Goal: Task Accomplishment & Management: Use online tool/utility

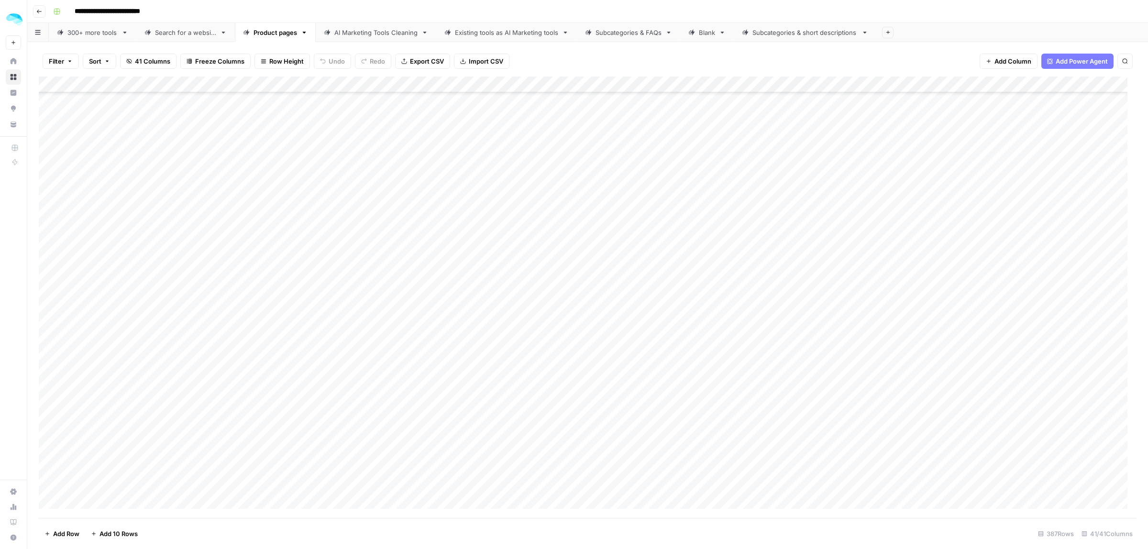
scroll to position [4876, 0]
click at [8, 61] on link "Home" at bounding box center [13, 61] width 15 height 15
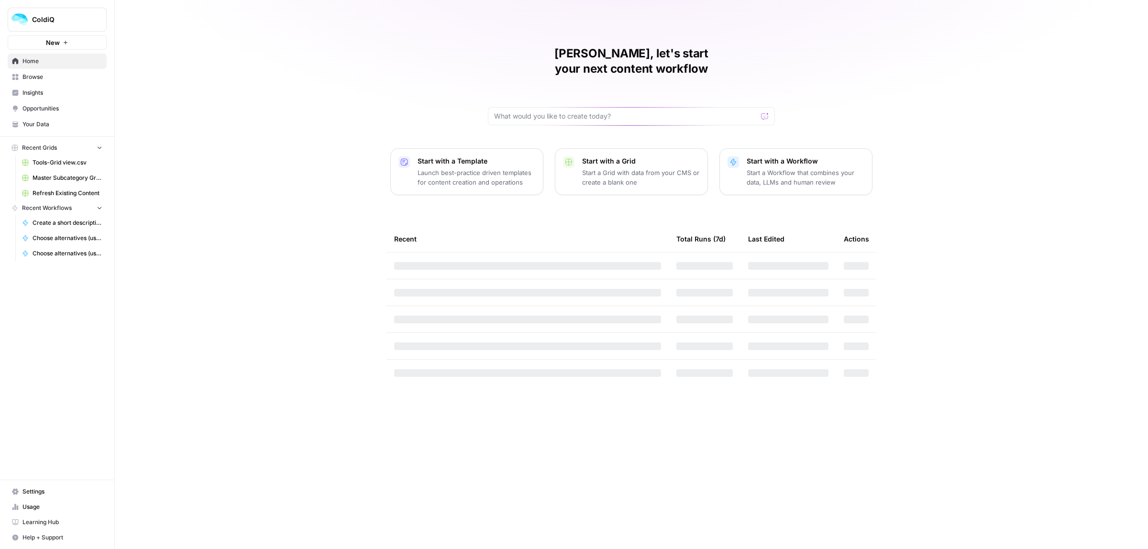
click at [33, 77] on span "Browse" at bounding box center [62, 77] width 80 height 9
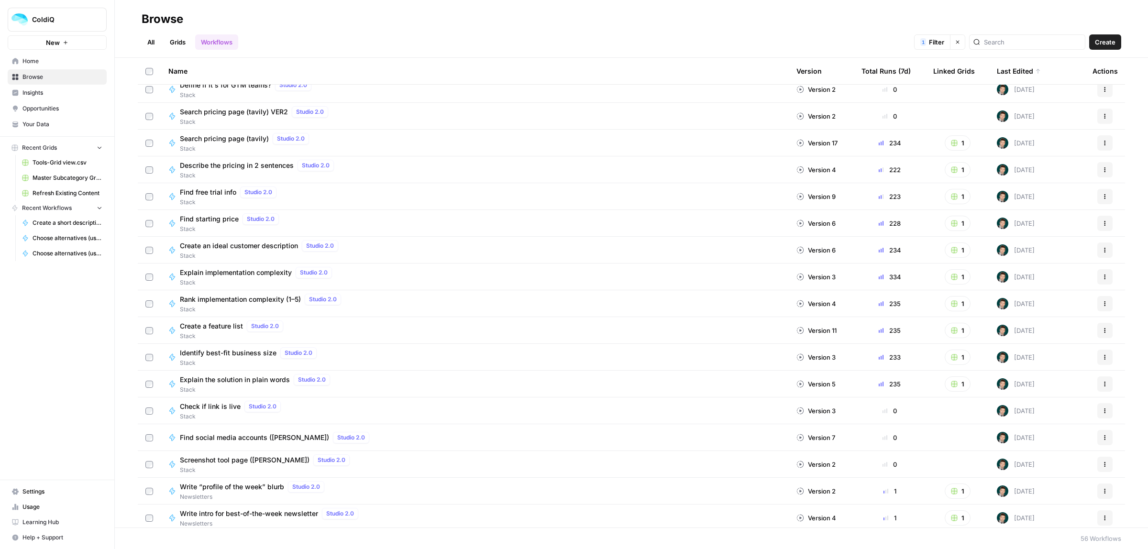
scroll to position [777, 0]
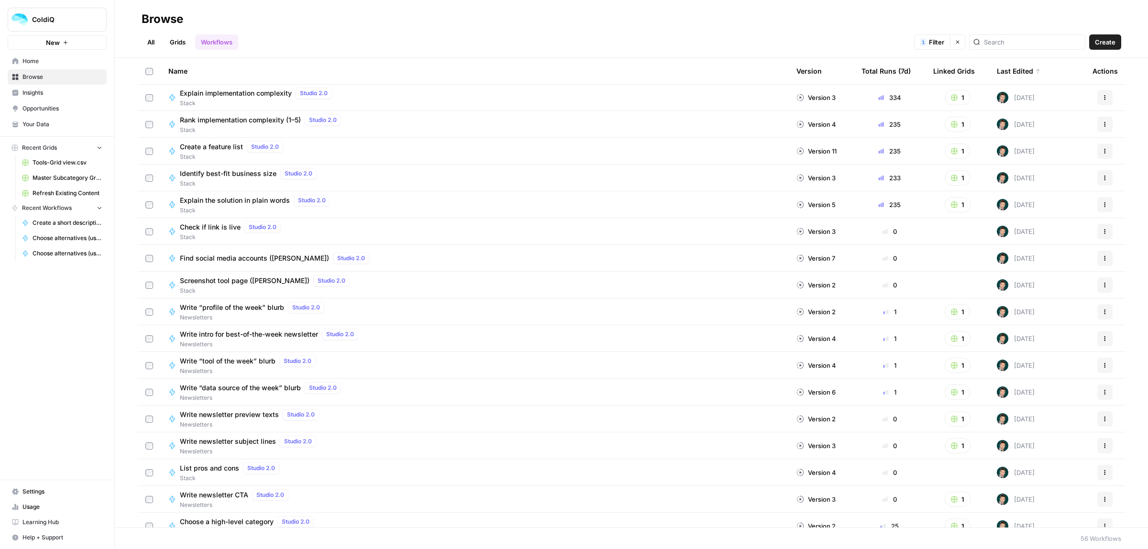
click at [173, 39] on link "Grids" at bounding box center [177, 41] width 27 height 15
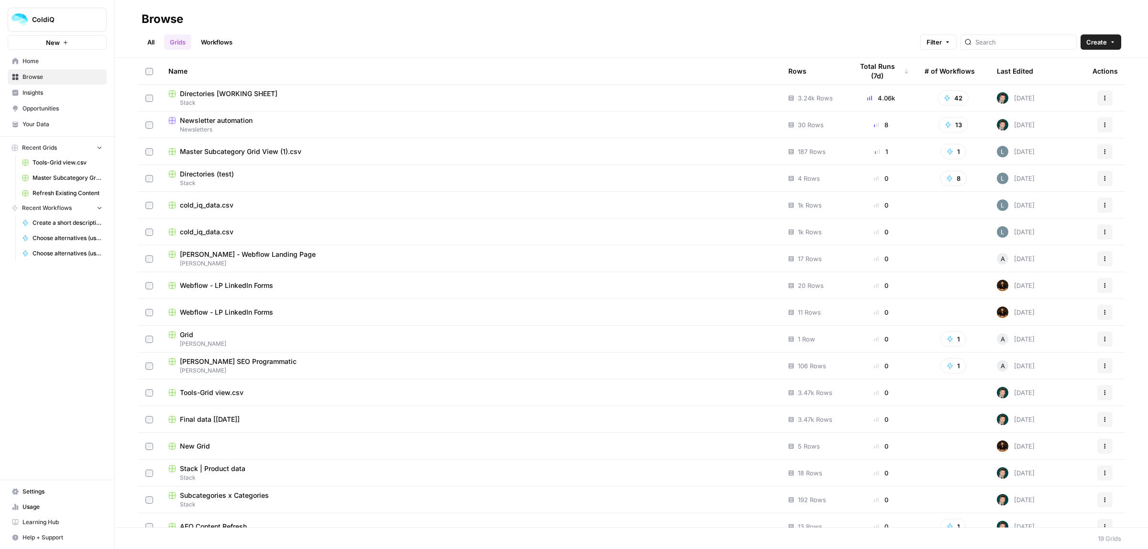
click at [31, 60] on span "Home" at bounding box center [62, 61] width 80 height 9
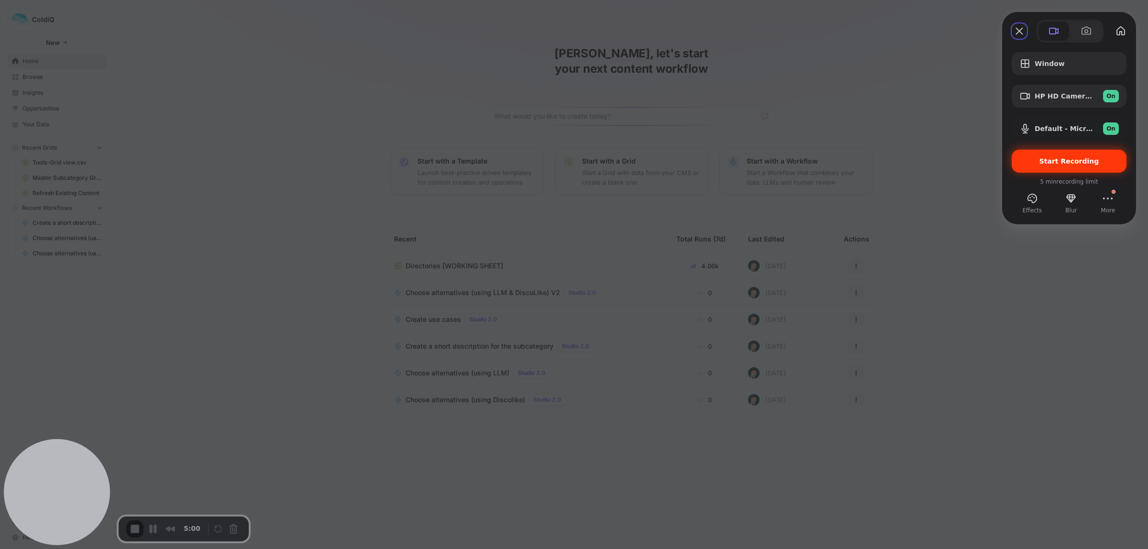
click at [1042, 160] on span "Start Recording" at bounding box center [1068, 161] width 99 height 8
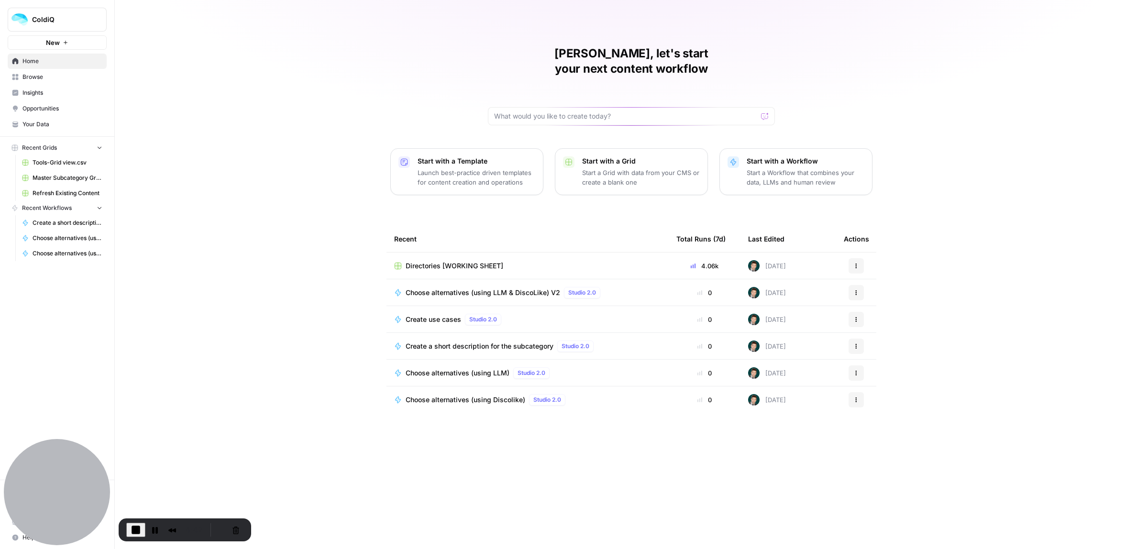
click at [36, 75] on span "Browse" at bounding box center [62, 77] width 80 height 9
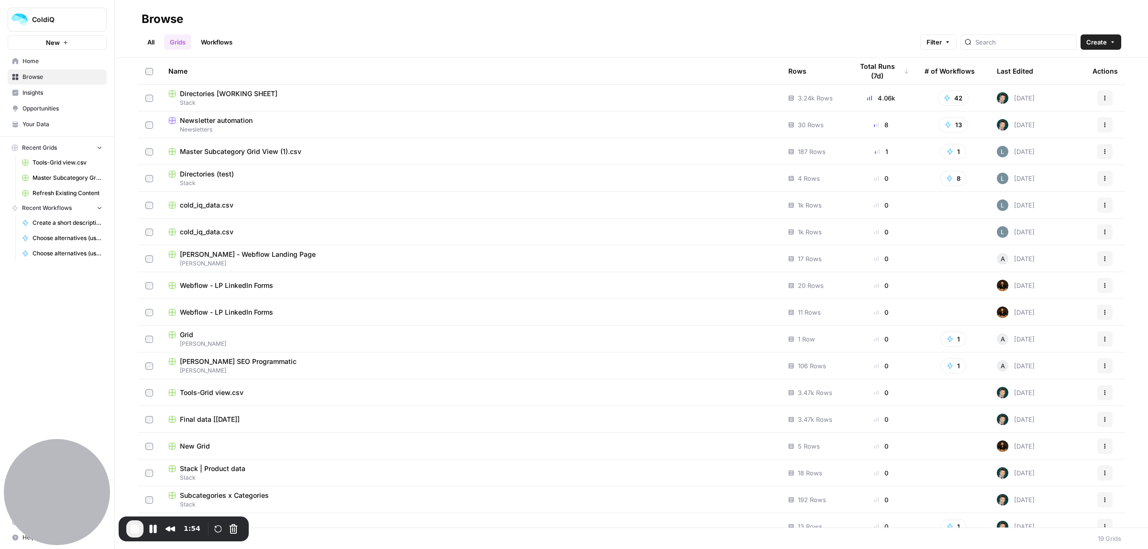
click at [214, 44] on link "Workflows" at bounding box center [216, 41] width 43 height 15
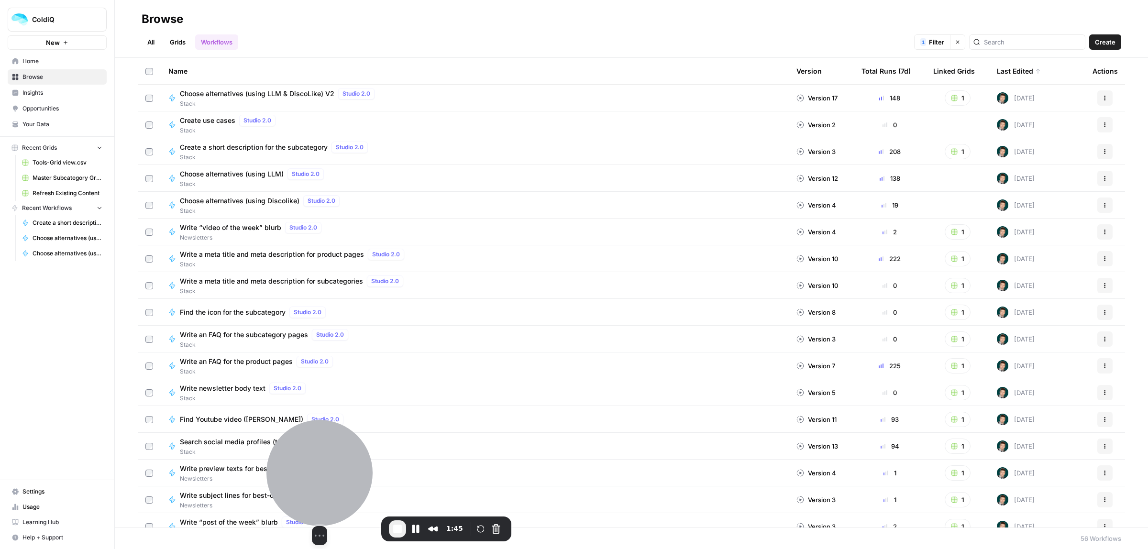
drag, startPoint x: 314, startPoint y: 486, endPoint x: 89, endPoint y: 495, distance: 224.5
click at [312, 486] on div at bounding box center [319, 473] width 106 height 106
click at [35, 507] on span "Usage" at bounding box center [62, 507] width 80 height 9
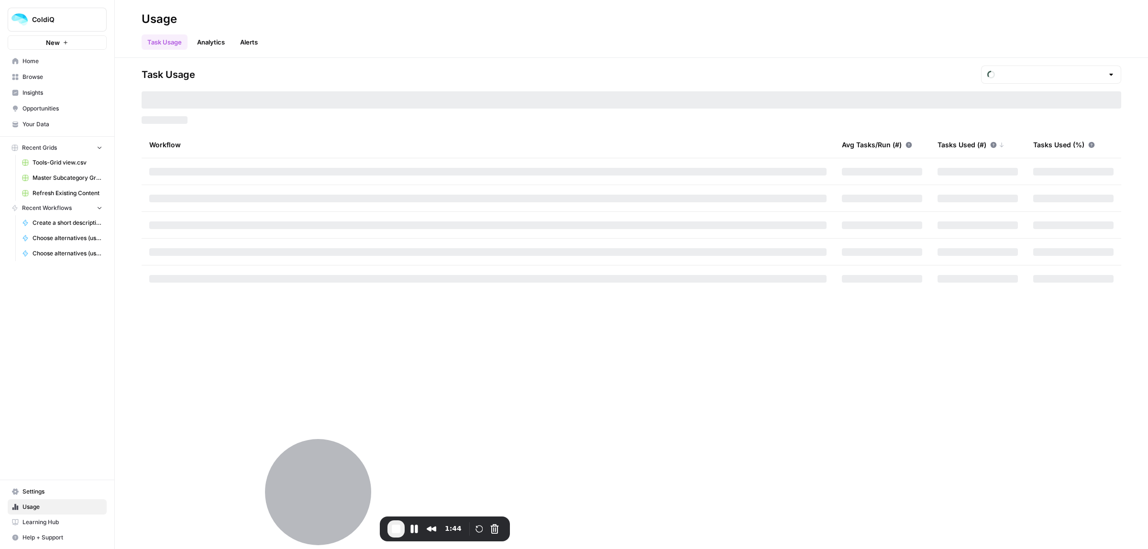
type input "October Included Tasks"
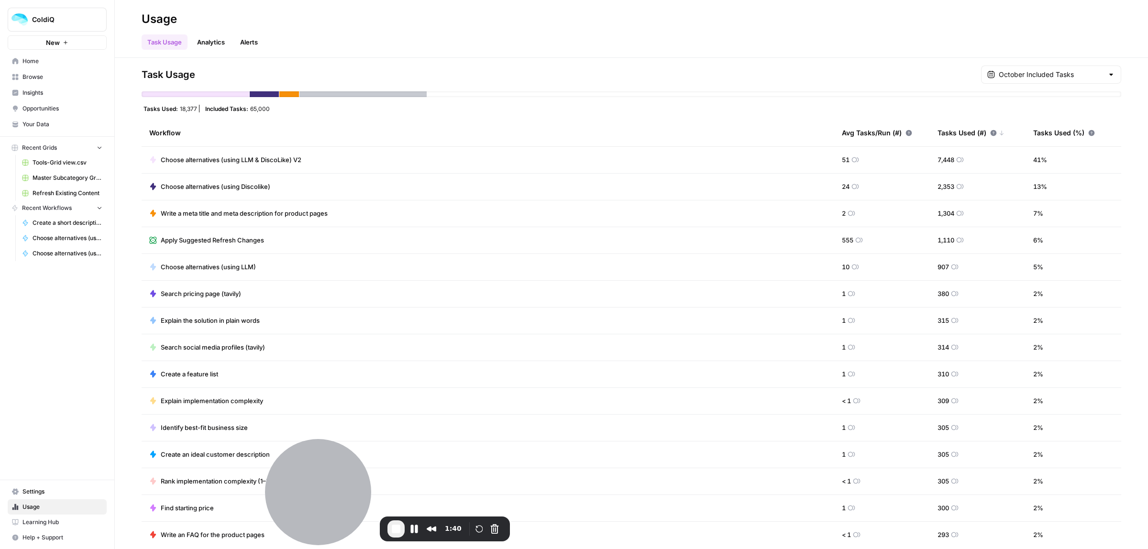
drag, startPoint x: 195, startPoint y: 108, endPoint x: 179, endPoint y: 109, distance: 15.8
click at [180, 109] on span "18,377" at bounding box center [188, 109] width 17 height 8
drag, startPoint x: 947, startPoint y: 158, endPoint x: 924, endPoint y: 156, distance: 22.6
click at [930, 156] on td "7,448" at bounding box center [978, 160] width 96 height 26
click at [50, 77] on span "Browse" at bounding box center [62, 77] width 80 height 9
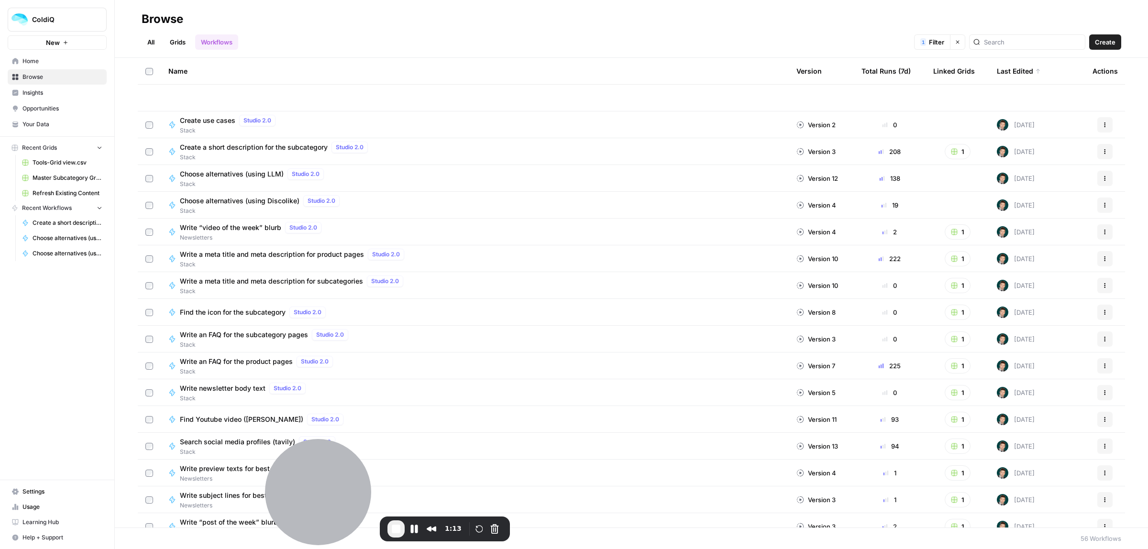
scroll to position [239, 0]
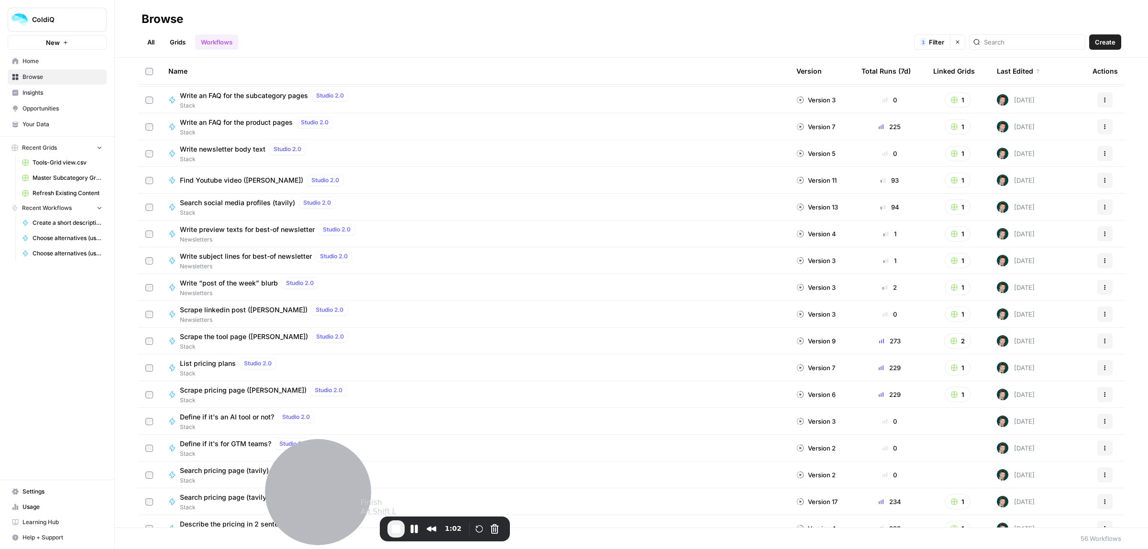
click at [398, 531] on span "End Recording" at bounding box center [395, 528] width 11 height 11
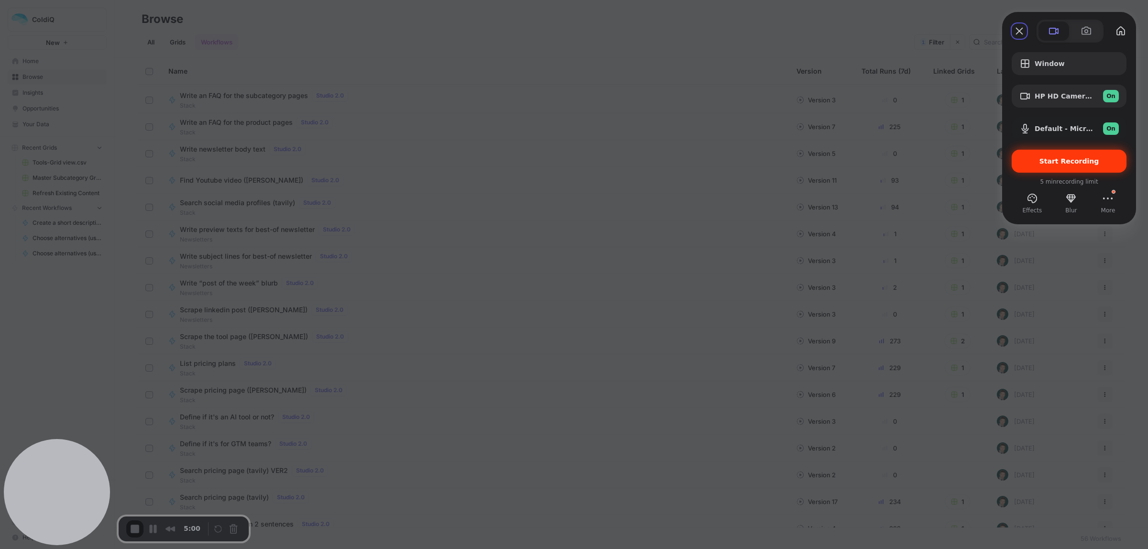
click at [1065, 163] on span "Start Recording" at bounding box center [1069, 161] width 60 height 8
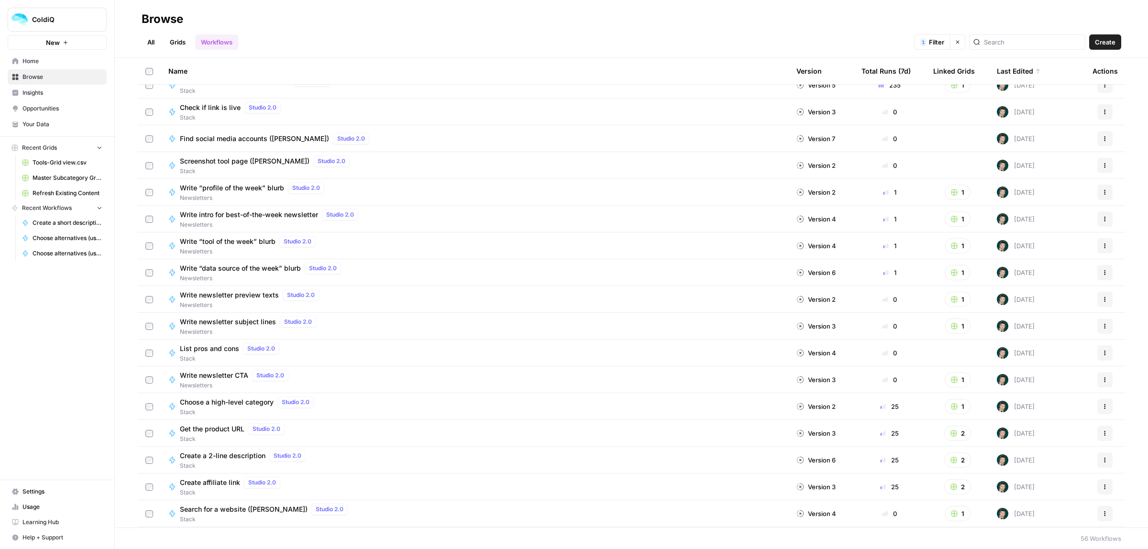
scroll to position [1057, 0]
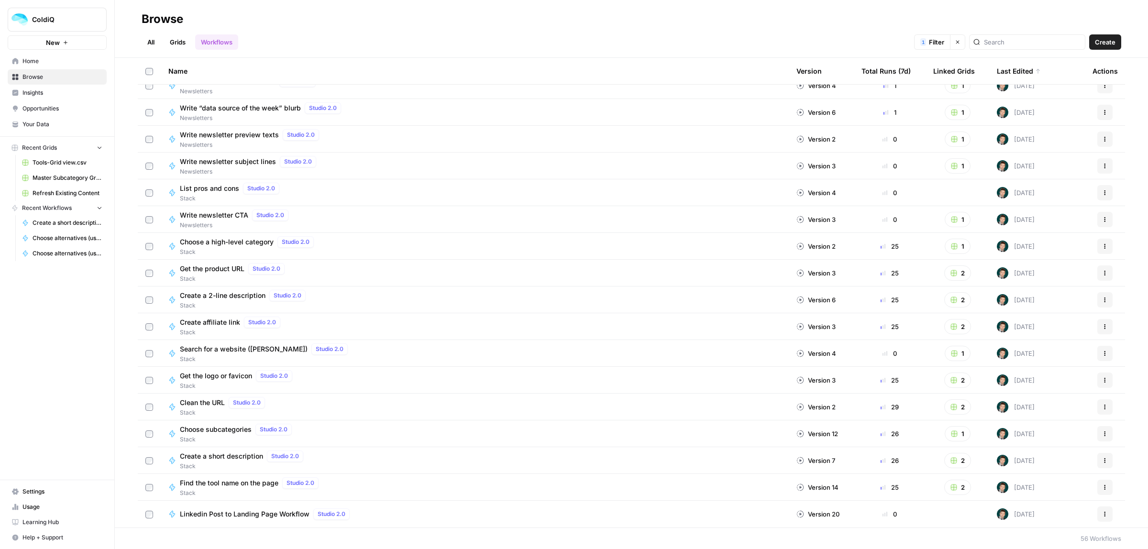
click at [1102, 297] on icon "button" at bounding box center [1105, 300] width 6 height 6
click at [1060, 333] on span "Edit in Studio" at bounding box center [1053, 336] width 77 height 10
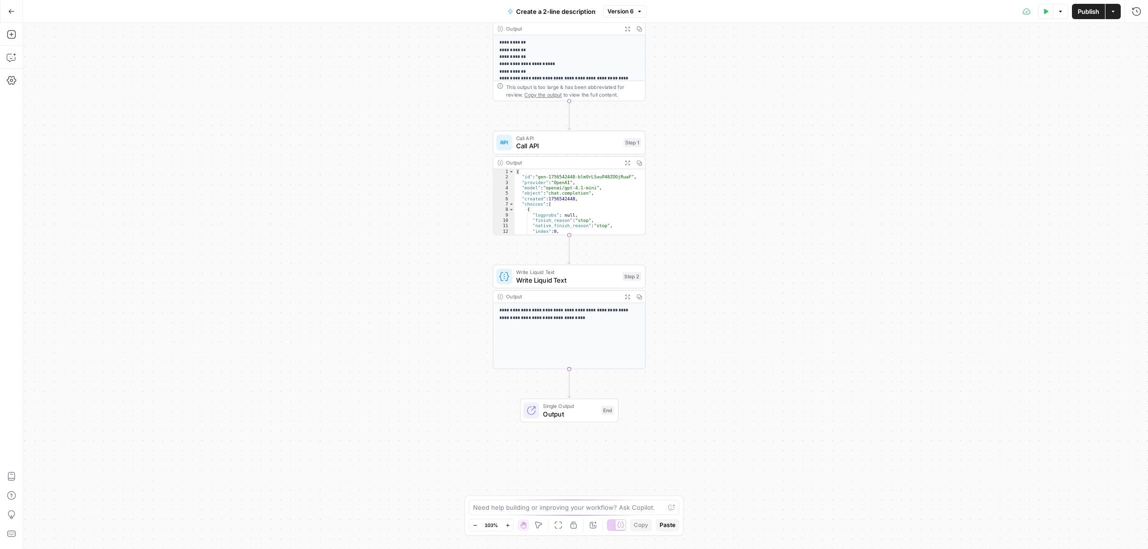
drag, startPoint x: 740, startPoint y: 321, endPoint x: 805, endPoint y: 122, distance: 209.3
click at [734, 227] on div "**********" at bounding box center [585, 286] width 1125 height 526
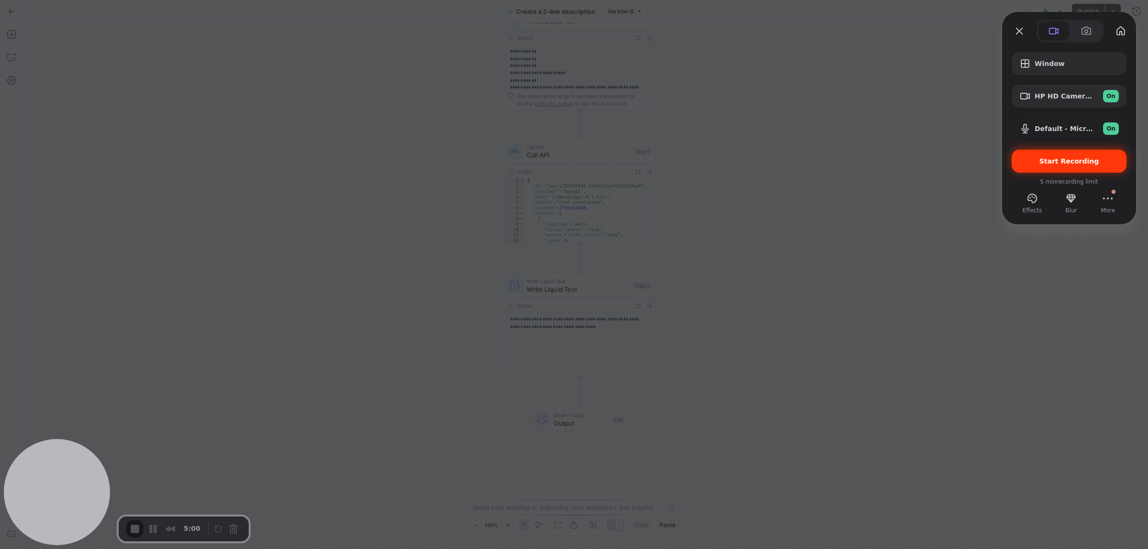
click at [1074, 162] on span "Start Recording" at bounding box center [1069, 161] width 60 height 8
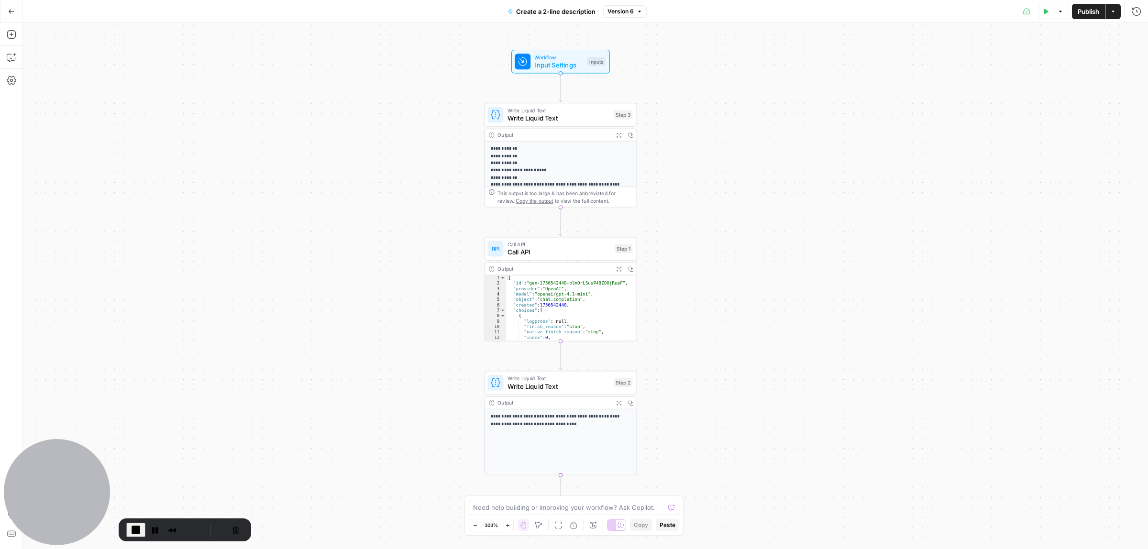
drag, startPoint x: 719, startPoint y: 97, endPoint x: 700, endPoint y: 194, distance: 99.0
click at [700, 194] on div "**********" at bounding box center [585, 286] width 1125 height 526
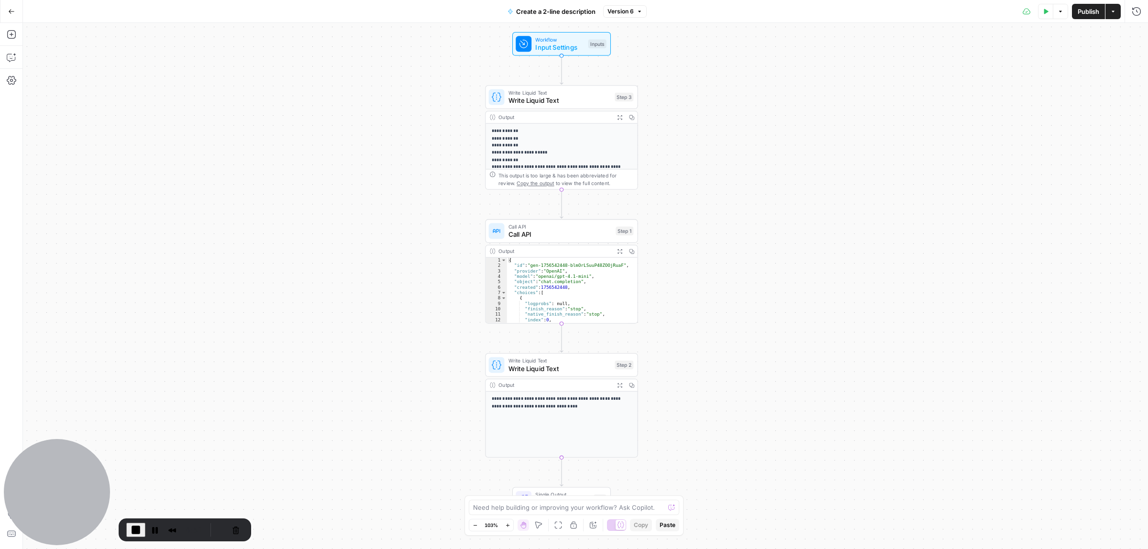
click at [701, 178] on div "**********" at bounding box center [585, 286] width 1125 height 526
click at [569, 99] on span "Write Liquid Text" at bounding box center [559, 101] width 102 height 10
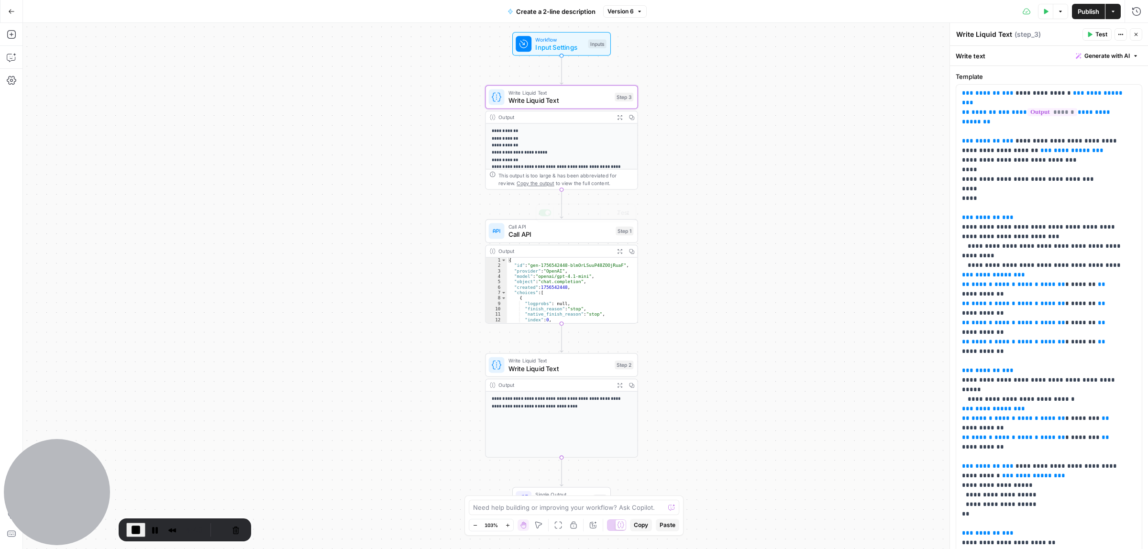
click at [537, 240] on div "Call API Call API Step 1 Copy step Delete step Add Note Test" at bounding box center [561, 230] width 153 height 23
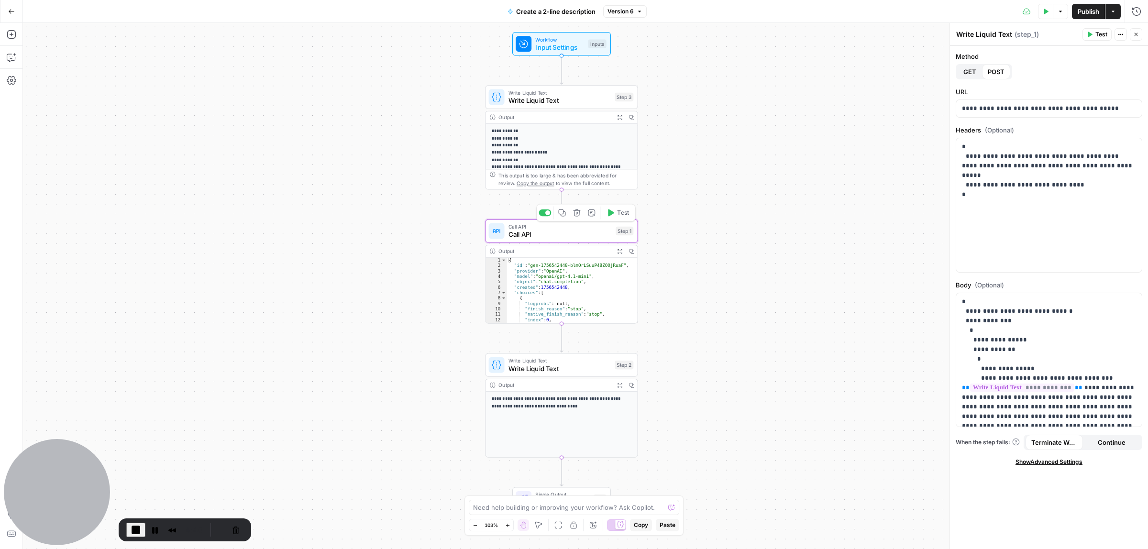
type textarea "Call API"
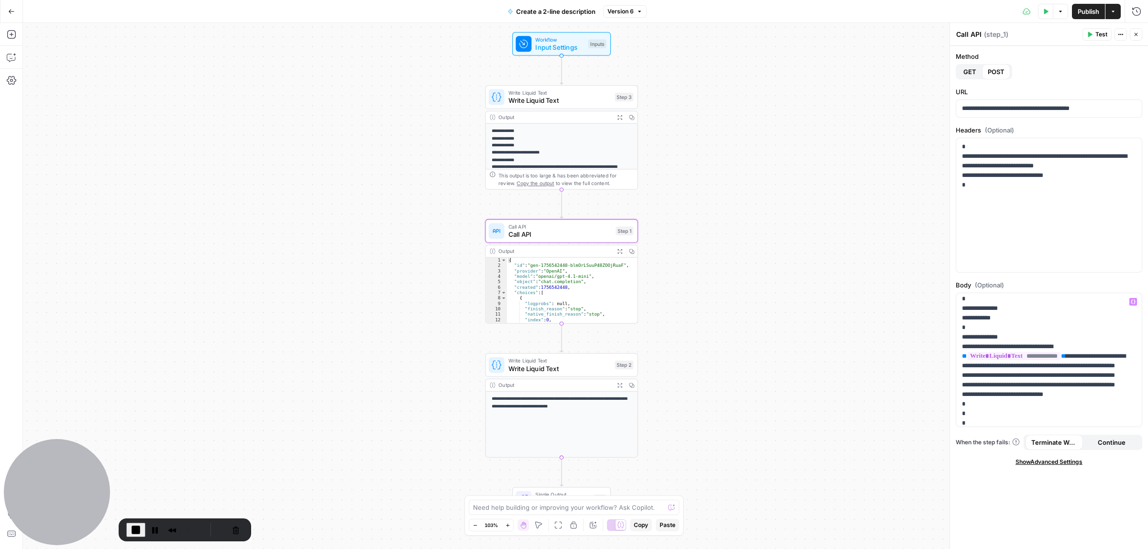
scroll to position [60, 0]
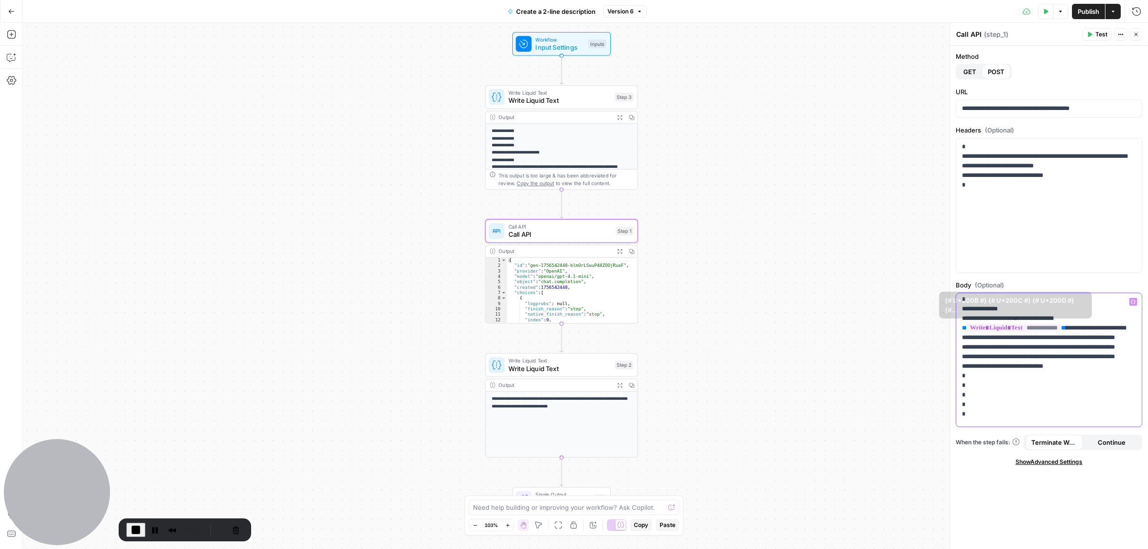
drag, startPoint x: 1021, startPoint y: 317, endPoint x: 1033, endPoint y: 379, distance: 63.3
click at [1033, 379] on p "**********" at bounding box center [1044, 332] width 165 height 191
click at [556, 367] on span "Write Liquid Text" at bounding box center [559, 368] width 102 height 10
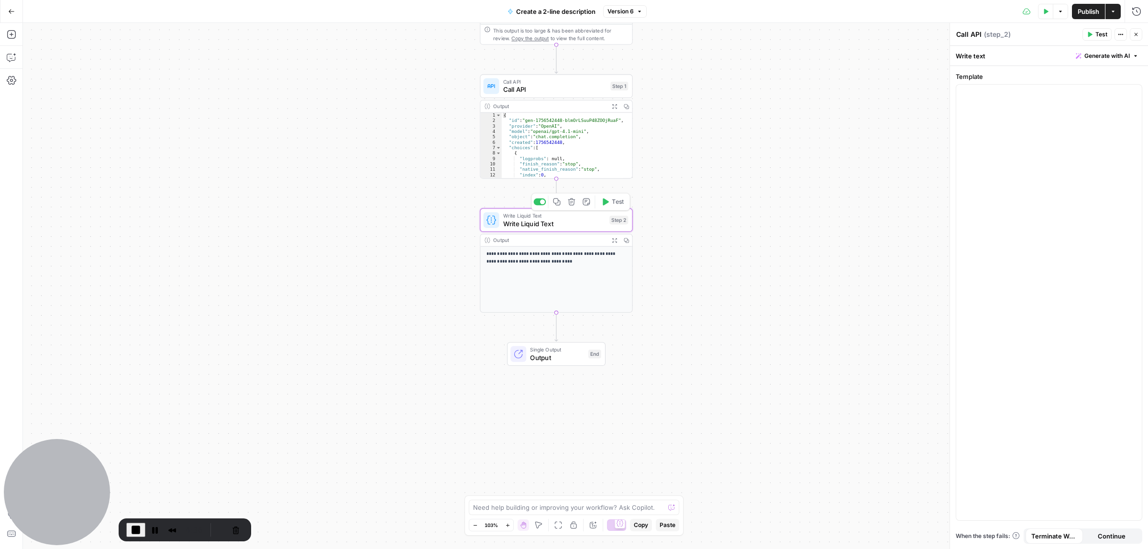
click at [727, 297] on div "**********" at bounding box center [585, 286] width 1125 height 526
type textarea "Write Liquid Text"
click at [523, 349] on icon at bounding box center [518, 354] width 10 height 10
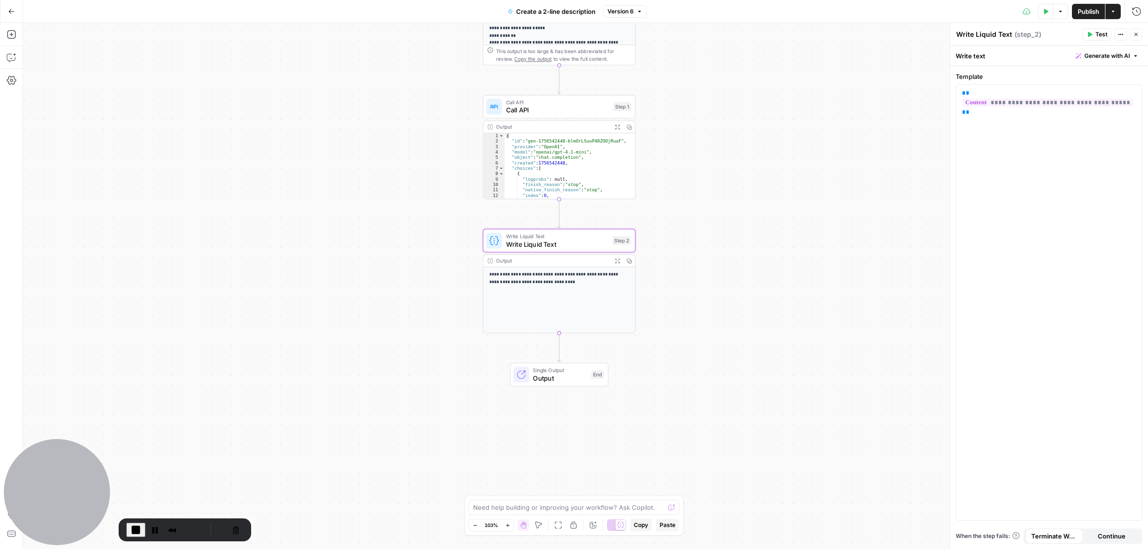
drag, startPoint x: 743, startPoint y: 225, endPoint x: 746, endPoint y: 353, distance: 128.2
click at [748, 362] on div "**********" at bounding box center [585, 286] width 1125 height 526
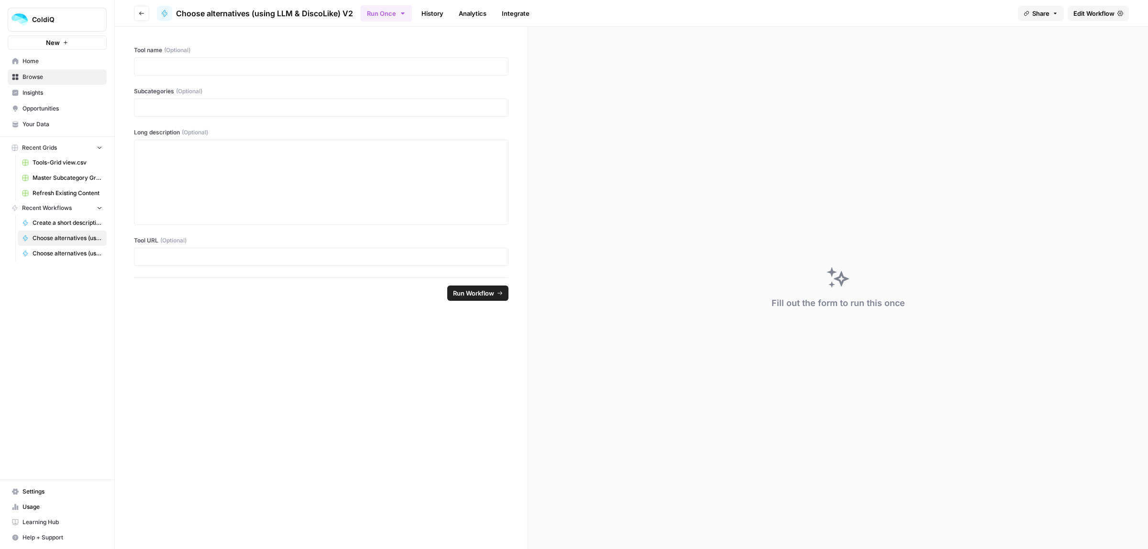
click at [1096, 11] on span "Edit Workflow" at bounding box center [1093, 14] width 41 height 10
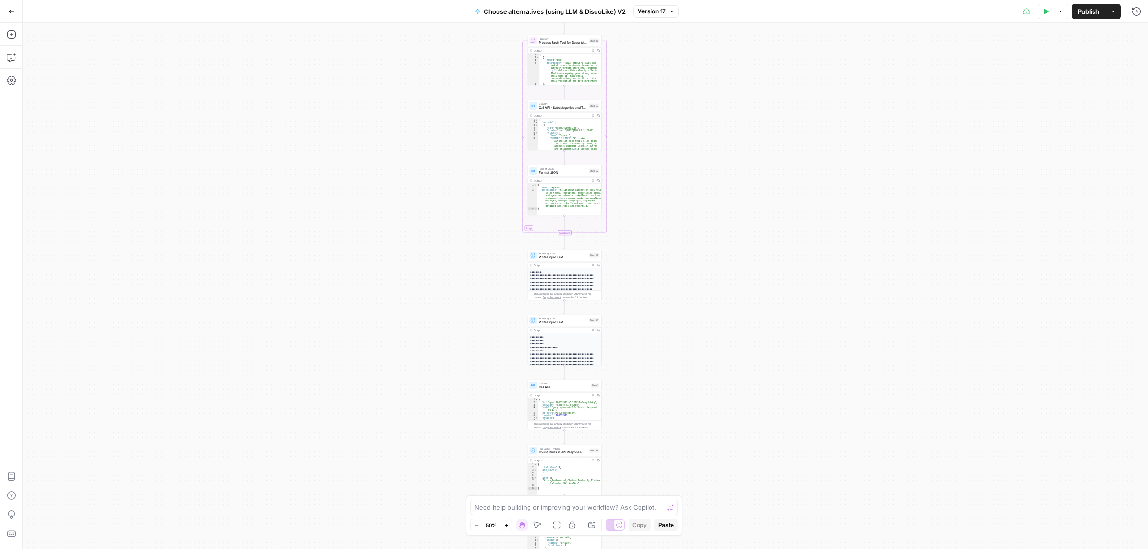
drag, startPoint x: 718, startPoint y: 72, endPoint x: 723, endPoint y: 183, distance: 111.5
click at [723, 183] on div "true false true false Workflow Input Settings Inputs Call API Call API Step 41 …" at bounding box center [585, 286] width 1125 height 526
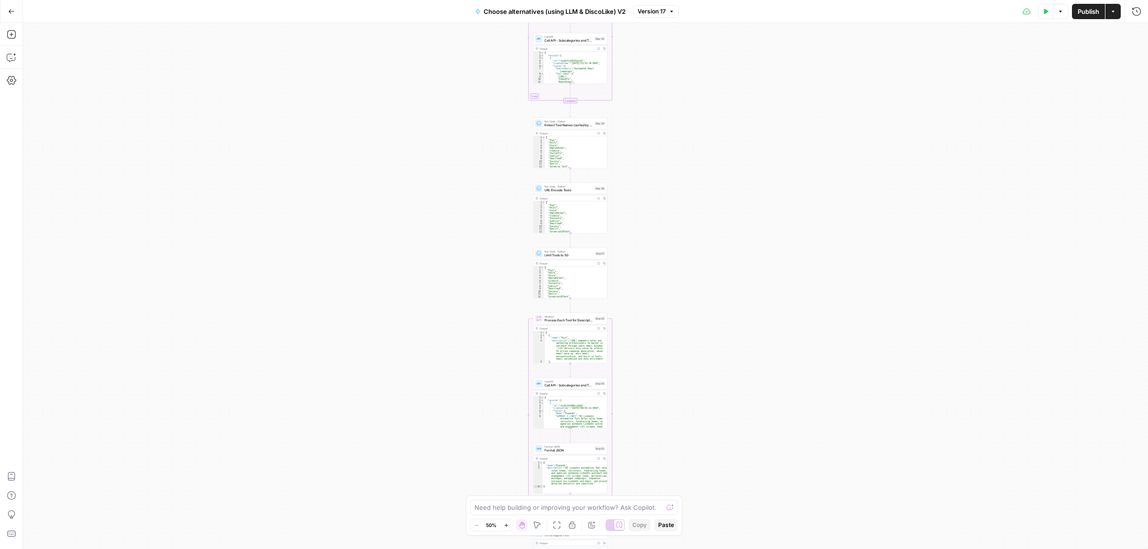
drag, startPoint x: 699, startPoint y: 66, endPoint x: 700, endPoint y: 221, distance: 155.4
click at [700, 240] on div "true false true false Workflow Input Settings Inputs Call API Call API Step 41 …" at bounding box center [585, 286] width 1125 height 526
click at [678, 373] on div "true false true false Workflow Input Settings Inputs Call API Call API Step 41 …" at bounding box center [585, 286] width 1125 height 526
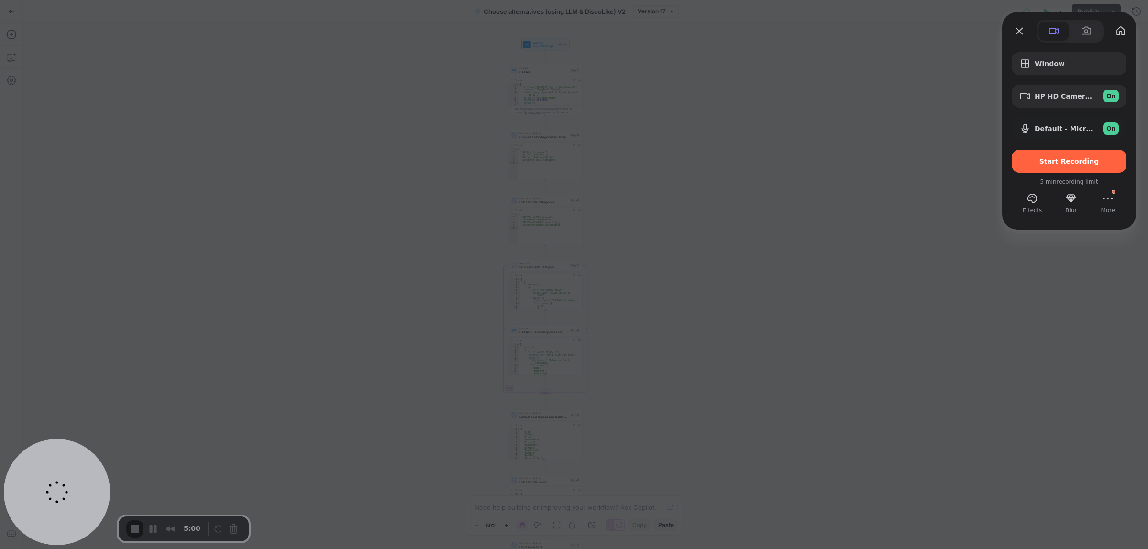
click at [653, 303] on div at bounding box center [574, 274] width 1148 height 549
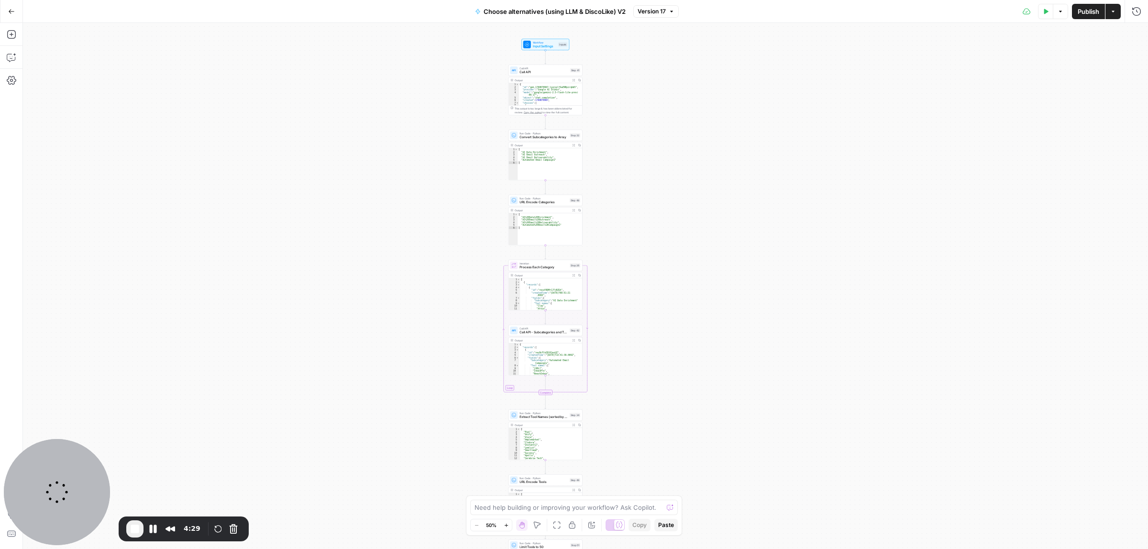
click at [672, 210] on div "true false true false Workflow Input Settings Inputs Call API Call API Step 41 …" at bounding box center [585, 286] width 1125 height 526
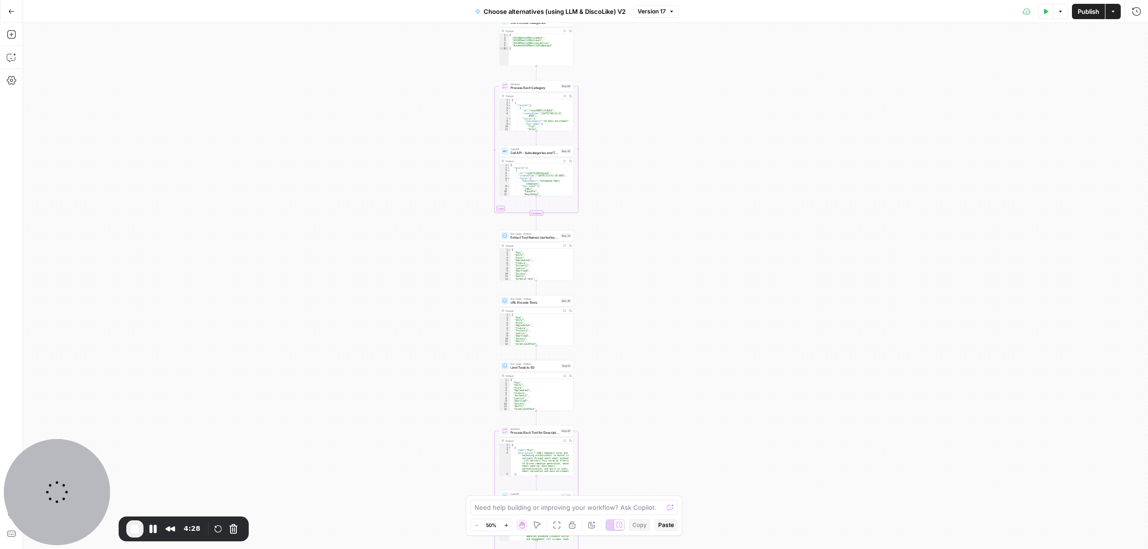
drag, startPoint x: 703, startPoint y: 362, endPoint x: 707, endPoint y: 339, distance: 23.3
click at [707, 339] on div "true false true false Workflow Input Settings Inputs Call API Call API Step 41 …" at bounding box center [585, 286] width 1125 height 526
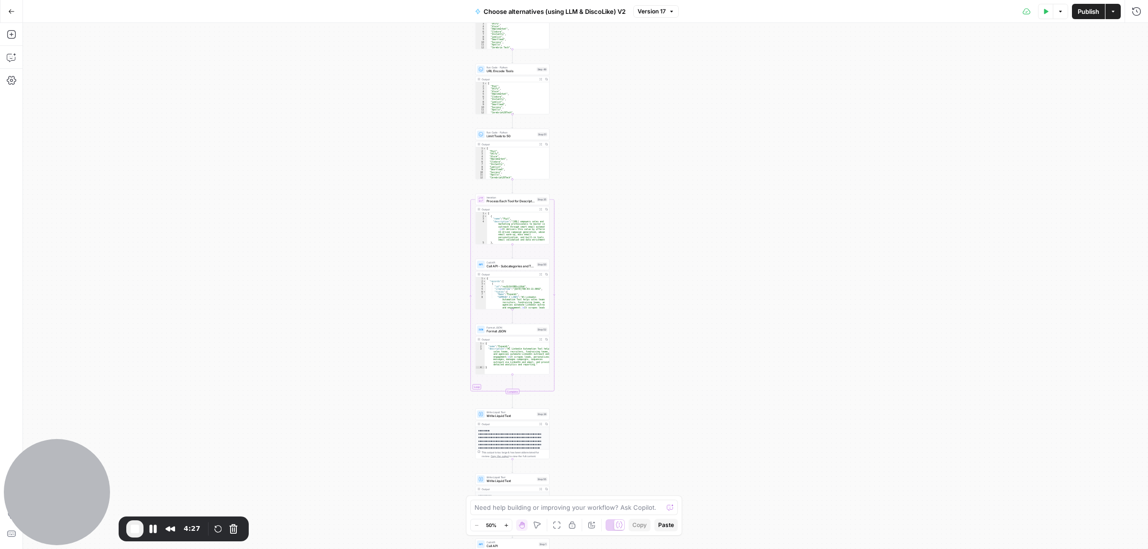
drag, startPoint x: 664, startPoint y: 183, endPoint x: 666, endPoint y: 157, distance: 25.9
click at [666, 157] on div "true false true false Workflow Input Settings Inputs Call API Call API Step 41 …" at bounding box center [585, 286] width 1125 height 526
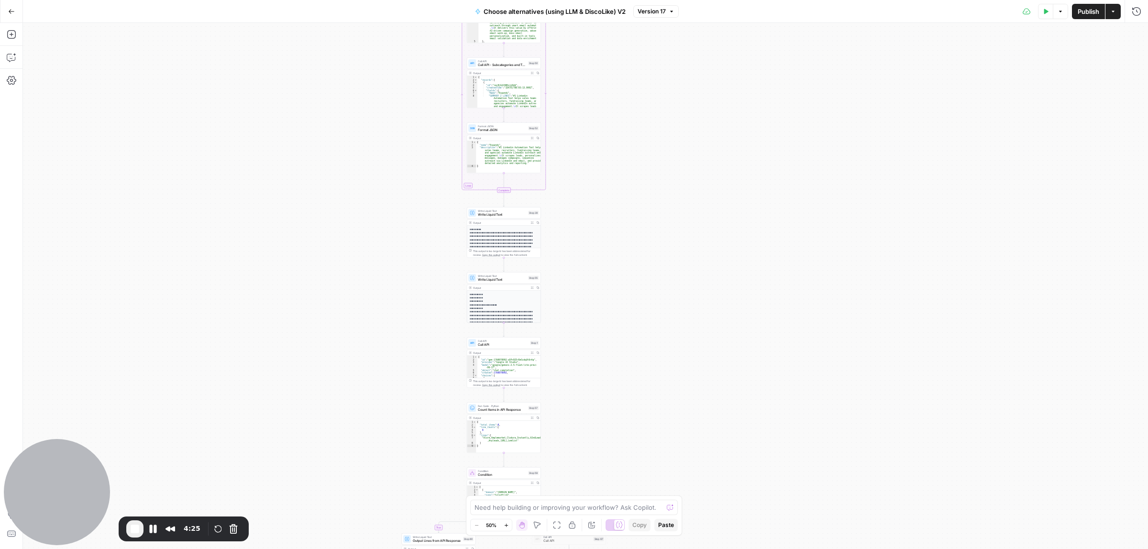
drag, startPoint x: 643, startPoint y: 192, endPoint x: 644, endPoint y: 183, distance: 8.6
click at [643, 191] on div "true false true false Workflow Input Settings Inputs Call API Call API Step 41 …" at bounding box center [585, 286] width 1125 height 526
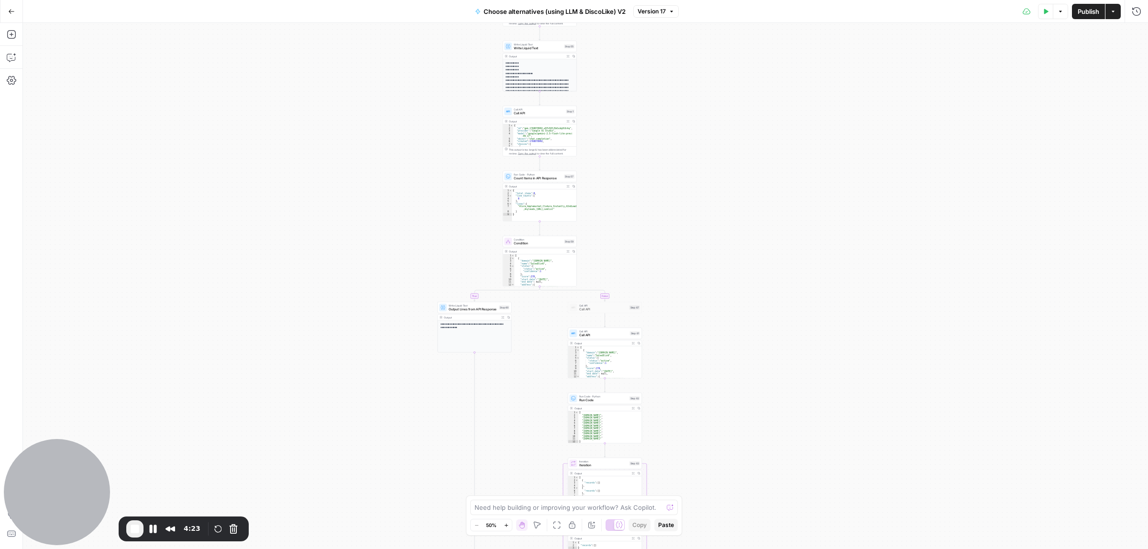
drag, startPoint x: 627, startPoint y: 59, endPoint x: 627, endPoint y: 225, distance: 166.4
click at [627, 58] on div "true false true false Workflow Input Settings Inputs Call API Call API Step 41 …" at bounding box center [585, 286] width 1125 height 526
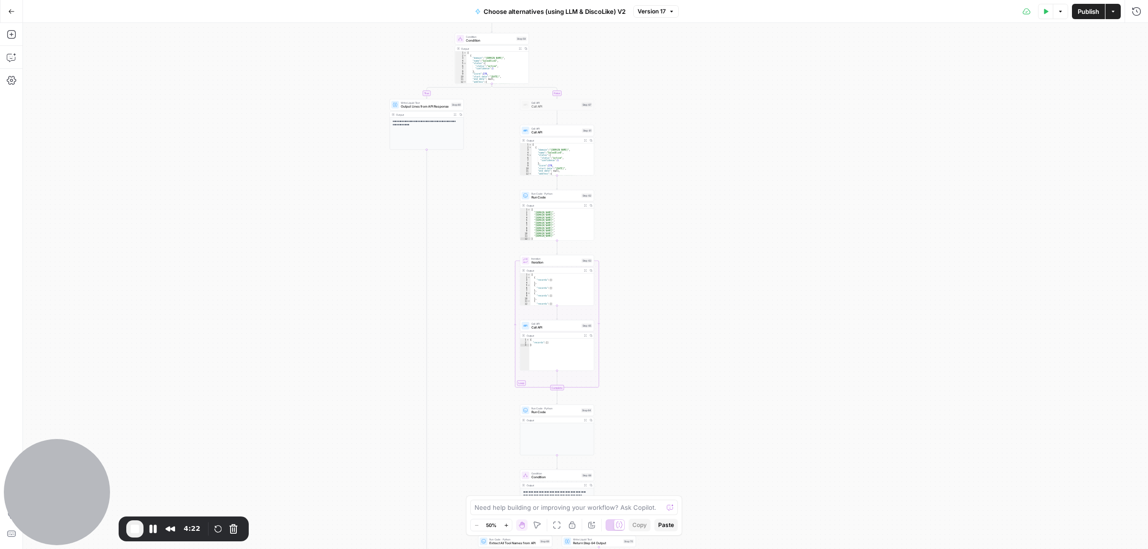
drag, startPoint x: 667, startPoint y: 182, endPoint x: 663, endPoint y: 161, distance: 21.4
click at [663, 161] on div "true false true false Workflow Input Settings Inputs Call API Call API Step 41 …" at bounding box center [585, 286] width 1125 height 526
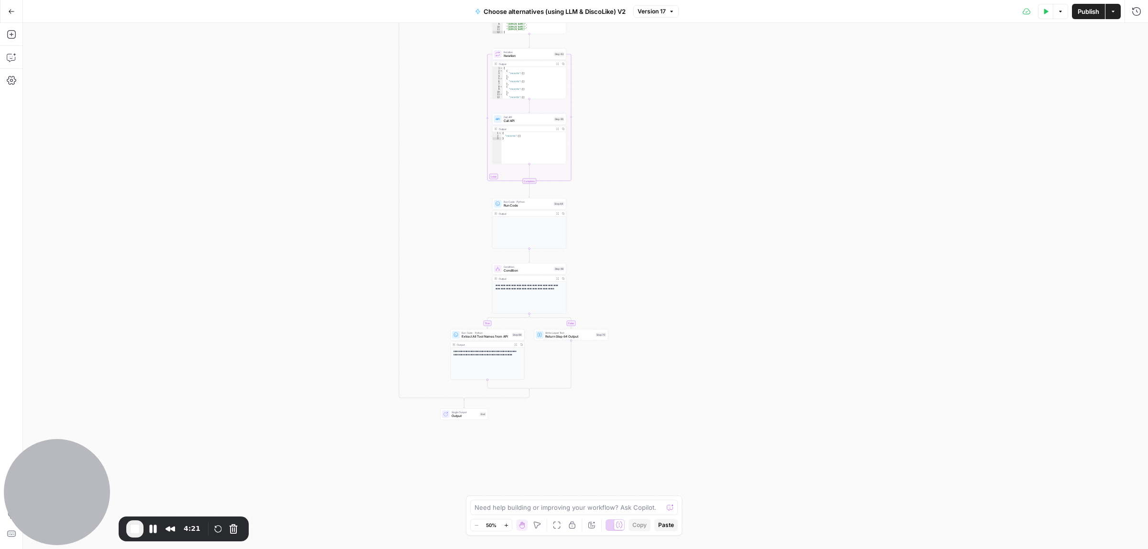
drag, startPoint x: 663, startPoint y: 156, endPoint x: 662, endPoint y: 140, distance: 15.8
click at [662, 140] on div "true false true false Workflow Input Settings Inputs Call API Call API Step 41 …" at bounding box center [585, 286] width 1125 height 526
drag, startPoint x: 644, startPoint y: 316, endPoint x: 644, endPoint y: 113, distance: 202.8
click at [642, 346] on div "true false true false Workflow Input Settings Inputs Call API Call API Step 41 …" at bounding box center [585, 286] width 1125 height 526
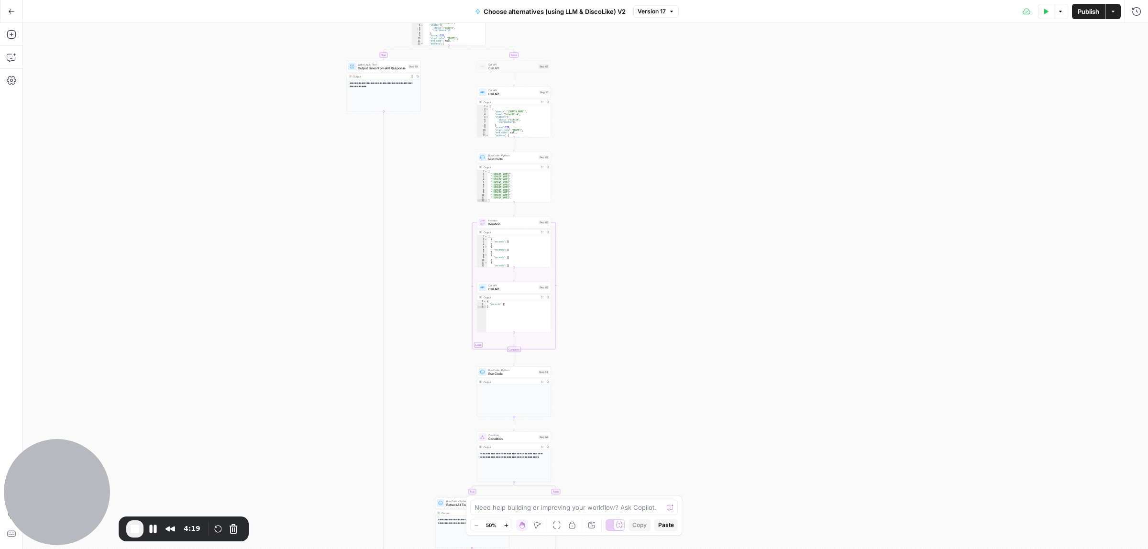
drag, startPoint x: 644, startPoint y: 113, endPoint x: 609, endPoint y: 128, distance: 38.4
click at [646, 435] on div "true false true false Workflow Input Settings Inputs Call API Call API Step 41 …" at bounding box center [585, 286] width 1125 height 526
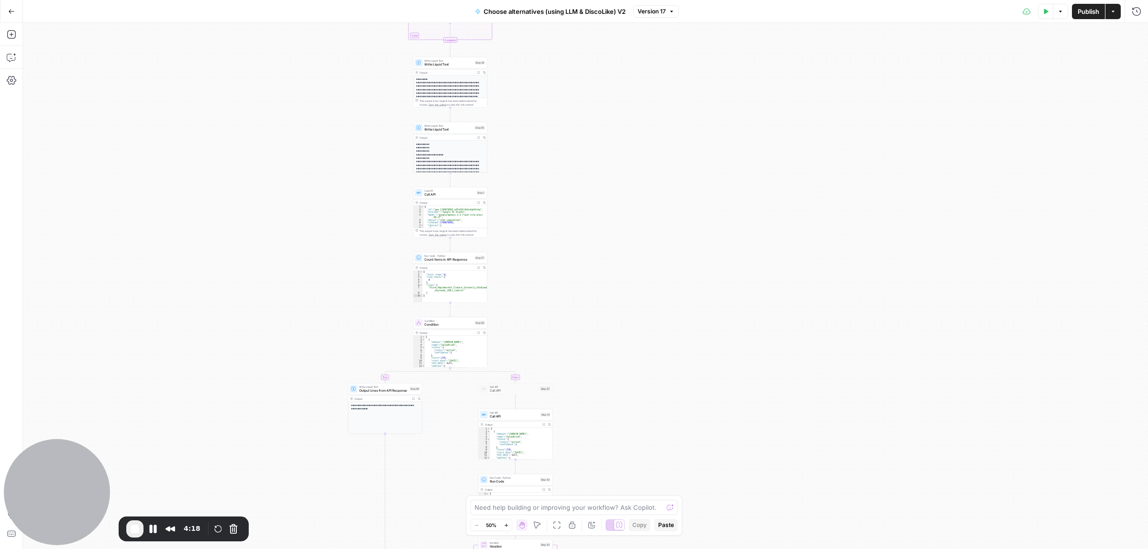
drag, startPoint x: 609, startPoint y: 125, endPoint x: 642, endPoint y: 304, distance: 182.0
click at [654, 409] on div "true false true false Workflow Input Settings Inputs Call API Call API Step 41 …" at bounding box center [585, 286] width 1125 height 526
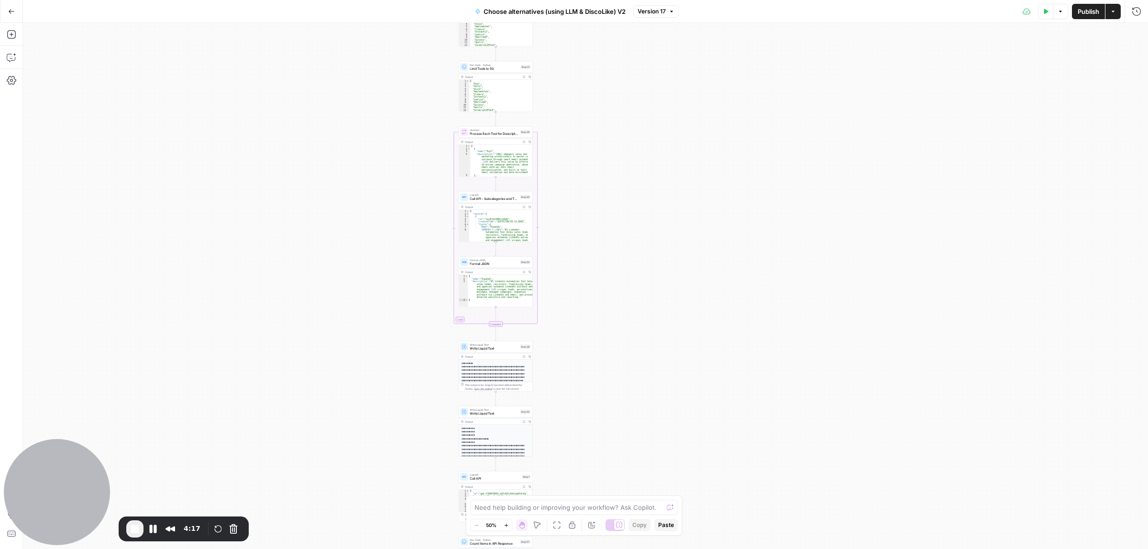
drag, startPoint x: 634, startPoint y: 442, endPoint x: 627, endPoint y: 204, distance: 238.3
click at [633, 447] on div "true false true false Workflow Input Settings Inputs Call API Call API Step 41 …" at bounding box center [585, 286] width 1125 height 526
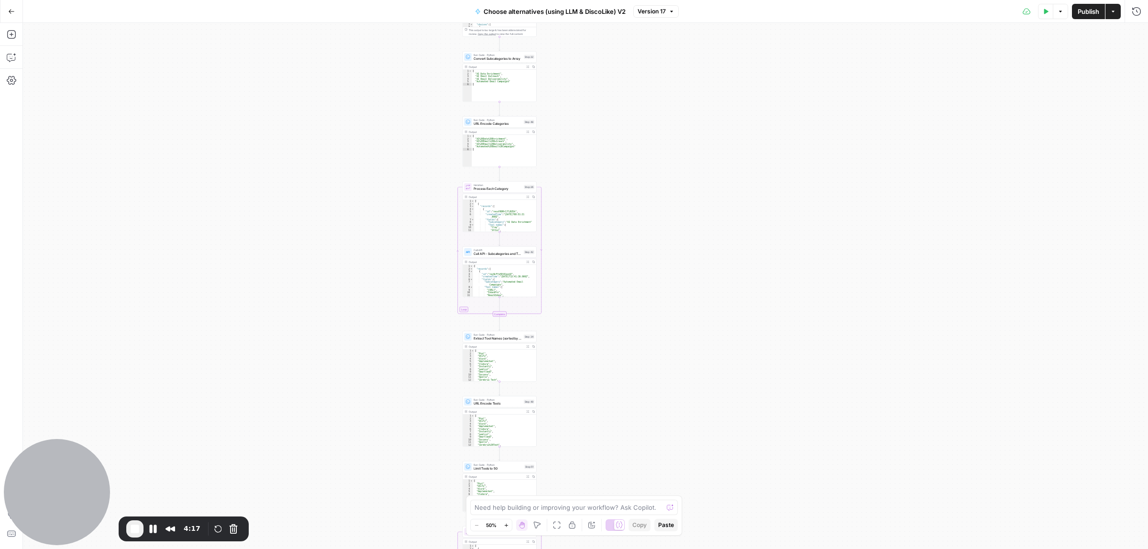
drag, startPoint x: 627, startPoint y: 204, endPoint x: 627, endPoint y: 159, distance: 45.0
click at [627, 425] on div "true false true false Workflow Input Settings Inputs Call API Call API Step 41 …" at bounding box center [585, 286] width 1125 height 526
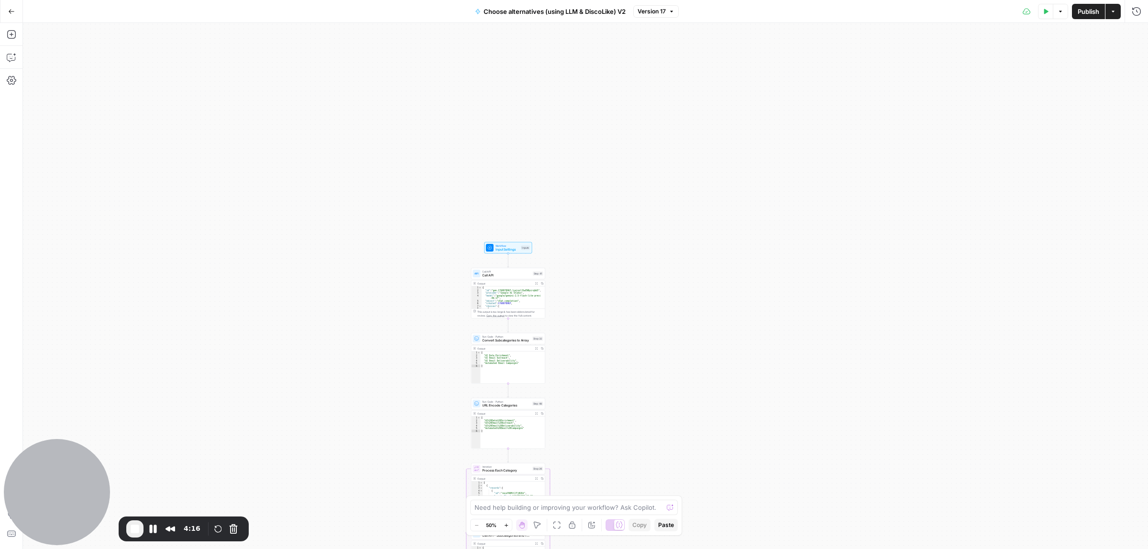
drag, startPoint x: 625, startPoint y: 352, endPoint x: 620, endPoint y: 140, distance: 212.4
click at [627, 363] on div "true false true false Workflow Input Settings Inputs Call API Call API Step 41 …" at bounding box center [585, 286] width 1125 height 526
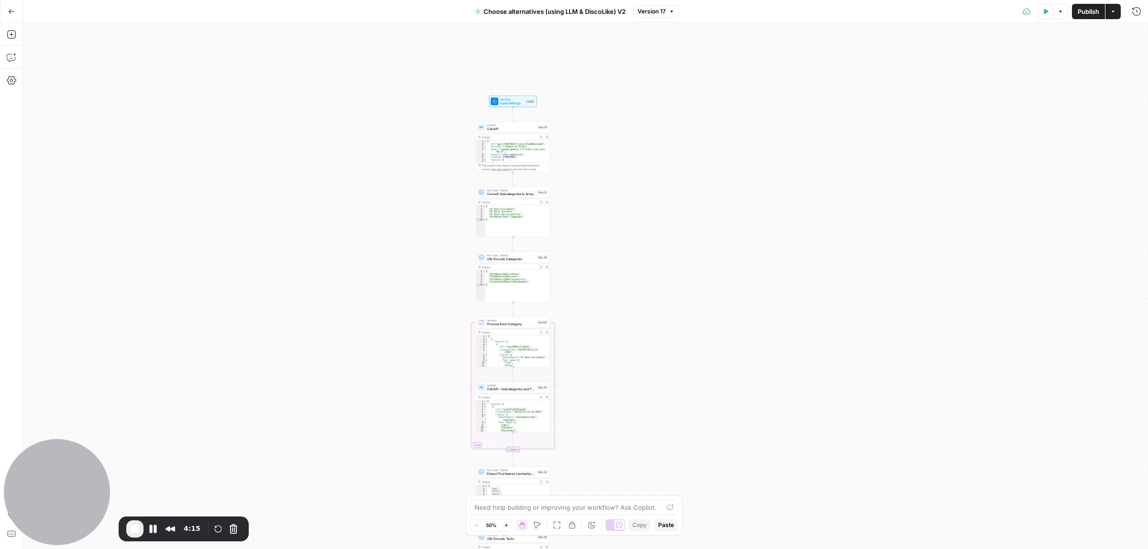
click at [622, 165] on div "true false true false Workflow Input Settings Inputs Call API Call API Step 41 …" at bounding box center [585, 286] width 1125 height 526
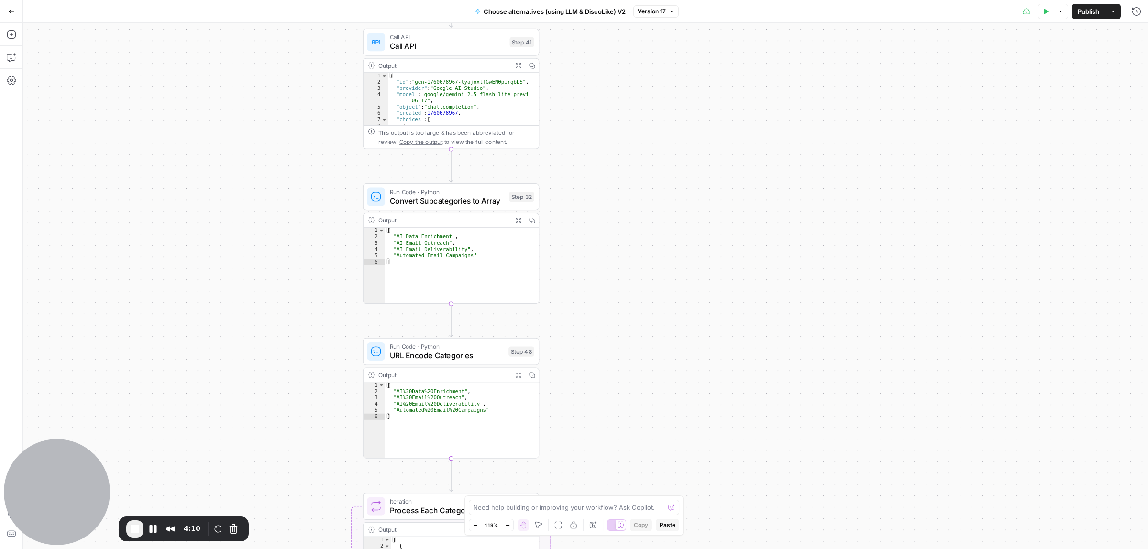
drag, startPoint x: 590, startPoint y: 183, endPoint x: 635, endPoint y: 235, distance: 69.2
click at [635, 240] on div "true false true false Workflow Input Settings Inputs Call API Call API Step 41 …" at bounding box center [585, 286] width 1125 height 526
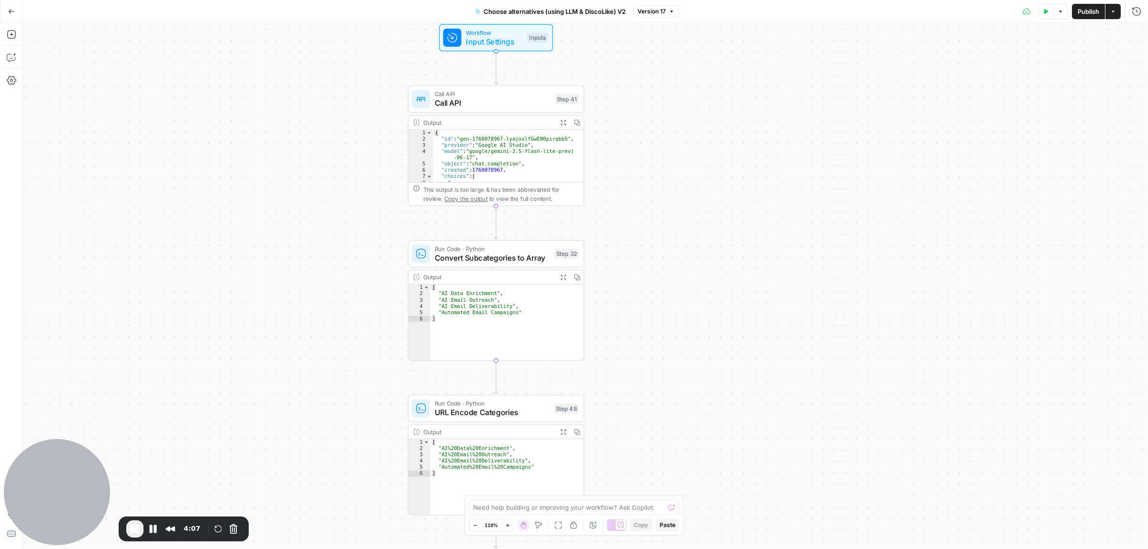
click at [486, 99] on span "Call API" at bounding box center [492, 103] width 115 height 11
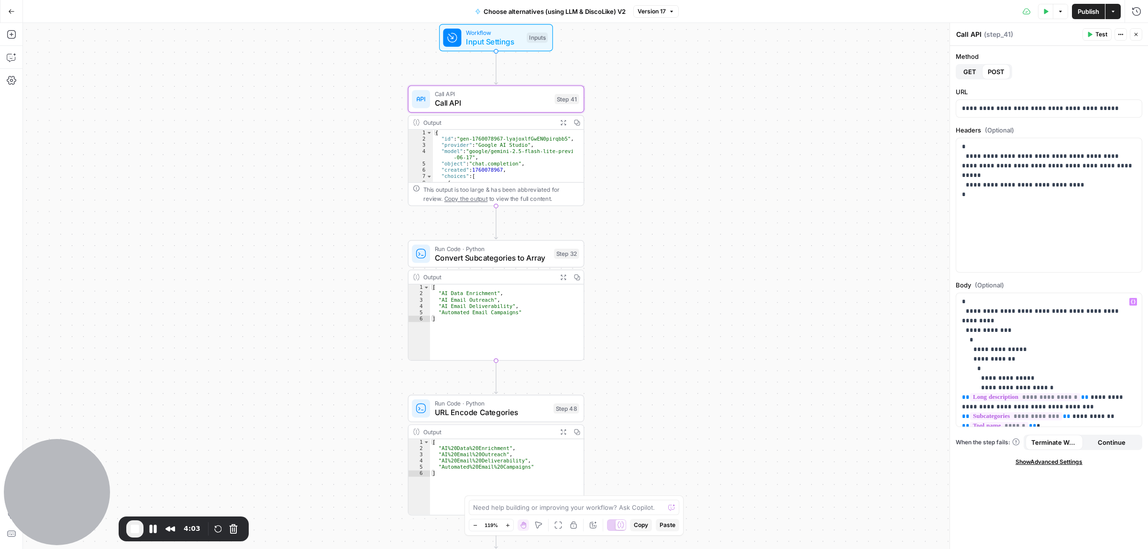
scroll to position [60, 0]
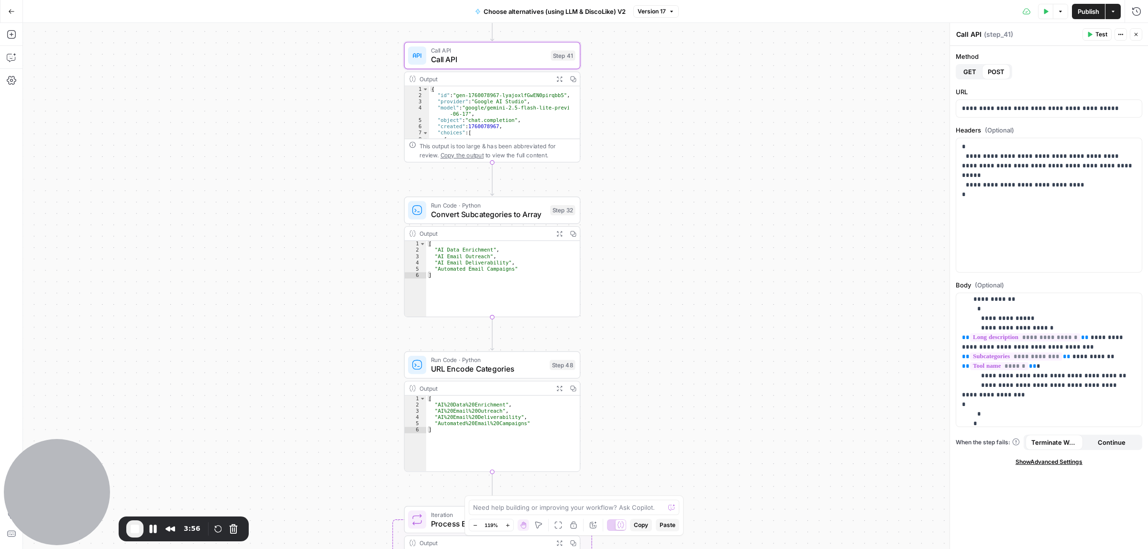
drag, startPoint x: 715, startPoint y: 326, endPoint x: 712, endPoint y: 282, distance: 43.7
click at [712, 282] on div "true false true false Workflow Input Settings Inputs Call API Call API Step 41 …" at bounding box center [585, 286] width 1125 height 526
click at [501, 218] on span "Convert Subcategories to Array" at bounding box center [488, 214] width 115 height 11
click at [465, 366] on span "URL Encode Categories" at bounding box center [488, 368] width 114 height 11
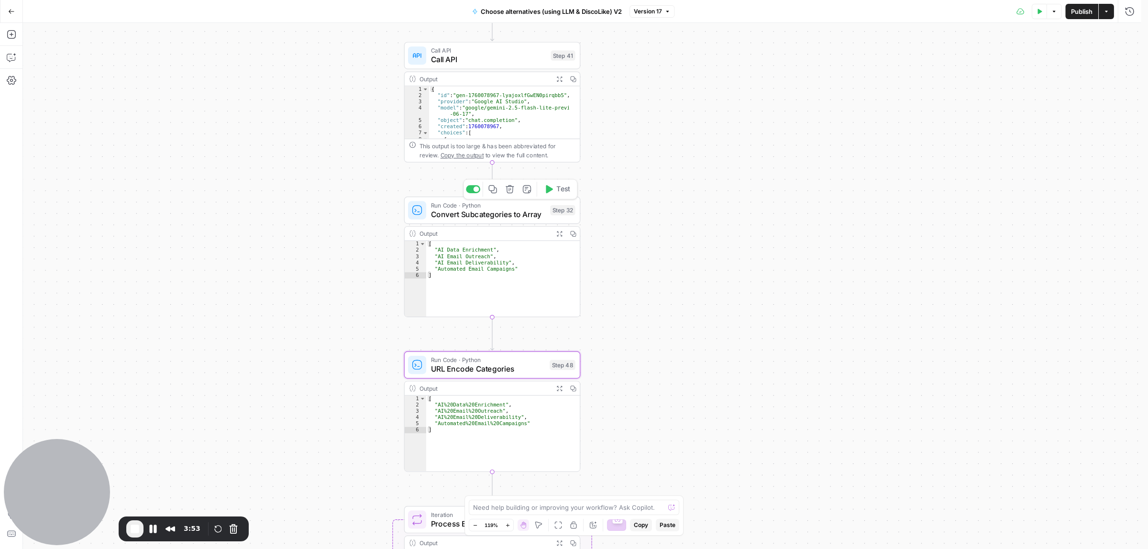
click at [662, 244] on div "true false true false Workflow Input Settings Inputs Call API Call API Step 41 …" at bounding box center [585, 286] width 1125 height 526
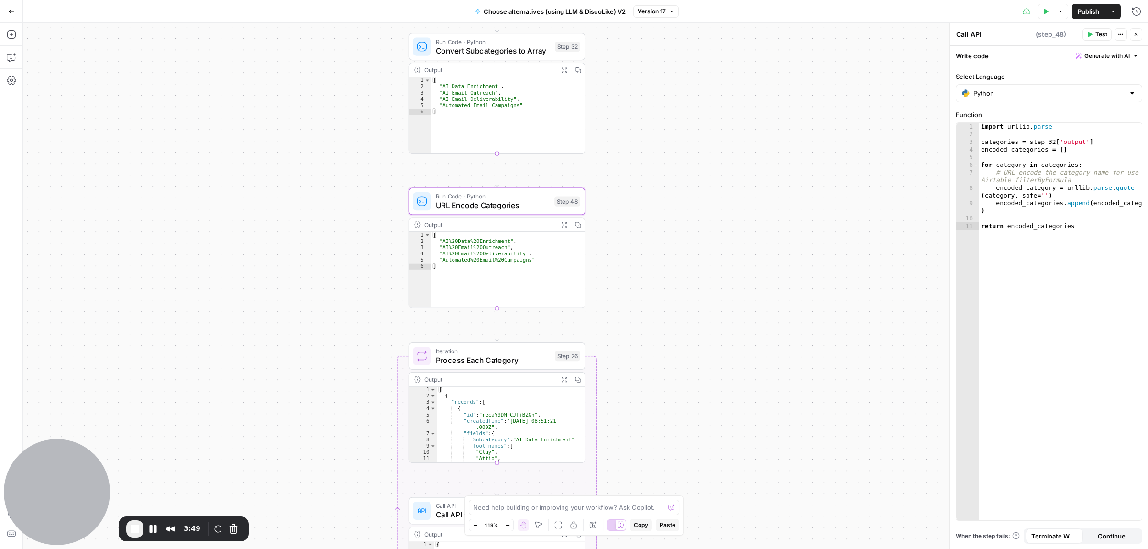
type textarea "URL Encode Categories"
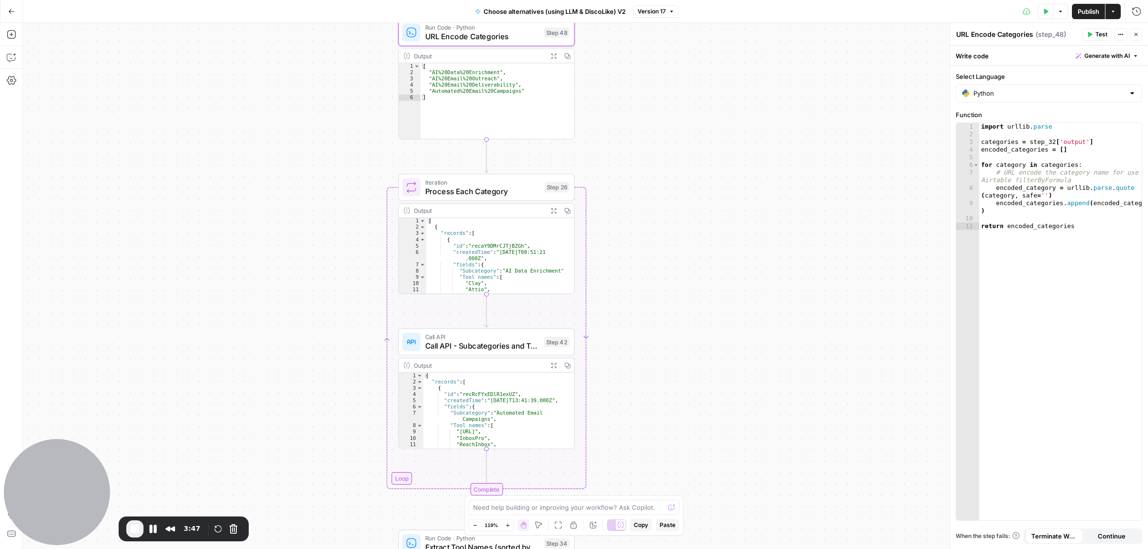
drag, startPoint x: 682, startPoint y: 254, endPoint x: 676, endPoint y: 166, distance: 87.8
click at [676, 166] on div "true false true false Workflow Input Settings Inputs Call API Call API Step 41 …" at bounding box center [585, 286] width 1125 height 526
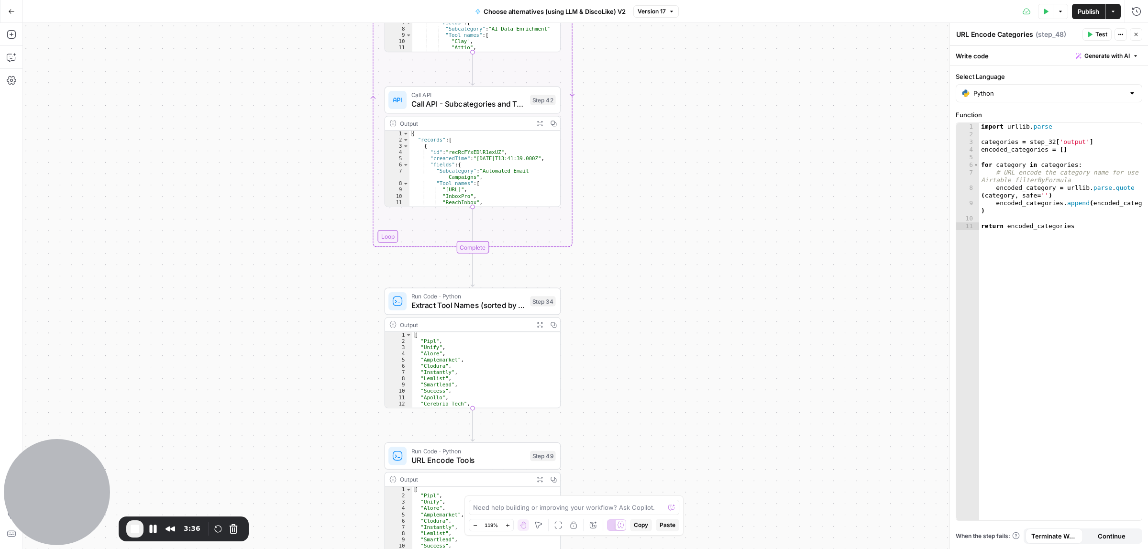
drag, startPoint x: 667, startPoint y: 185, endPoint x: 493, endPoint y: 288, distance: 202.4
click at [666, 175] on div "true false true false Workflow Input Settings Inputs Call API Call API Step 41 …" at bounding box center [585, 286] width 1125 height 526
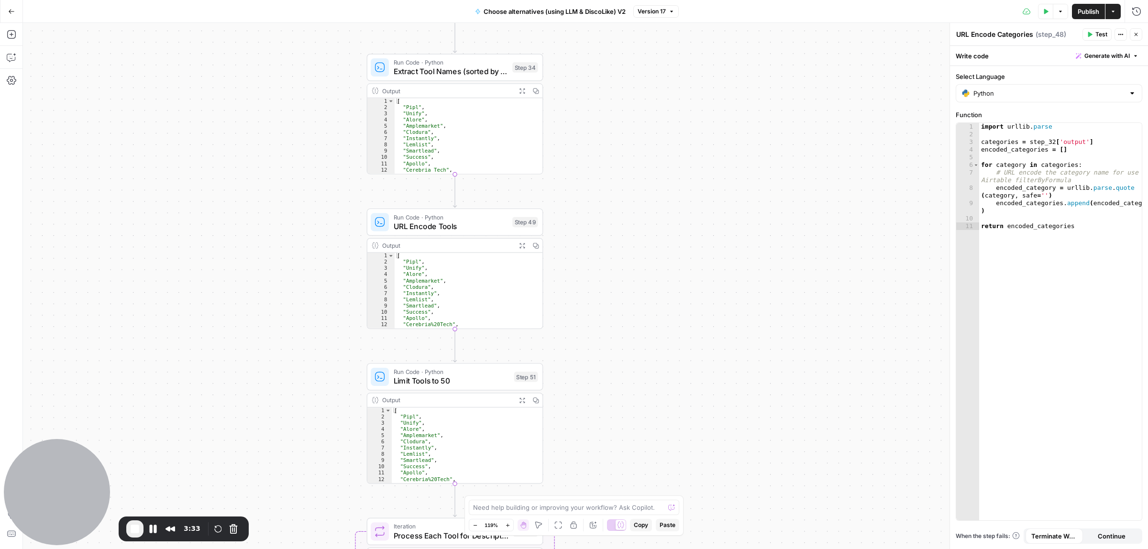
drag, startPoint x: 720, startPoint y: 385, endPoint x: 702, endPoint y: 156, distance: 229.8
click at [702, 156] on div "true false true false Workflow Input Settings Inputs Call API Call API Step 41 …" at bounding box center [585, 286] width 1125 height 526
click at [430, 222] on span "URL Encode Tools" at bounding box center [451, 225] width 114 height 11
type textarea "URL Encode Tools"
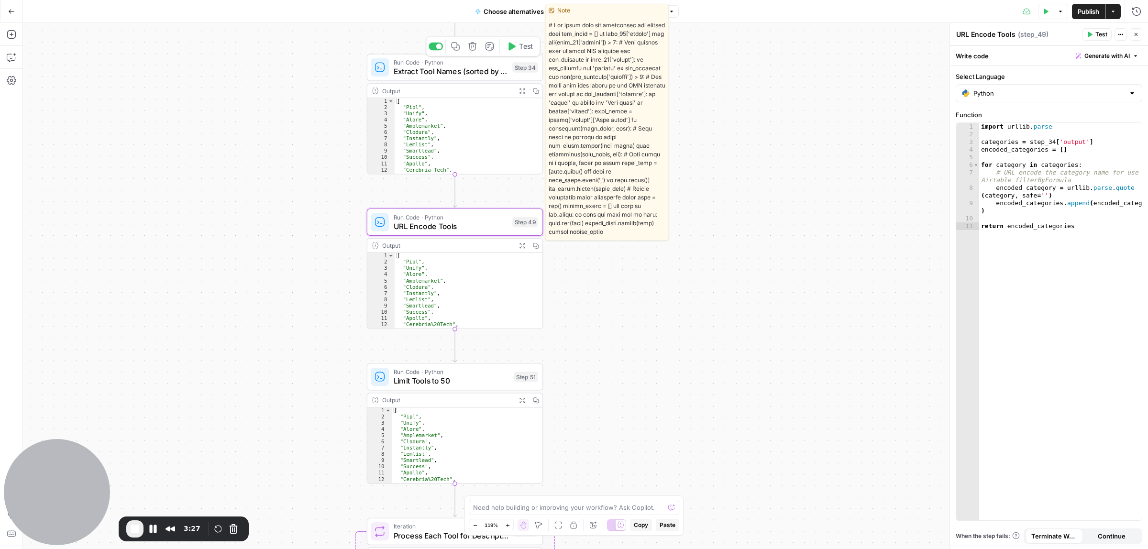
click at [517, 63] on div "Step 34" at bounding box center [525, 67] width 26 height 10
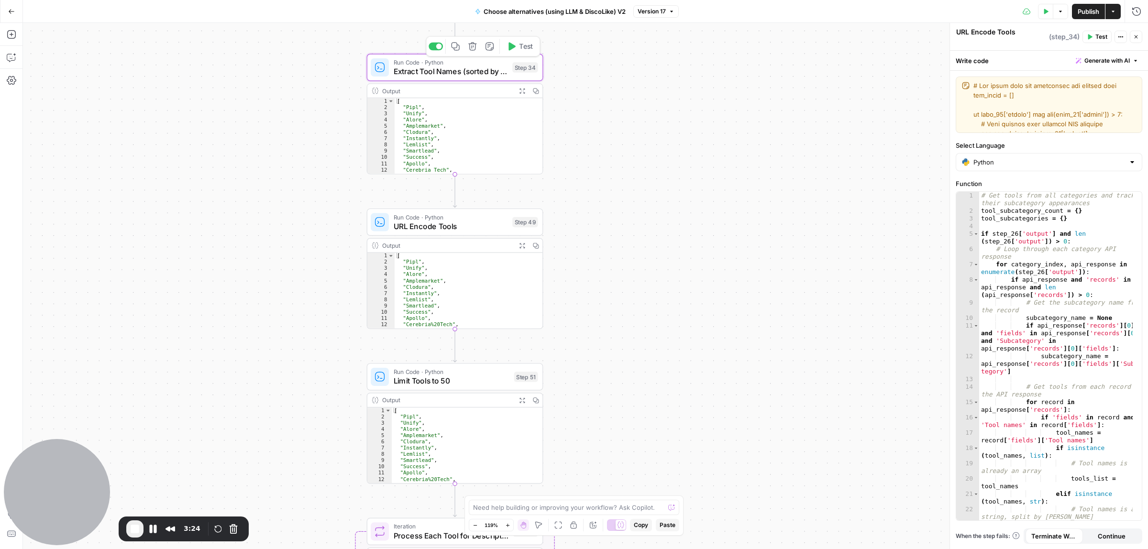
type textarea "Extract Tool Names (sorted by # of subcategories they are in)"
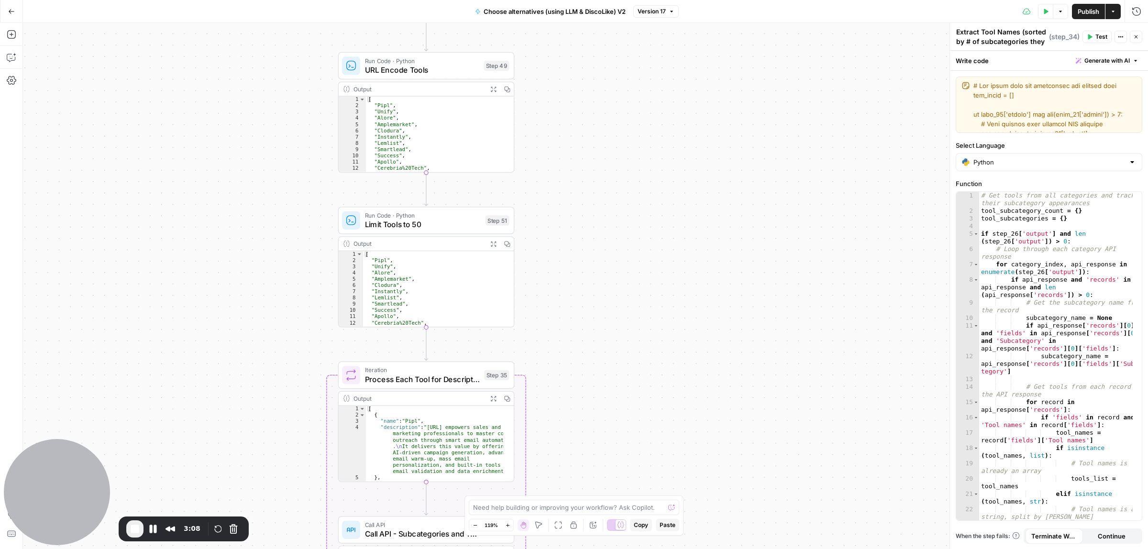
click at [650, 287] on div "true false true false Workflow Input Settings Inputs Call API Call API Step 41 …" at bounding box center [585, 286] width 1125 height 526
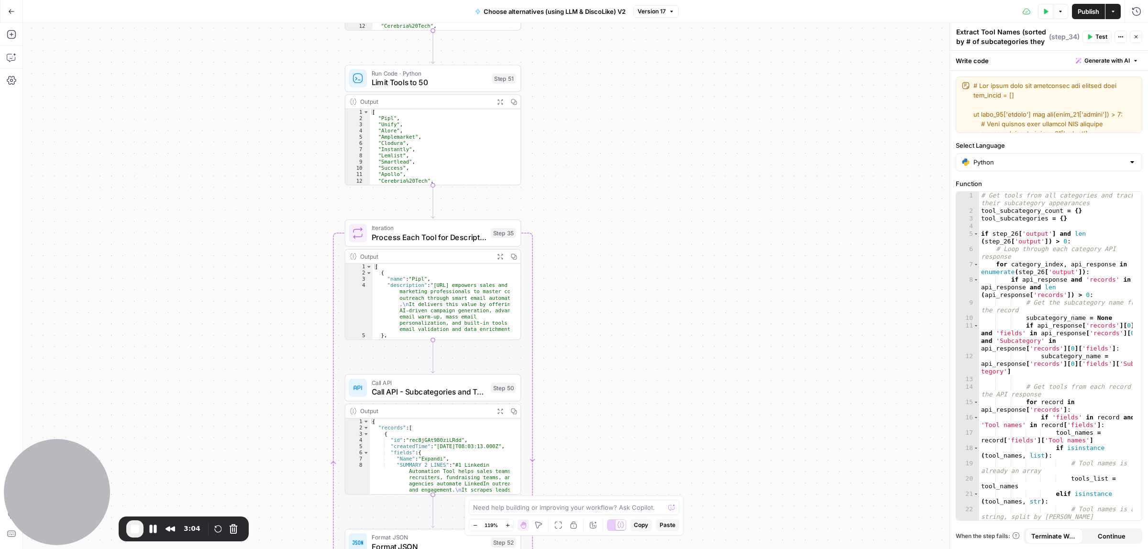
click at [605, 220] on div "true false true false Workflow Input Settings Inputs Call API Call API Step 41 …" at bounding box center [585, 286] width 1125 height 526
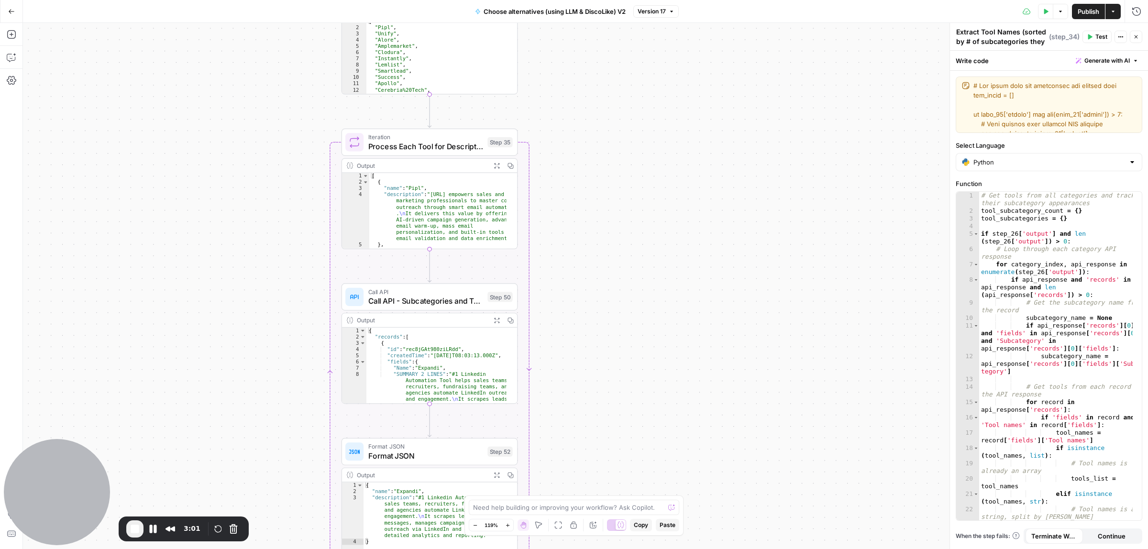
drag, startPoint x: 594, startPoint y: 281, endPoint x: 517, endPoint y: 159, distance: 144.2
click at [594, 266] on div "true false true false Workflow Input Settings Inputs Call API Call API Step 41 …" at bounding box center [585, 286] width 1125 height 526
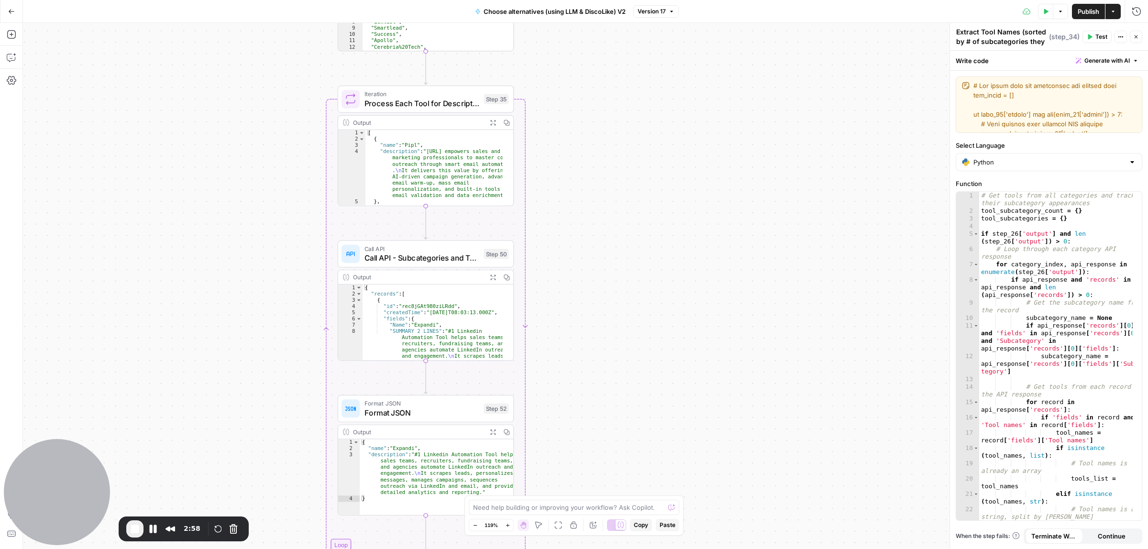
drag, startPoint x: 610, startPoint y: 348, endPoint x: 606, endPoint y: 307, distance: 41.8
click at [606, 307] on div "true false true false Workflow Input Settings Inputs Call API Call API Step 41 …" at bounding box center [585, 286] width 1125 height 526
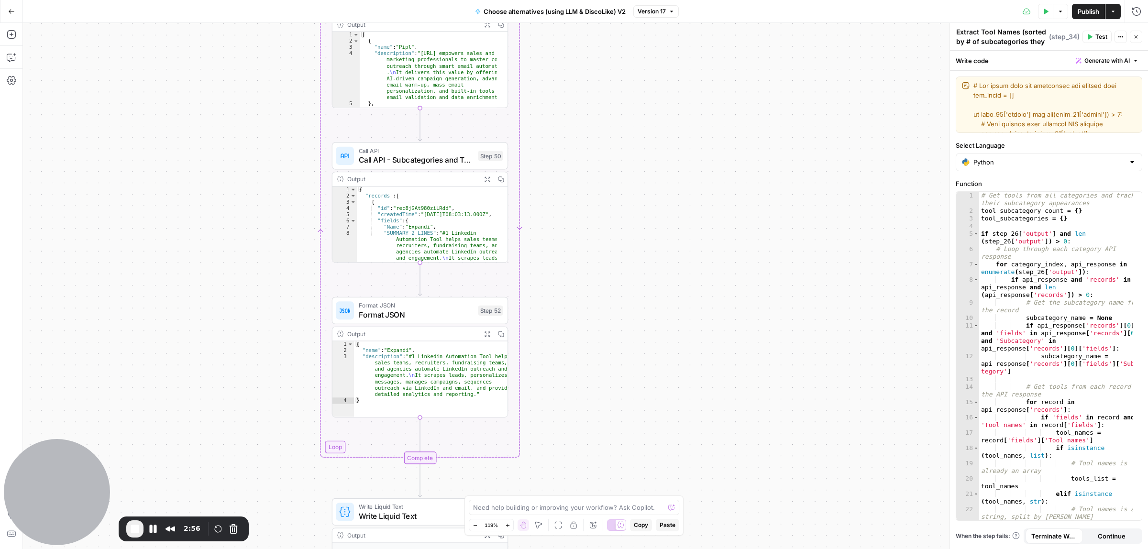
drag, startPoint x: 599, startPoint y: 346, endPoint x: 594, endPoint y: 248, distance: 98.2
click at [594, 248] on div "true false true false Workflow Input Settings Inputs Call API Call API Step 41 …" at bounding box center [585, 286] width 1125 height 526
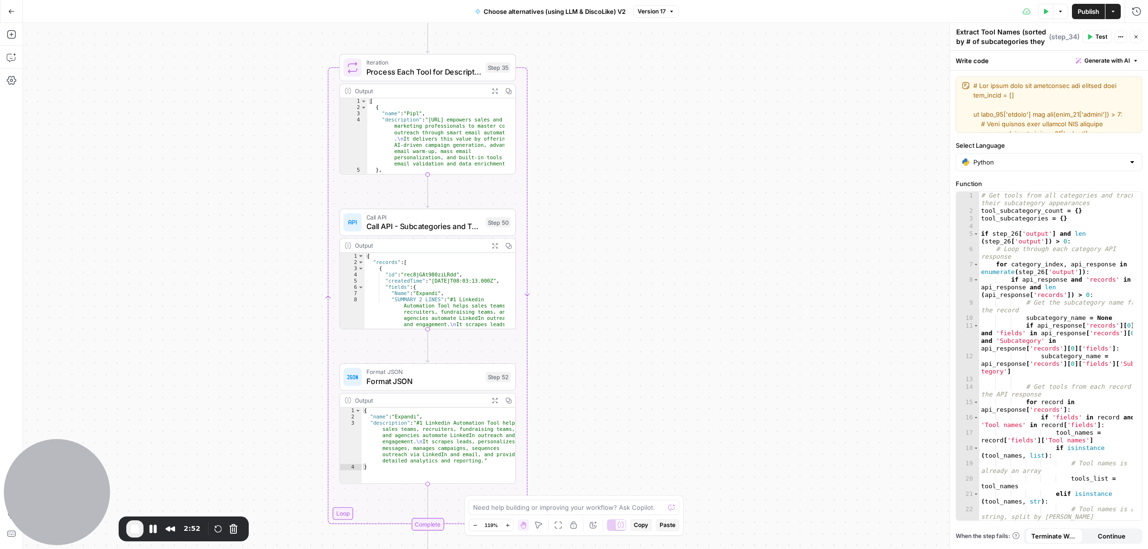
click at [622, 443] on div "true false true false Workflow Input Settings Inputs Call API Call API Step 41 …" at bounding box center [585, 286] width 1125 height 526
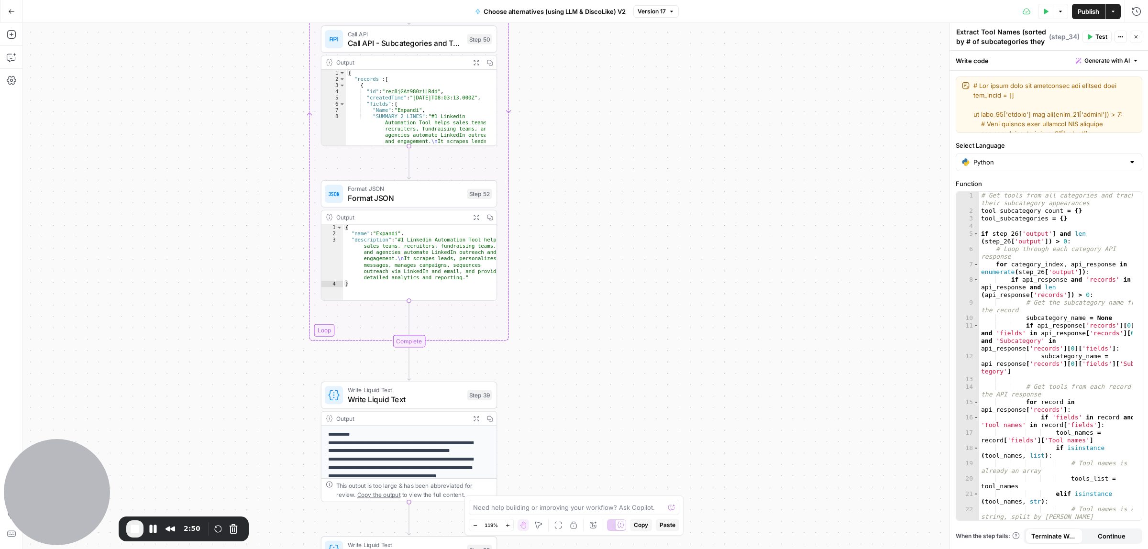
drag, startPoint x: 612, startPoint y: 365, endPoint x: 611, endPoint y: 379, distance: 13.9
click at [594, 165] on div "true false true false Workflow Input Settings Inputs Call API Call API Step 41 …" at bounding box center [585, 286] width 1125 height 526
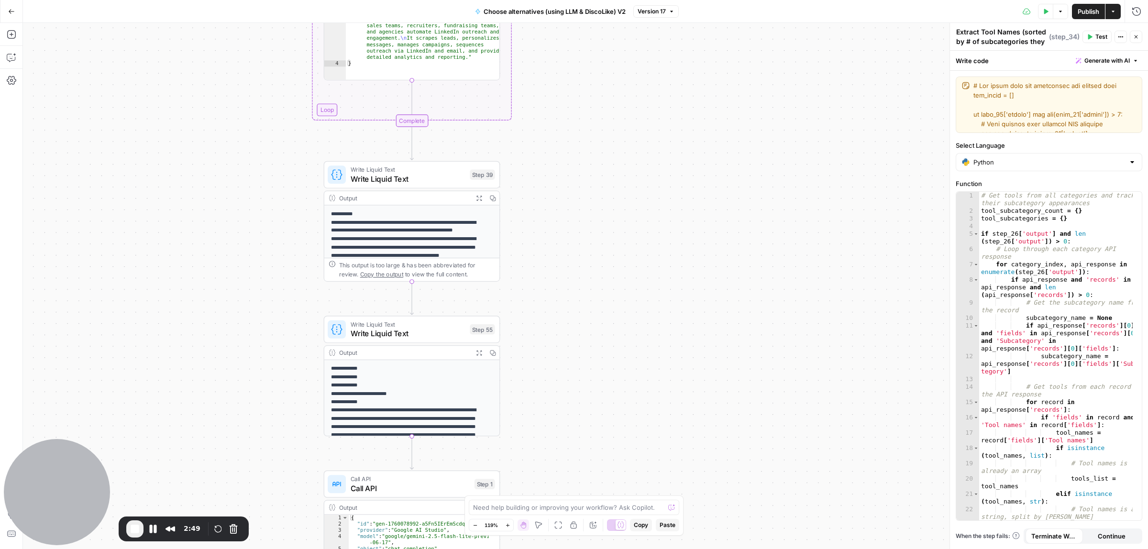
drag, startPoint x: 614, startPoint y: 230, endPoint x: 572, endPoint y: 151, distance: 88.6
click at [615, 173] on div "true false true false Workflow Input Settings Inputs Call API Call API Step 41 …" at bounding box center [585, 286] width 1125 height 526
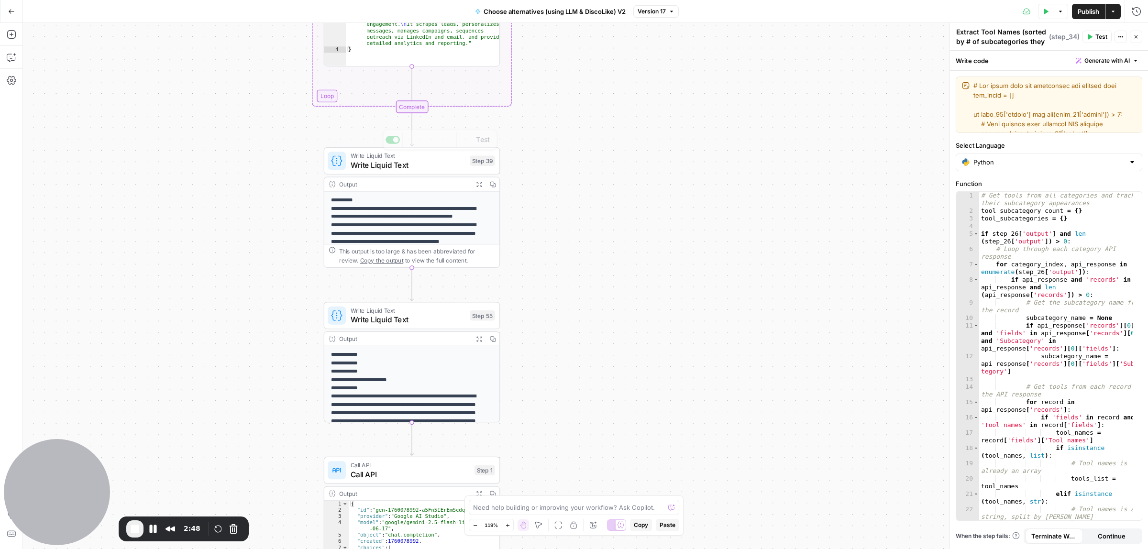
click at [376, 152] on span "Write Liquid Text" at bounding box center [408, 155] width 115 height 9
click at [391, 316] on span "Write Liquid Text" at bounding box center [408, 319] width 115 height 11
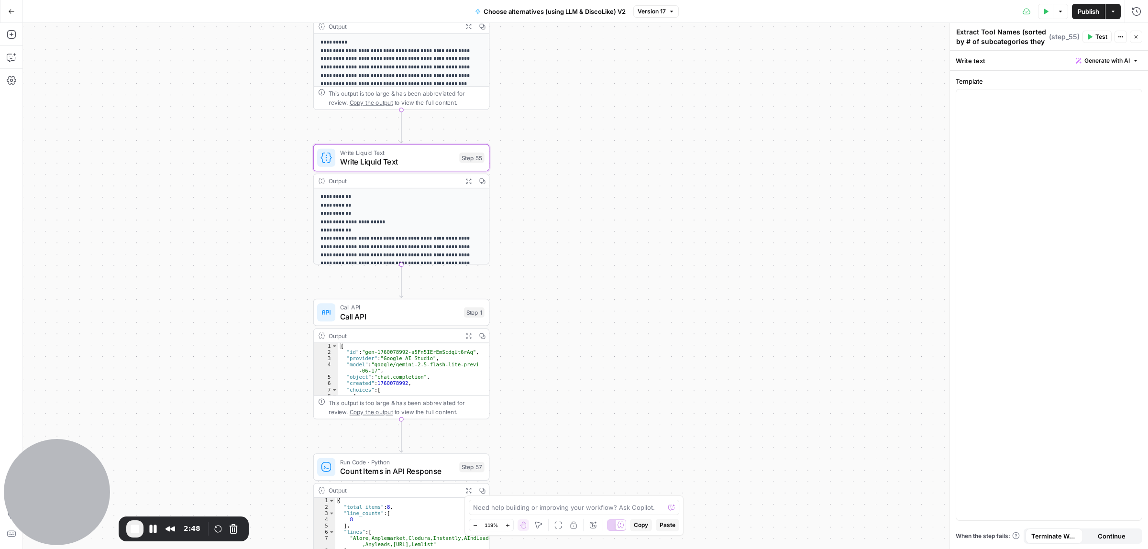
drag, startPoint x: 624, startPoint y: 283, endPoint x: 617, endPoint y: 226, distance: 57.4
click at [618, 225] on div "true false true false Workflow Input Settings Inputs Call API Call API Step 41 …" at bounding box center [585, 286] width 1125 height 526
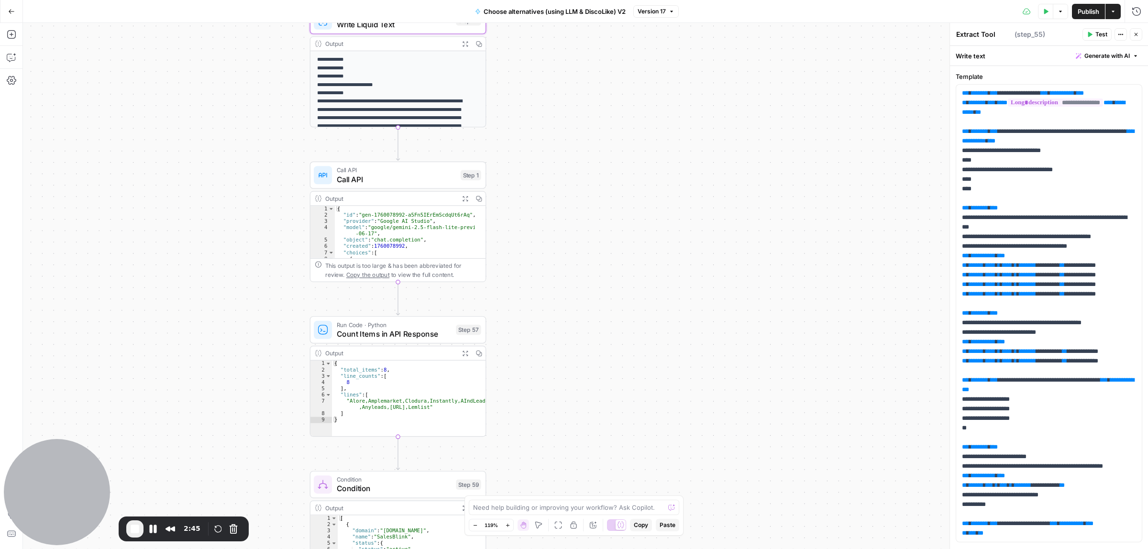
type textarea "Write Liquid Text"
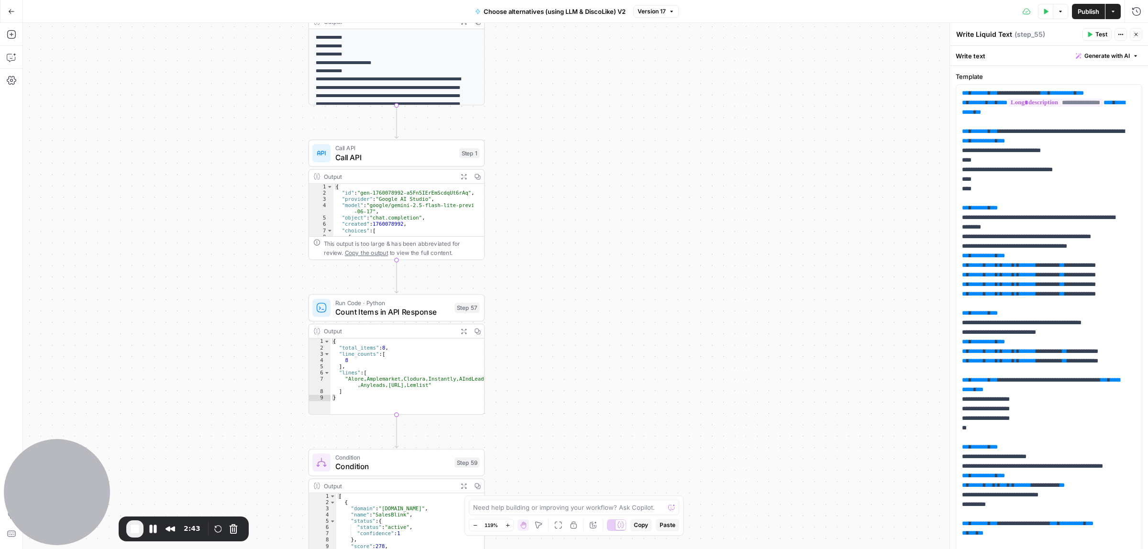
drag, startPoint x: 617, startPoint y: 226, endPoint x: 616, endPoint y: 204, distance: 22.0
click at [616, 204] on div "true false true false Workflow Input Settings Inputs Call API Call API Step 41 …" at bounding box center [585, 286] width 1125 height 526
click at [376, 166] on div "Call API Call API Step 1 Copy step Delete step Add Note Test" at bounding box center [396, 153] width 176 height 27
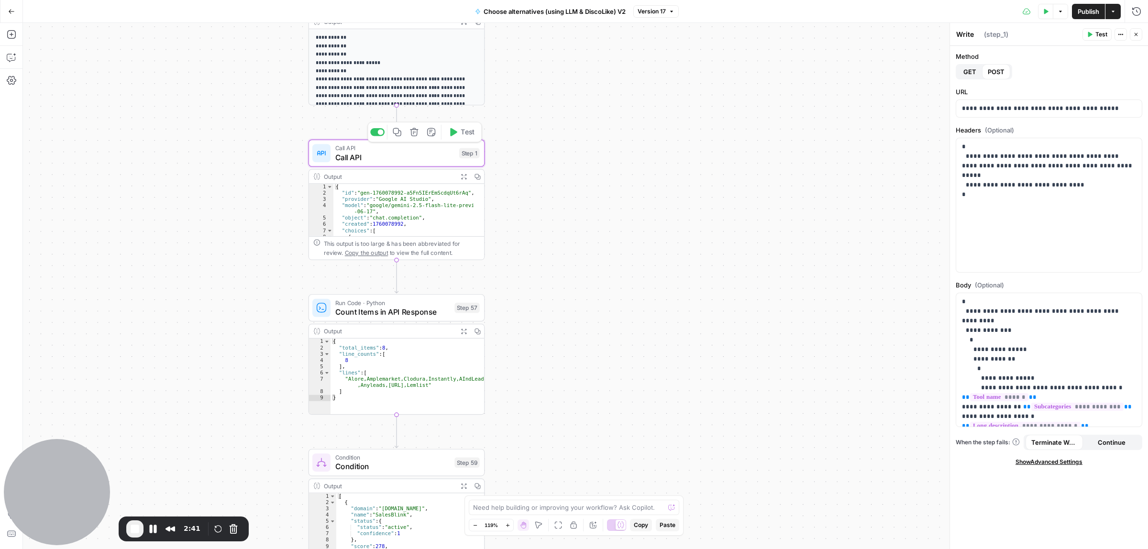
type textarea "Call API"
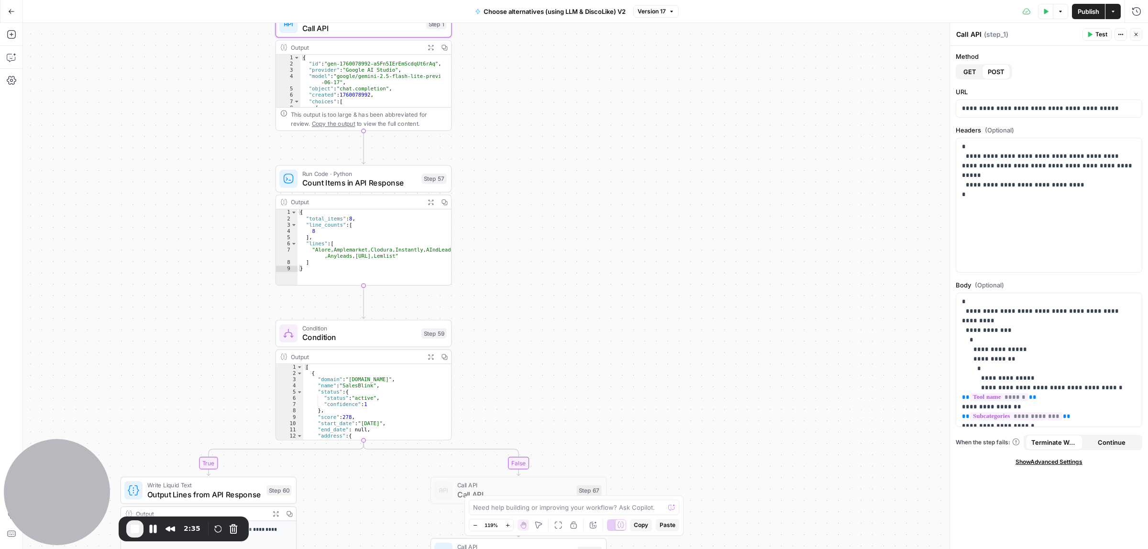
drag, startPoint x: 687, startPoint y: 413, endPoint x: 654, endPoint y: 284, distance: 133.3
click at [654, 284] on div "true false true false Workflow Input Settings Inputs Call API Call API Step 41 …" at bounding box center [585, 286] width 1125 height 526
click at [318, 184] on span "Count Items in API Response" at bounding box center [359, 182] width 115 height 11
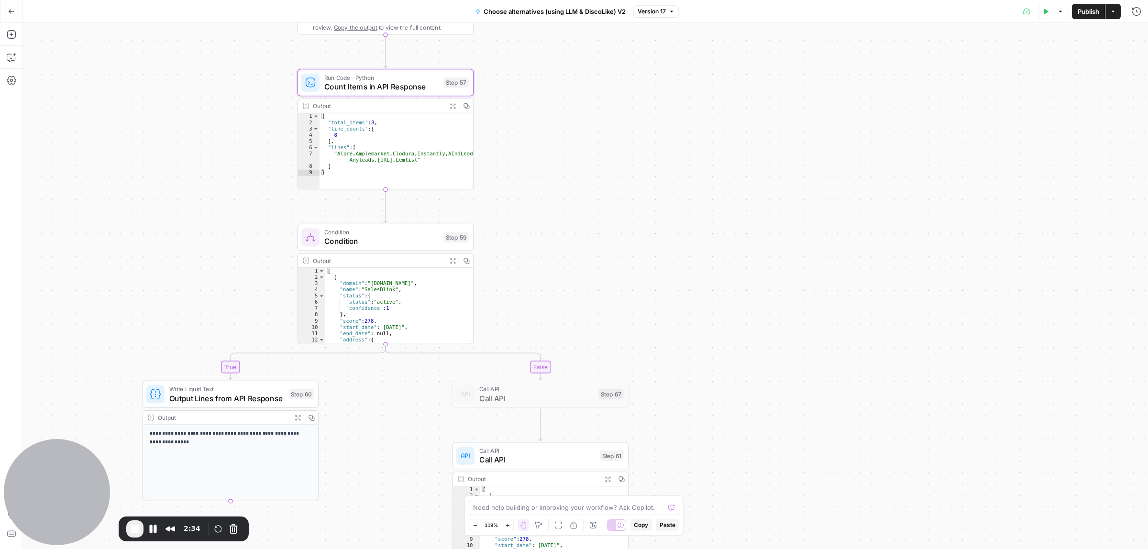
drag, startPoint x: 618, startPoint y: 242, endPoint x: 636, endPoint y: 207, distance: 38.7
click at [636, 207] on div "true false true false Workflow Input Settings Inputs Call API Call API Step 41 …" at bounding box center [585, 286] width 1125 height 526
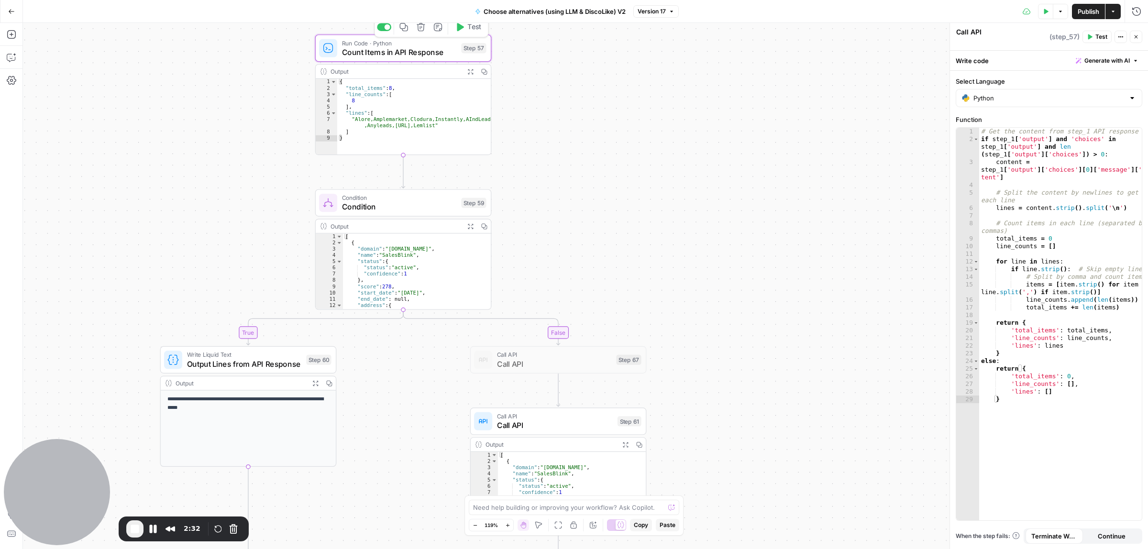
type textarea "Count Items in API Response"
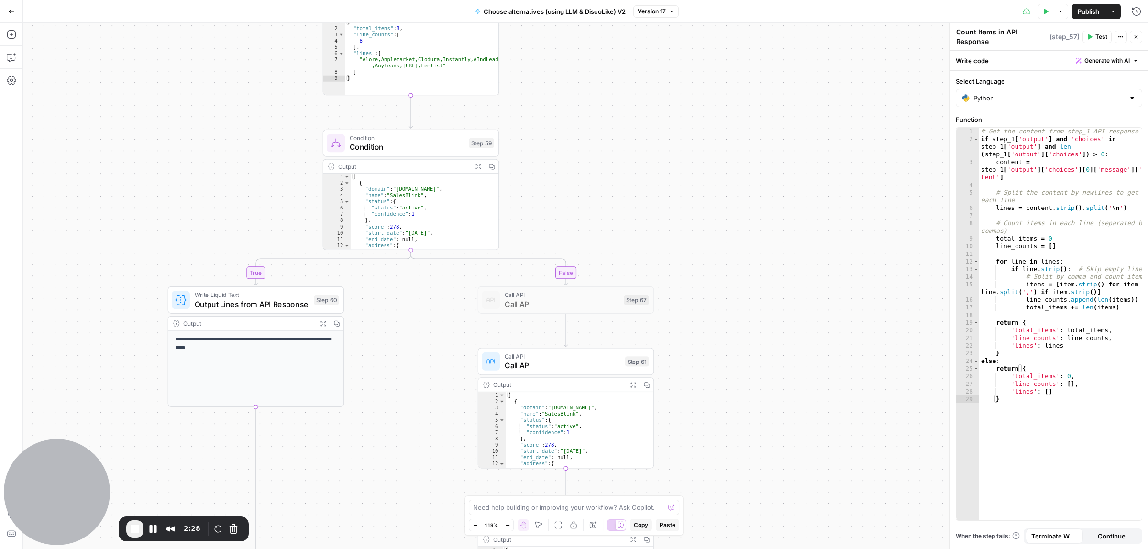
click at [681, 234] on div "true false true false Workflow Input Settings Inputs Call API Call API Step 41 …" at bounding box center [585, 286] width 1125 height 526
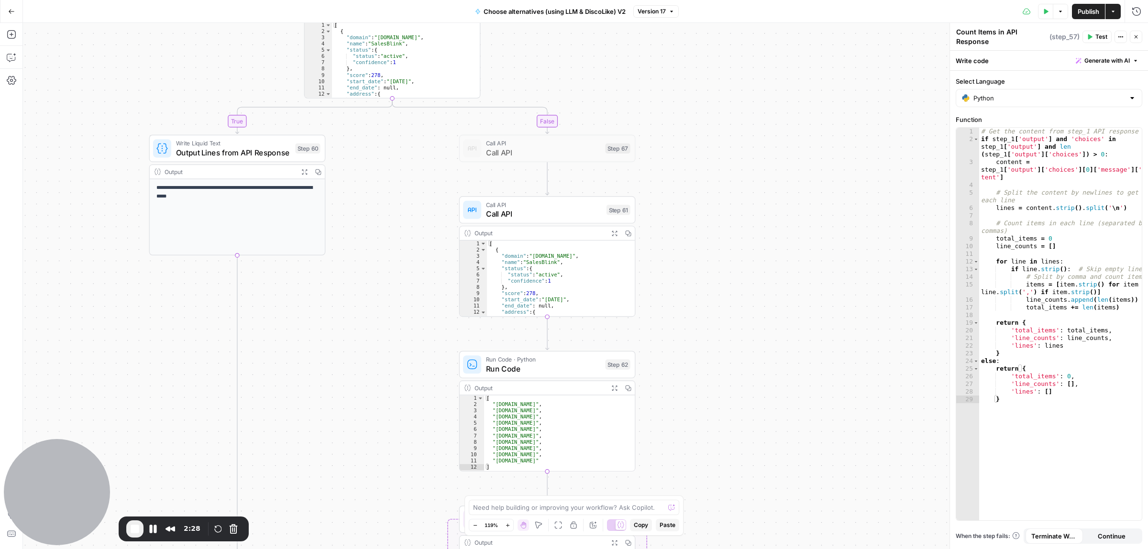
drag, startPoint x: 728, startPoint y: 244, endPoint x: 597, endPoint y: 230, distance: 132.2
click at [727, 236] on div "true false true false Workflow Input Settings Inputs Call API Call API Step 41 …" at bounding box center [585, 286] width 1125 height 526
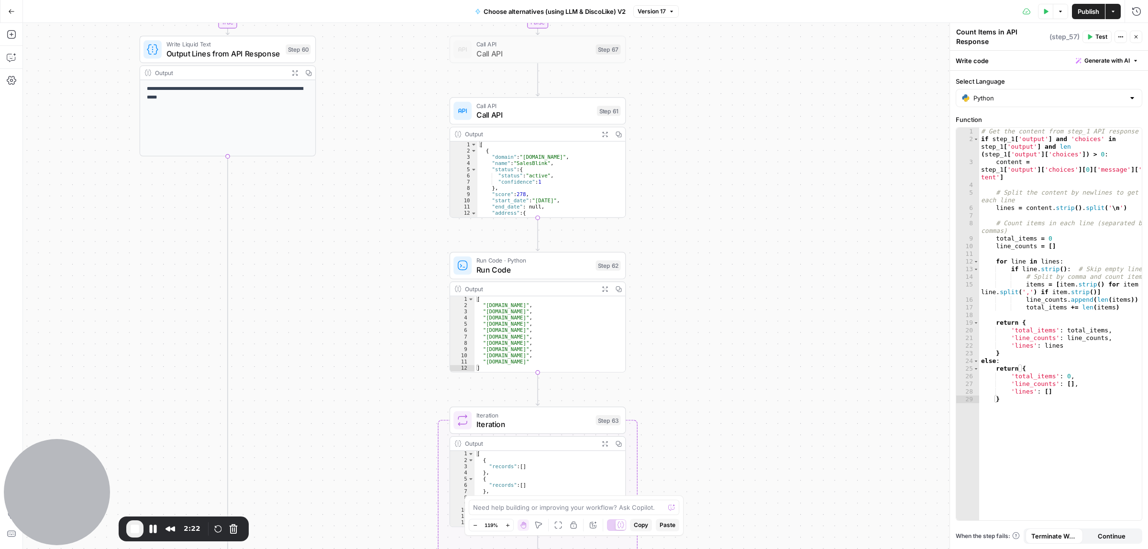
click at [665, 253] on div "true false true false Workflow Input Settings Inputs Call API Call API Step 41 …" at bounding box center [585, 286] width 1125 height 526
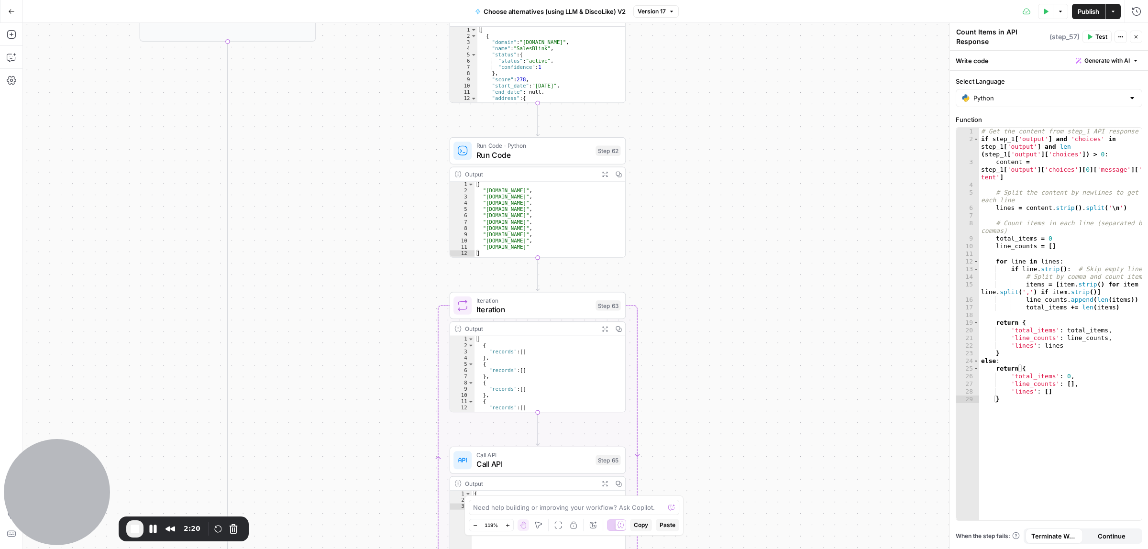
drag, startPoint x: 694, startPoint y: 269, endPoint x: 589, endPoint y: 201, distance: 124.8
click at [692, 230] on div "true false true false Workflow Input Settings Inputs Call API Call API Step 41 …" at bounding box center [585, 286] width 1125 height 526
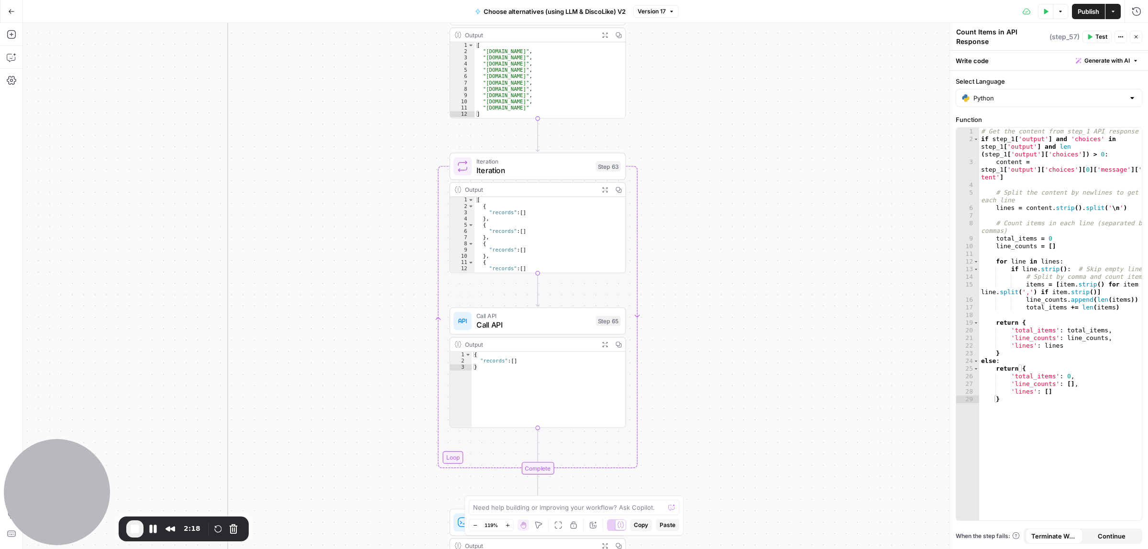
drag, startPoint x: 711, startPoint y: 359, endPoint x: 713, endPoint y: 228, distance: 131.1
click at [713, 228] on div "true false true false Workflow Input Settings Inputs Call API Call API Step 41 …" at bounding box center [585, 286] width 1125 height 526
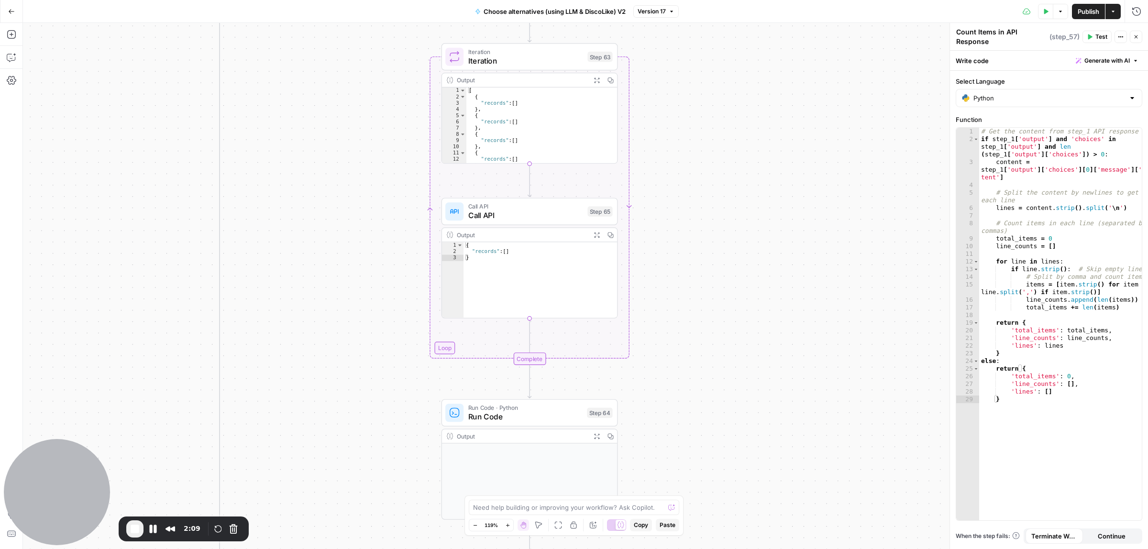
click at [727, 271] on div "true false true false Workflow Input Settings Inputs Call API Call API Step 41 …" at bounding box center [585, 286] width 1125 height 526
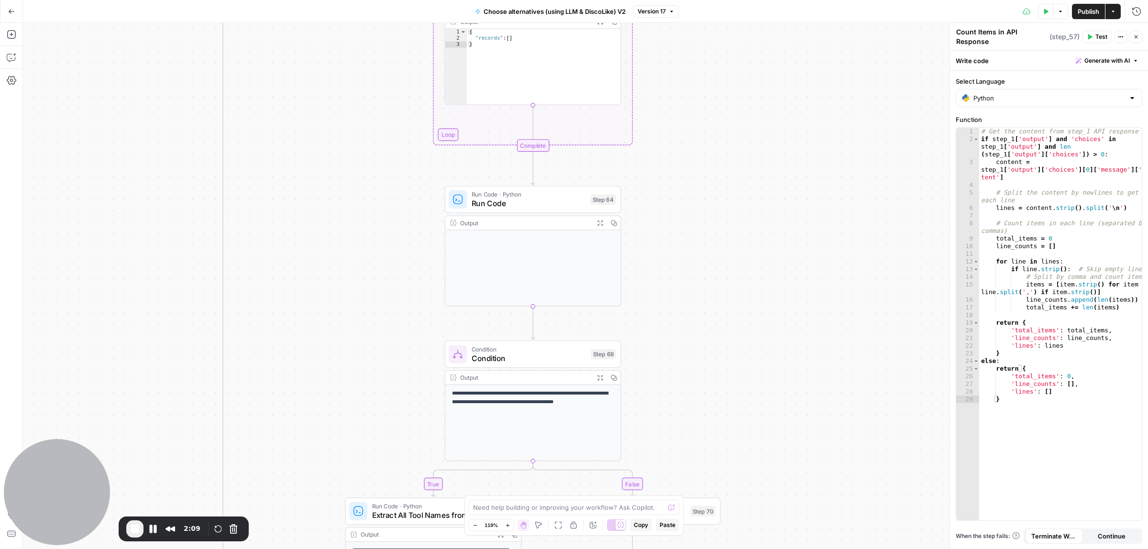
drag, startPoint x: 742, startPoint y: 127, endPoint x: 733, endPoint y: 370, distance: 243.1
click at [741, 123] on div "true false true false Workflow Input Settings Inputs Call API Call API Step 41 …" at bounding box center [585, 286] width 1125 height 526
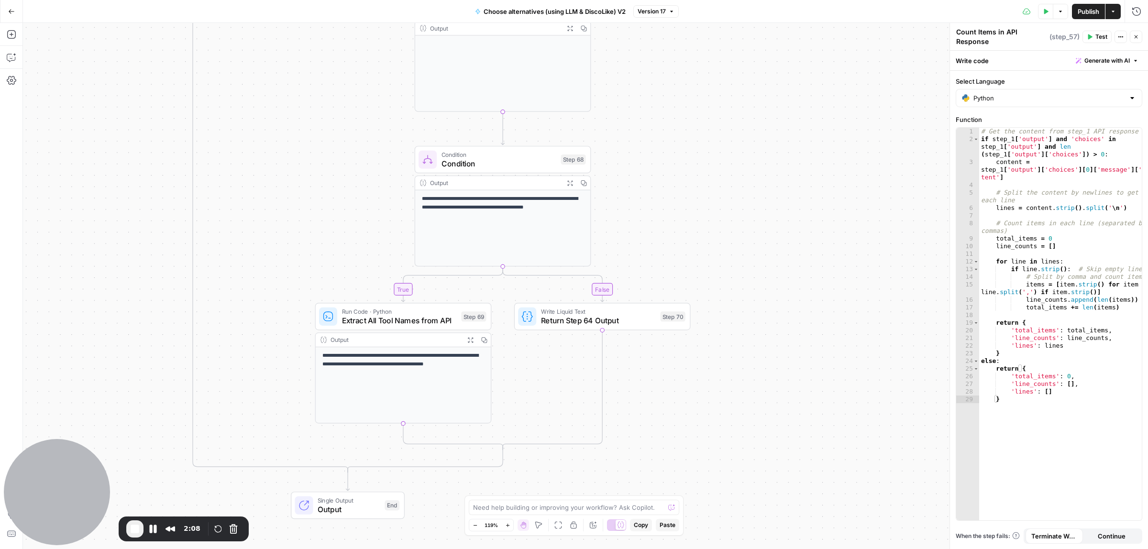
drag, startPoint x: 706, startPoint y: 221, endPoint x: 632, endPoint y: 274, distance: 91.2
click at [701, 187] on div "true false true false Workflow Input Settings Inputs Call API Call API Step 41 …" at bounding box center [585, 286] width 1125 height 526
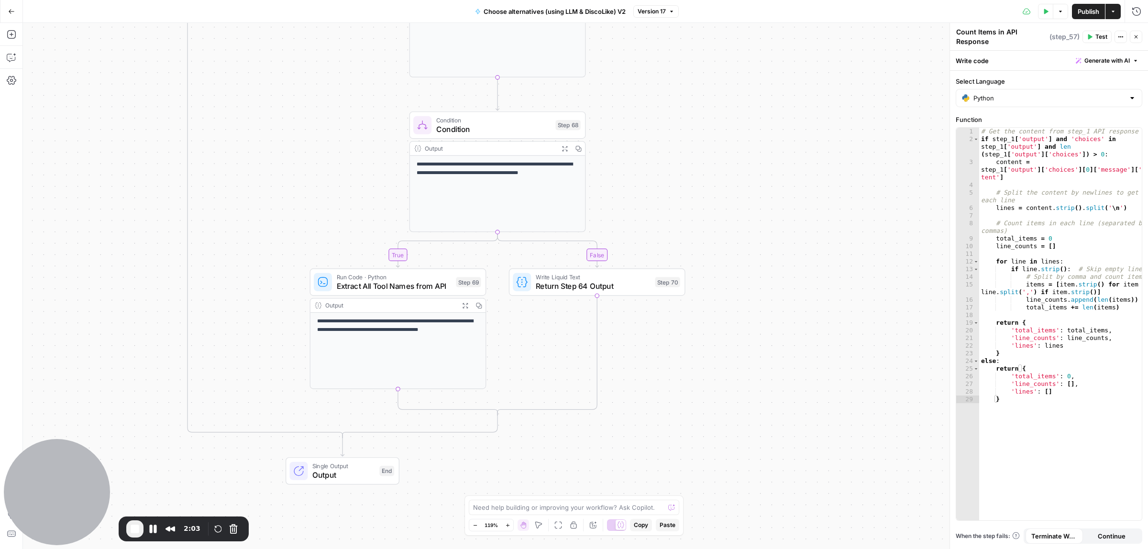
drag, startPoint x: 664, startPoint y: 173, endPoint x: 702, endPoint y: 145, distance: 46.9
click at [676, 446] on div "true false true false Workflow Input Settings Inputs Call API Call API Step 41 …" at bounding box center [585, 286] width 1125 height 526
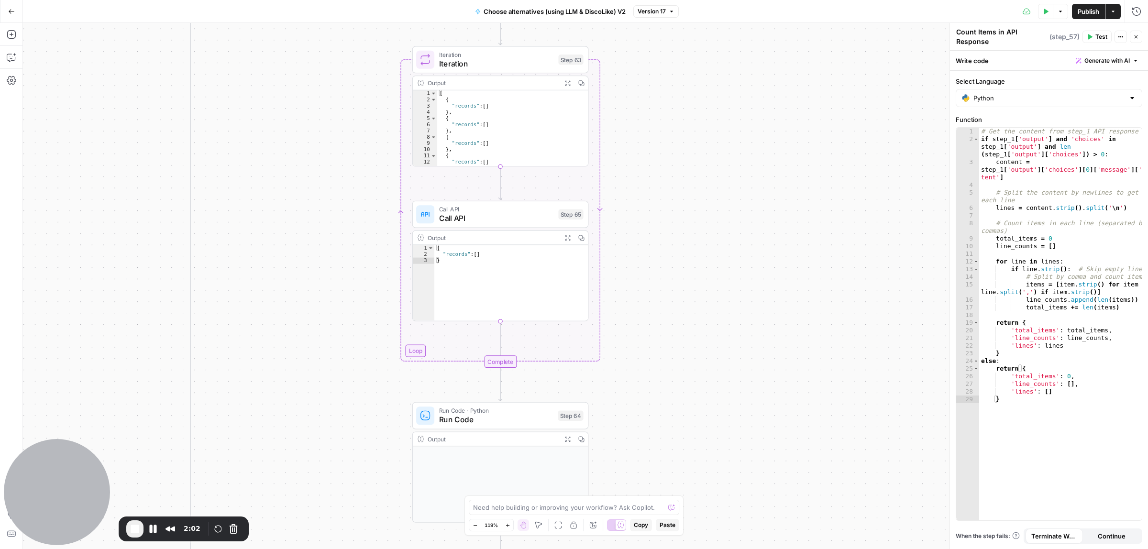
drag, startPoint x: 702, startPoint y: 145, endPoint x: 693, endPoint y: 317, distance: 171.9
click at [693, 317] on div "true false true false Workflow Input Settings Inputs Call API Call API Step 41 …" at bounding box center [585, 286] width 1125 height 526
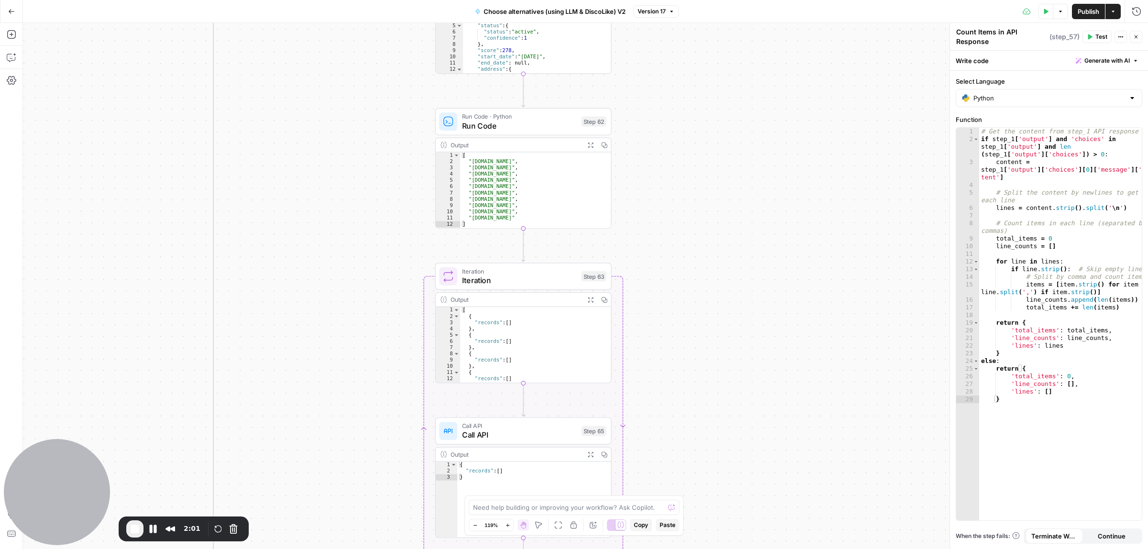
drag, startPoint x: 647, startPoint y: 360, endPoint x: 681, endPoint y: 315, distance: 56.4
click at [652, 381] on div "true false true false Workflow Input Settings Inputs Call API Call API Step 41 …" at bounding box center [585, 286] width 1125 height 526
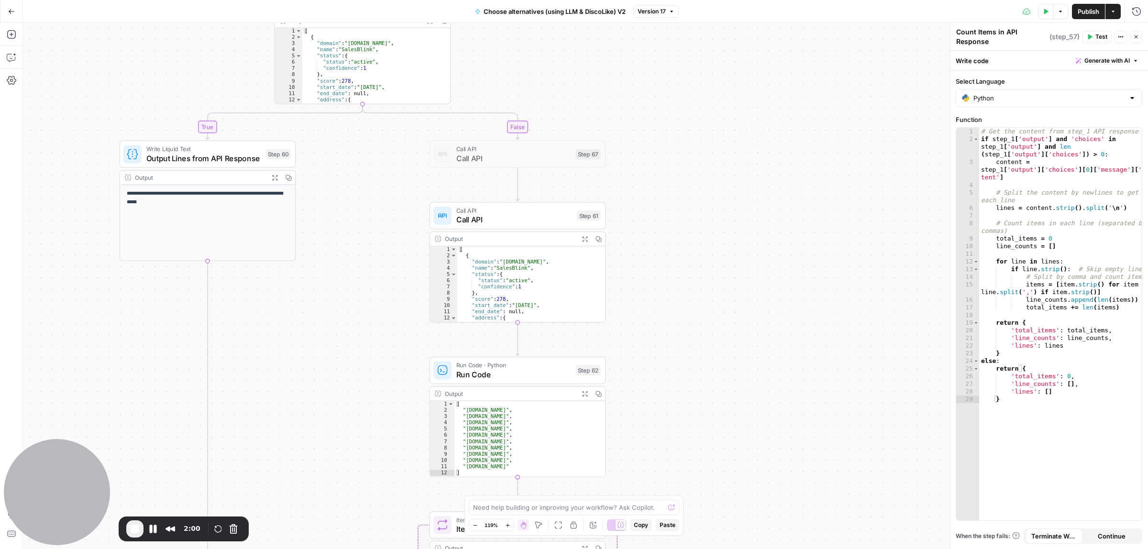
drag, startPoint x: 682, startPoint y: 190, endPoint x: 675, endPoint y: 434, distance: 244.0
click at [675, 434] on div "true false true false Workflow Input Settings Inputs Call API Call API Step 41 …" at bounding box center [585, 286] width 1125 height 526
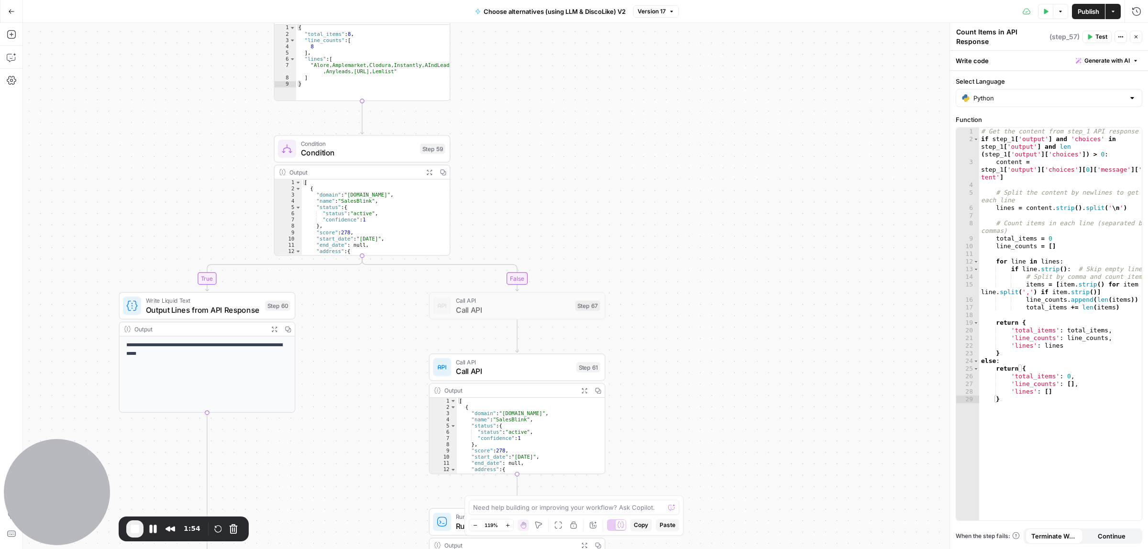
click at [331, 347] on div "true false true false Workflow Input Settings Inputs Call API Call API Step 41 …" at bounding box center [585, 286] width 1125 height 526
click at [427, 216] on div "true false true false Workflow Input Settings Inputs Call API Call API Step 41 …" at bounding box center [585, 286] width 1125 height 526
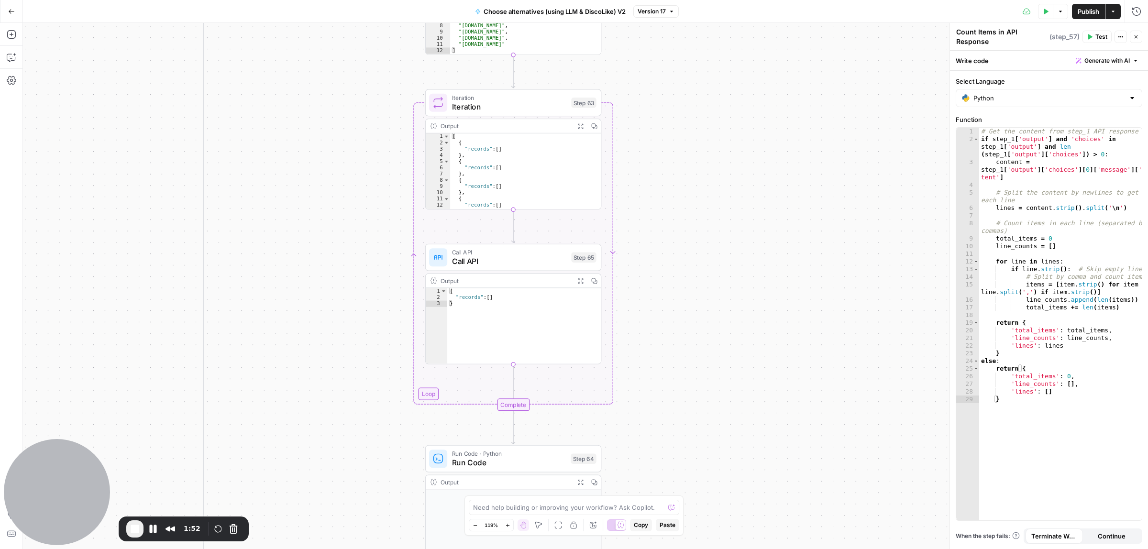
drag, startPoint x: 366, startPoint y: 150, endPoint x: 357, endPoint y: 322, distance: 172.4
click at [363, 125] on div "true false true false Workflow Input Settings Inputs Call API Call API Step 41 …" at bounding box center [585, 286] width 1125 height 526
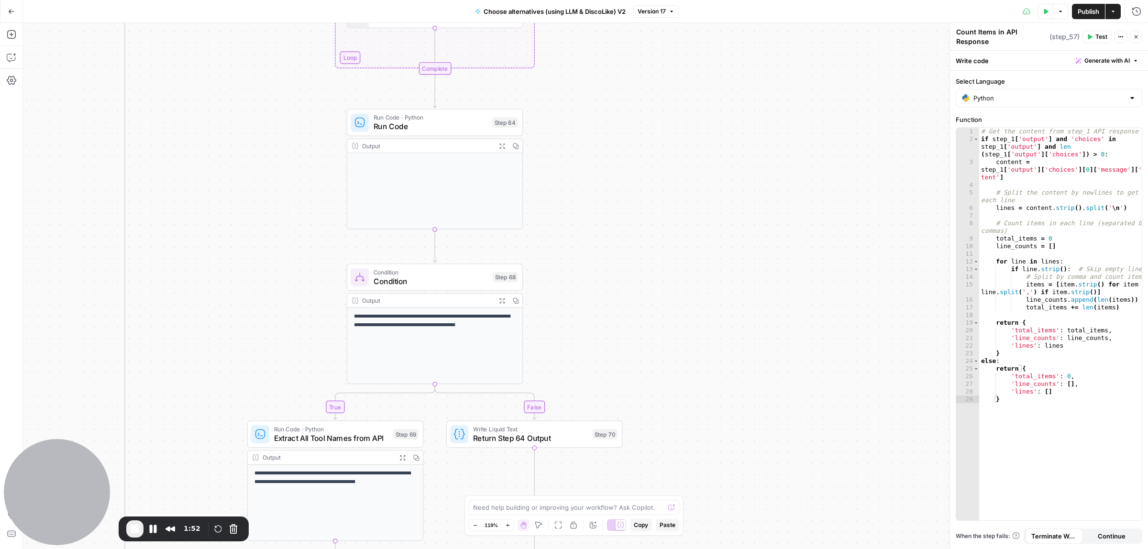
click at [278, 32] on div "true false true false Workflow Input Settings Inputs Call API Call API Step 41 …" at bounding box center [585, 286] width 1125 height 526
drag, startPoint x: 293, startPoint y: 105, endPoint x: 293, endPoint y: 99, distance: 6.2
click at [293, 99] on div "true false true false Workflow Input Settings Inputs Call API Call API Step 41 …" at bounding box center [585, 286] width 1125 height 526
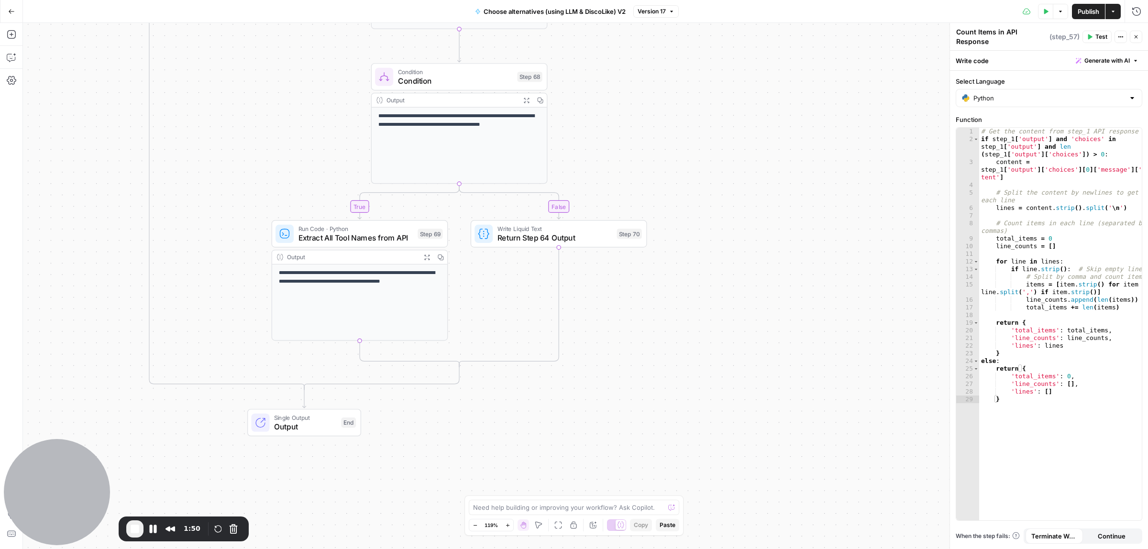
drag, startPoint x: 315, startPoint y: 104, endPoint x: 317, endPoint y: 99, distance: 5.2
click at [317, 99] on div "true false true false Workflow Input Settings Inputs Call API Call API Step 41 …" at bounding box center [585, 286] width 1125 height 526
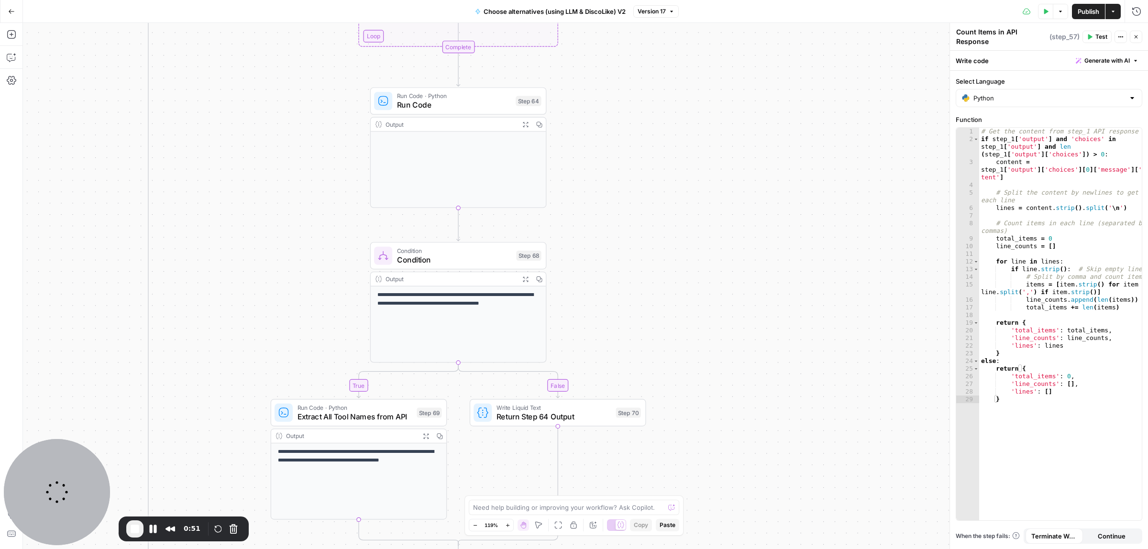
drag, startPoint x: 733, startPoint y: 395, endPoint x: 685, endPoint y: 154, distance: 246.2
click at [735, 403] on div "true false true false Workflow Input Settings Inputs Call API Call API Step 41 …" at bounding box center [585, 286] width 1125 height 526
click at [687, 322] on div "true false true false Workflow Input Settings Inputs Call API Call API Step 41 …" at bounding box center [585, 286] width 1125 height 526
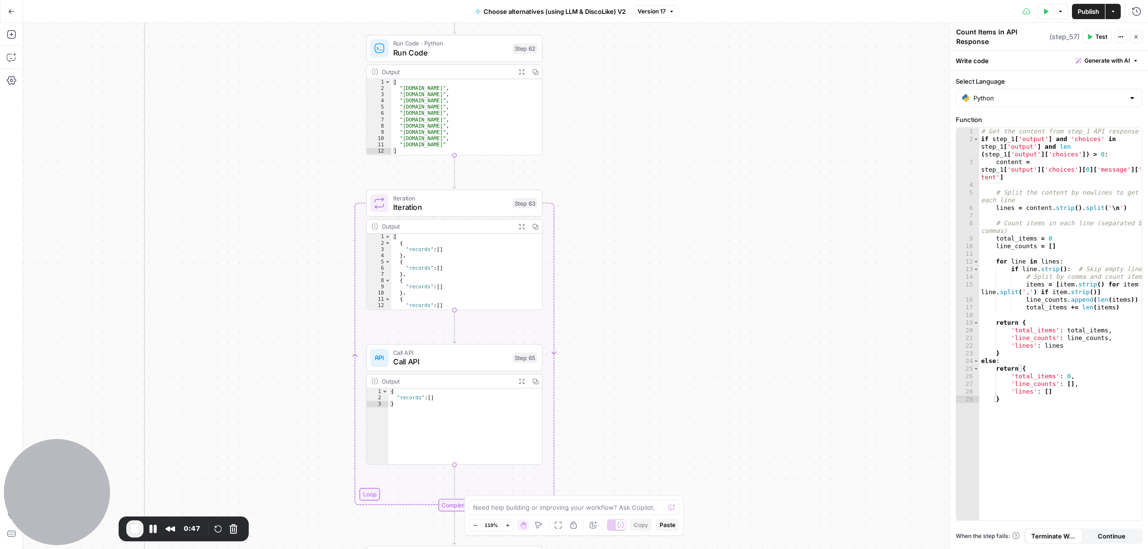
drag, startPoint x: 668, startPoint y: 191, endPoint x: 615, endPoint y: 149, distance: 67.7
click at [656, 438] on div "true false true false Workflow Input Settings Inputs Call API Call API Step 41 …" at bounding box center [585, 286] width 1125 height 526
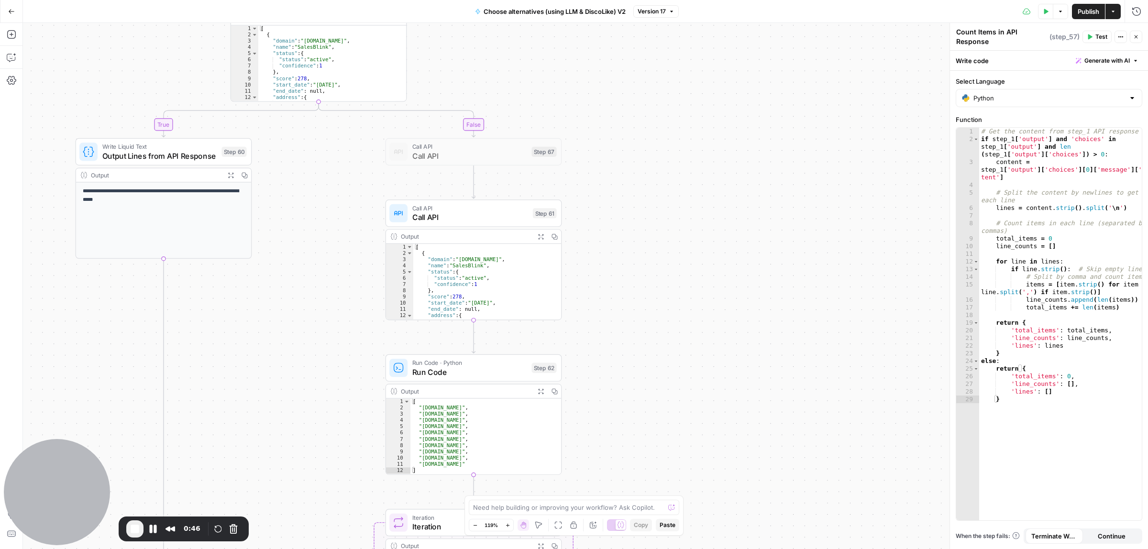
drag, startPoint x: 637, startPoint y: 473, endPoint x: 630, endPoint y: 345, distance: 127.8
click at [637, 476] on div "true false true false Workflow Input Settings Inputs Call API Call API Step 41 …" at bounding box center [585, 286] width 1125 height 526
click at [625, 388] on div "true false true false Workflow Input Settings Inputs Call API Call API Step 41 …" at bounding box center [585, 286] width 1125 height 526
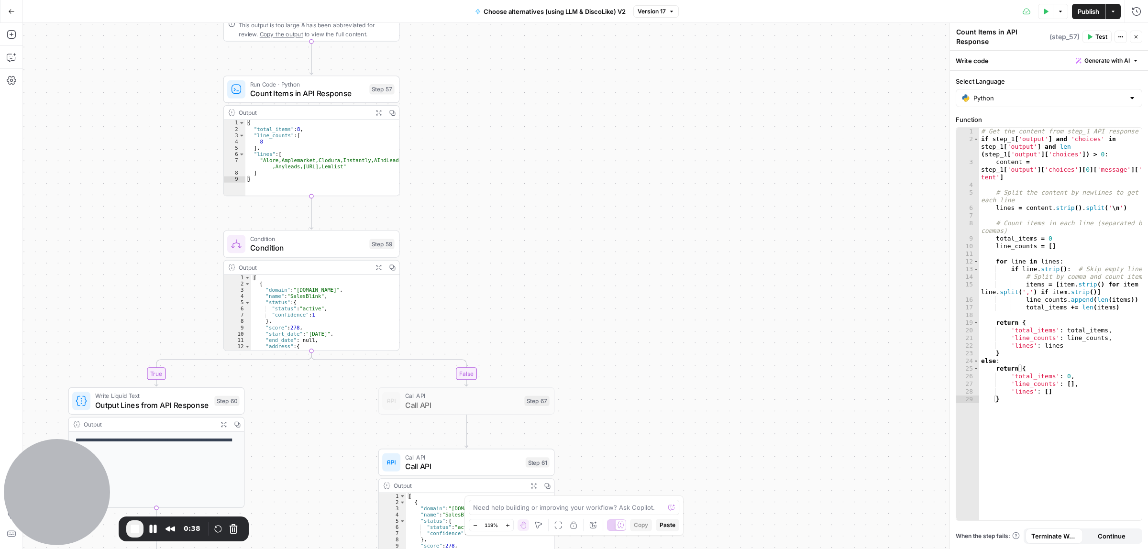
click at [596, 330] on div "true false true false Workflow Input Settings Inputs Call API Call API Step 41 …" at bounding box center [585, 286] width 1125 height 526
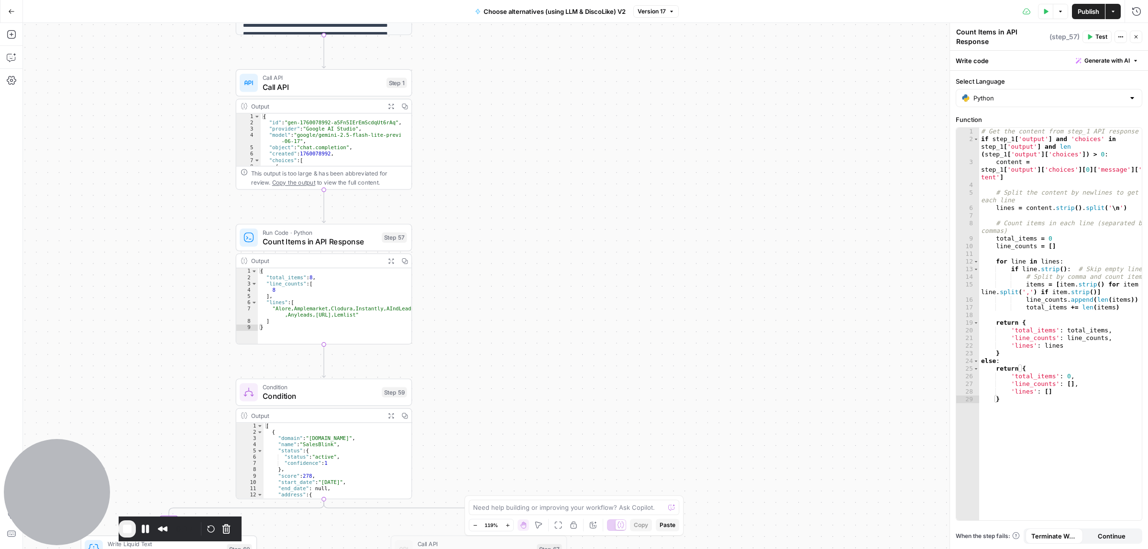
drag, startPoint x: 597, startPoint y: 221, endPoint x: 582, endPoint y: 385, distance: 164.7
click at [582, 385] on div "true false true false Workflow Input Settings Inputs Call API Call API Step 41 …" at bounding box center [585, 286] width 1125 height 526
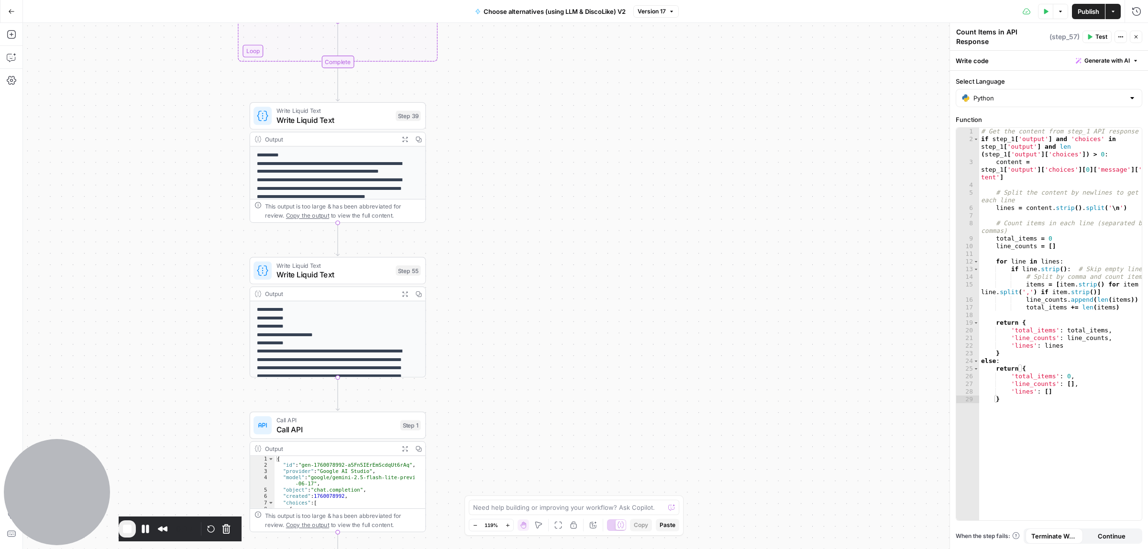
click at [582, 407] on div "true false true false Workflow Input Settings Inputs Call API Call API Step 41 …" at bounding box center [585, 286] width 1125 height 526
drag, startPoint x: 570, startPoint y: 233, endPoint x: 594, endPoint y: 309, distance: 80.0
click at [594, 309] on div "true false true false Workflow Input Settings Inputs Call API Call API Step 41 …" at bounding box center [585, 286] width 1125 height 526
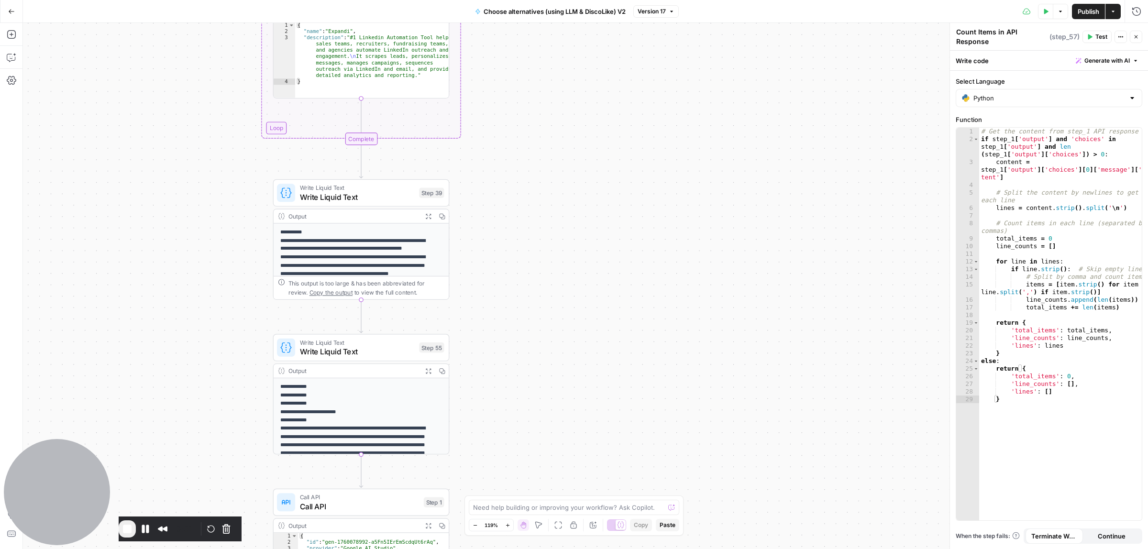
click at [133, 525] on span "End Recording" at bounding box center [126, 528] width 11 height 11
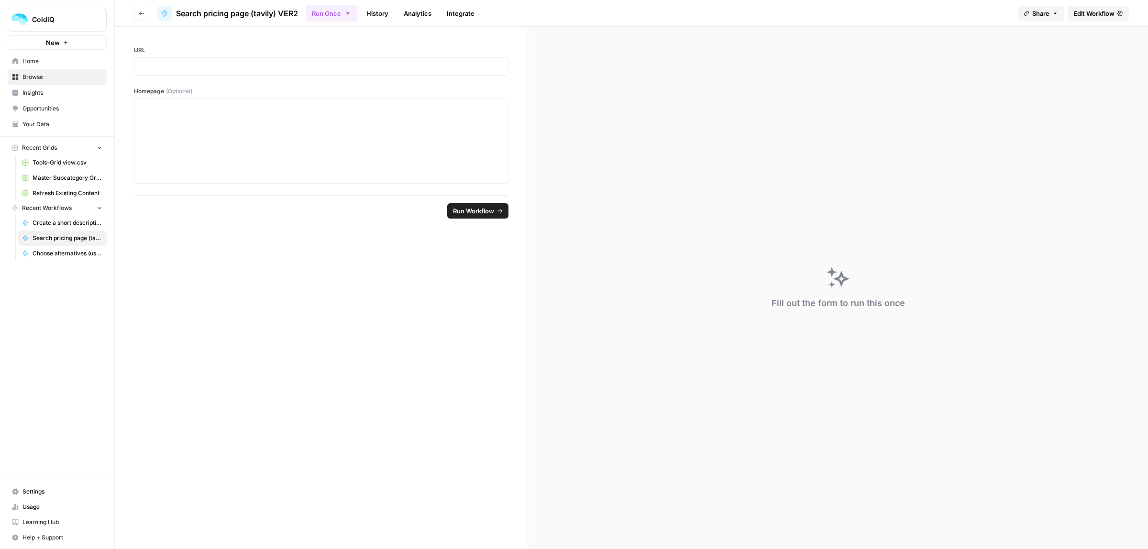
click at [1097, 11] on span "Edit Workflow" at bounding box center [1093, 14] width 41 height 10
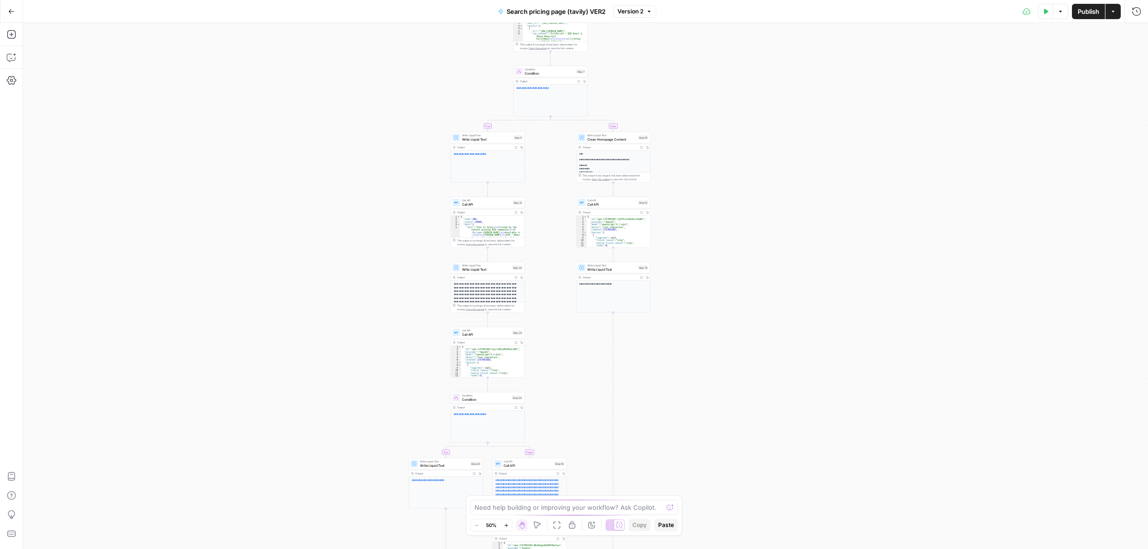
drag, startPoint x: 754, startPoint y: 369, endPoint x: 704, endPoint y: 261, distance: 119.0
click at [698, 378] on div "true false true false Workflow Input Settings Inputs Call API Call API Step 1 O…" at bounding box center [585, 286] width 1125 height 526
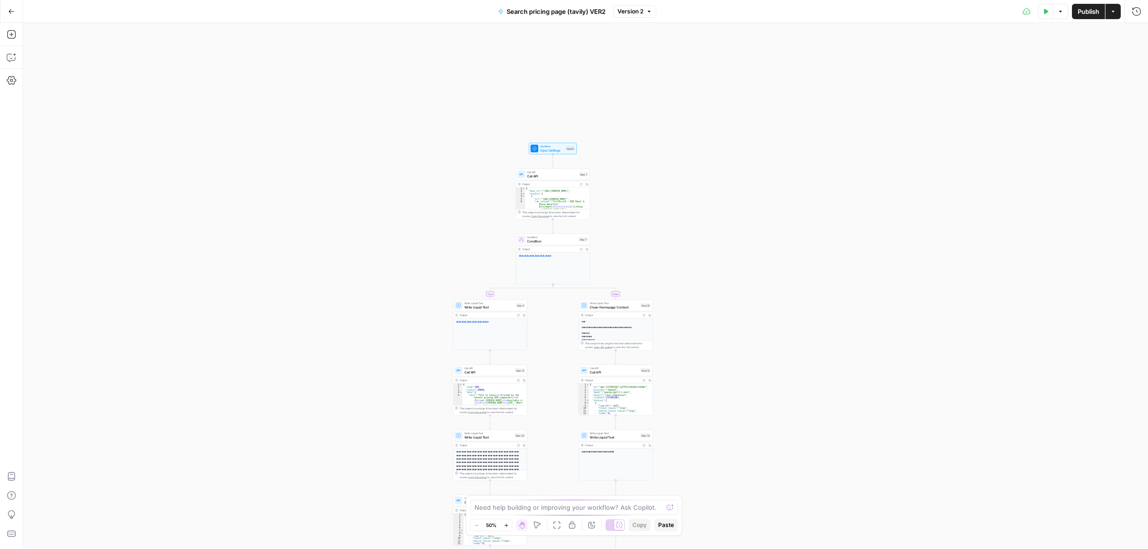
drag, startPoint x: 713, startPoint y: 143, endPoint x: 713, endPoint y: 316, distance: 172.2
click at [718, 325] on div "true false true false Workflow Input Settings Inputs Call API Call API Step 1 O…" at bounding box center [585, 286] width 1125 height 526
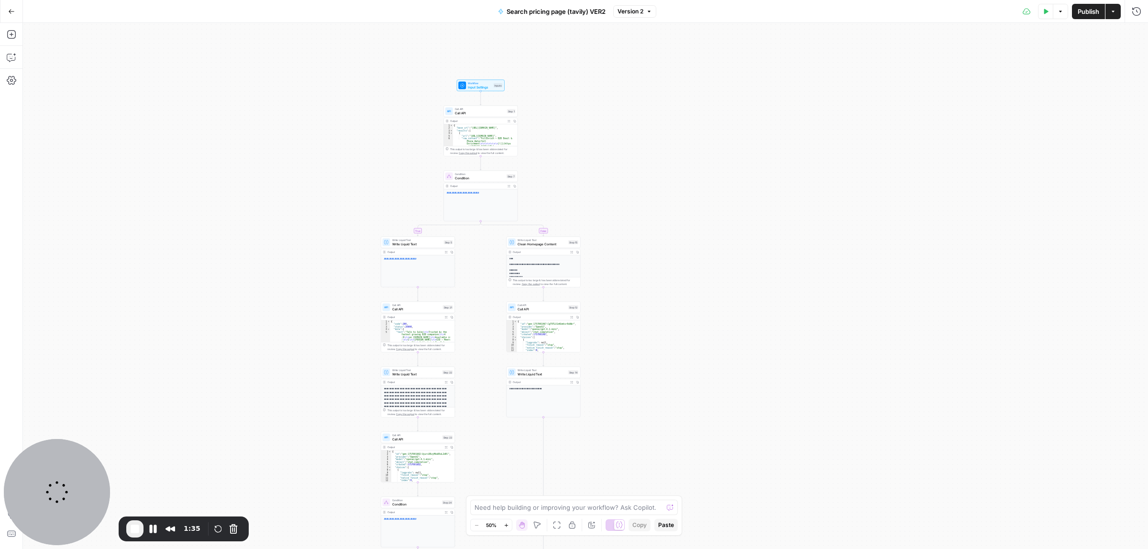
drag, startPoint x: 715, startPoint y: 264, endPoint x: 636, endPoint y: 263, distance: 79.4
click at [652, 297] on div "true false true false Workflow Input Settings Inputs Call API Call API Step 1 O…" at bounding box center [585, 286] width 1125 height 526
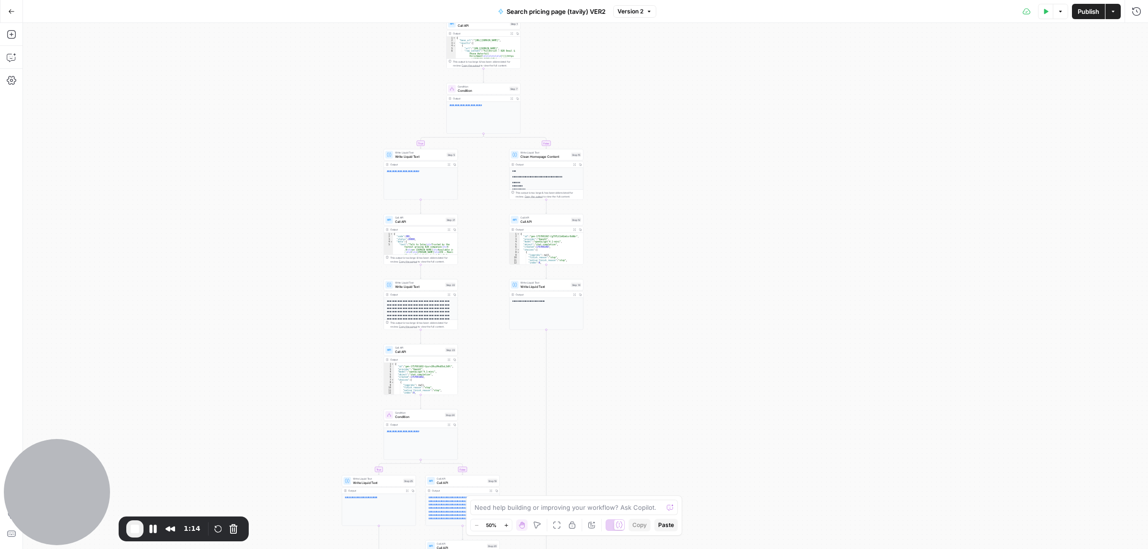
drag, startPoint x: 656, startPoint y: 305, endPoint x: 653, endPoint y: 271, distance: 34.5
click at [653, 271] on div "true false true false Workflow Input Settings Inputs Call API Call API Step 1 O…" at bounding box center [585, 286] width 1125 height 526
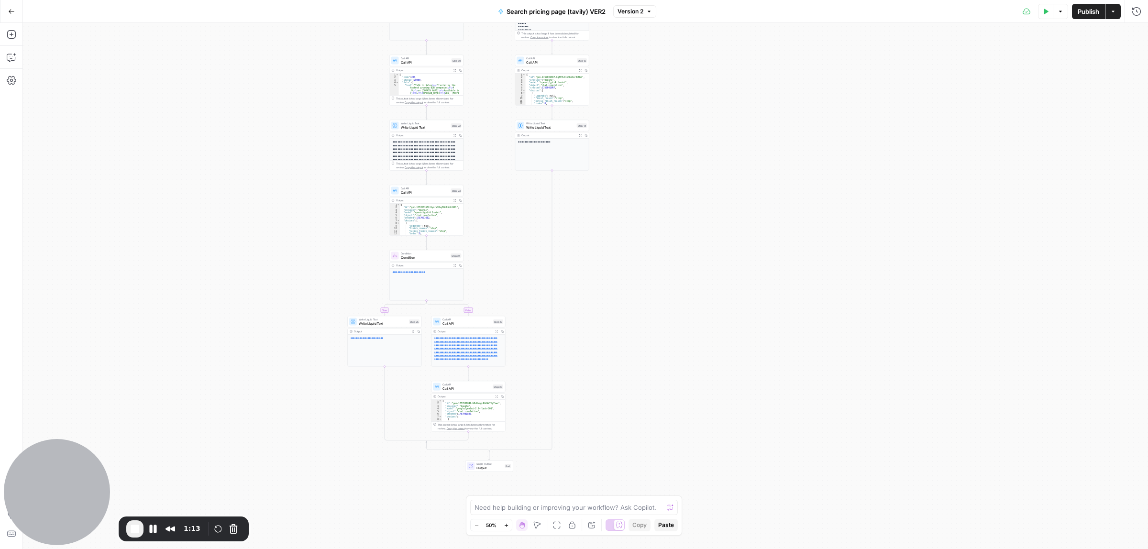
drag, startPoint x: 664, startPoint y: 252, endPoint x: 585, endPoint y: 221, distance: 84.6
click at [664, 229] on div "true false true false Workflow Input Settings Inputs Call API Call API Step 1 O…" at bounding box center [585, 286] width 1125 height 526
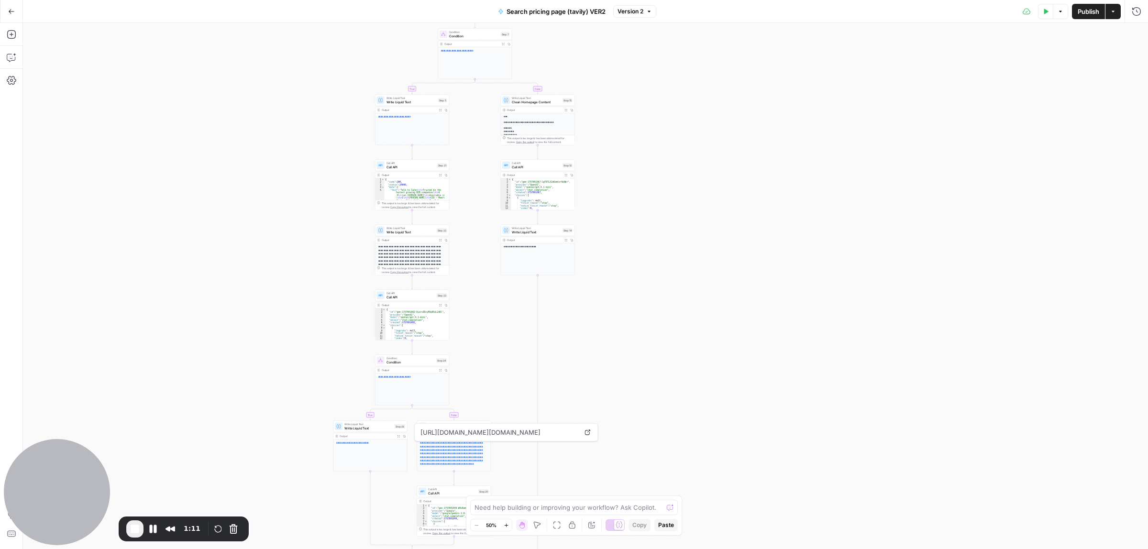
drag, startPoint x: 651, startPoint y: 140, endPoint x: 631, endPoint y: 285, distance: 145.8
click at [632, 306] on div "true false true false Workflow Input Settings Inputs Call API Call API Step 1 O…" at bounding box center [585, 286] width 1125 height 526
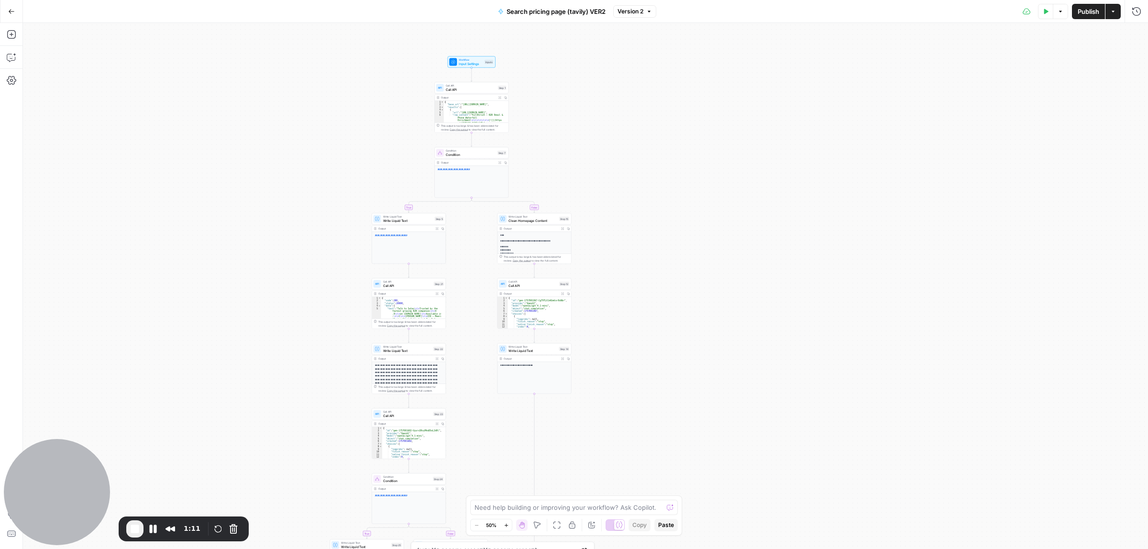
drag, startPoint x: 632, startPoint y: 243, endPoint x: 636, endPoint y: 245, distance: 4.9
click at [633, 248] on div "true false true false Workflow Input Settings Inputs Call API Call API Step 1 O…" at bounding box center [585, 286] width 1125 height 526
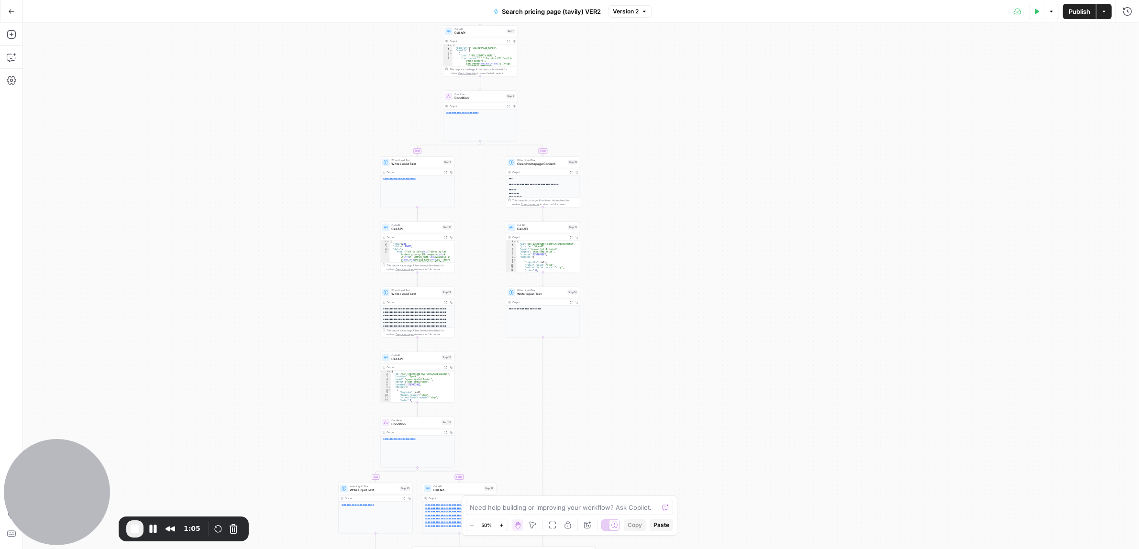
drag, startPoint x: 673, startPoint y: 200, endPoint x: 678, endPoint y: 187, distance: 13.8
click at [673, 199] on div "true false true false Workflow Input Settings Inputs Call API Call API Step 1 O…" at bounding box center [581, 286] width 1116 height 526
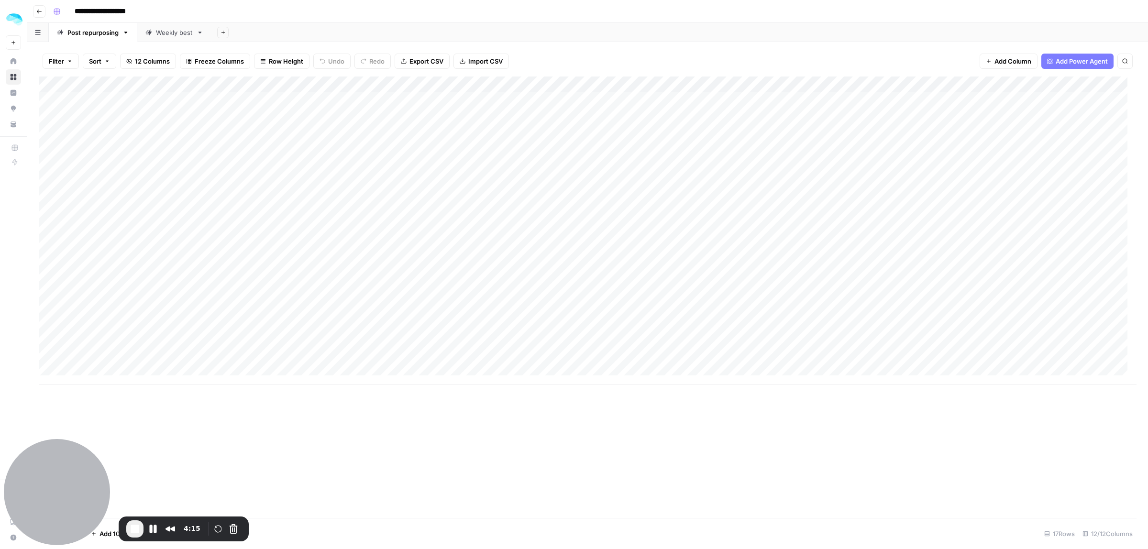
click at [116, 312] on div "Add Column" at bounding box center [588, 231] width 1098 height 308
click at [163, 31] on div "Weekly best" at bounding box center [174, 33] width 37 height 10
click at [96, 280] on div "Add Column" at bounding box center [588, 254] width 1098 height 355
click at [145, 258] on div "Add Column" at bounding box center [588, 254] width 1098 height 355
drag, startPoint x: 158, startPoint y: 108, endPoint x: 137, endPoint y: 264, distance: 158.3
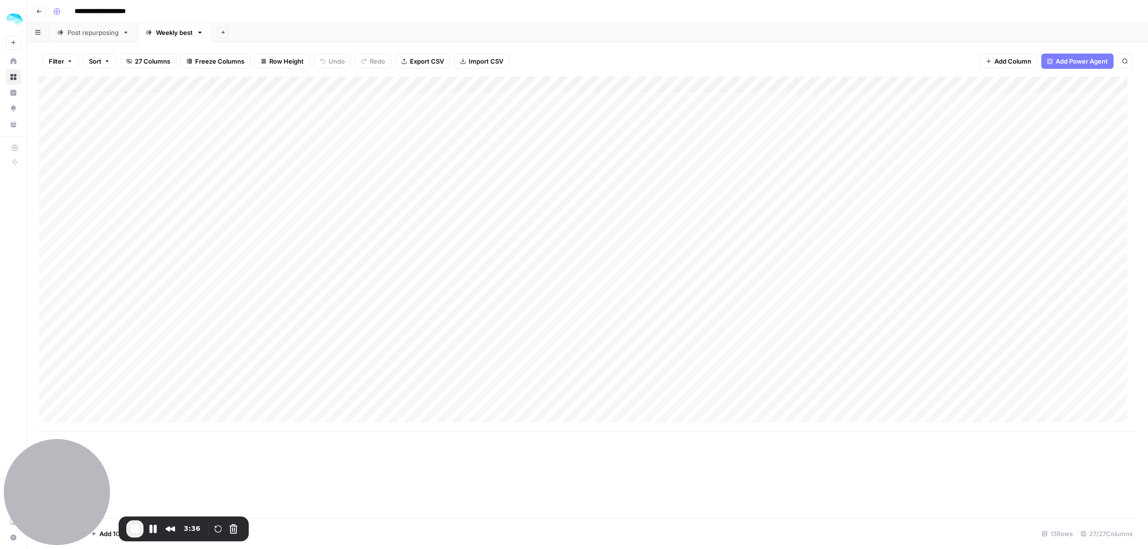
click at [137, 264] on div "Add Column" at bounding box center [588, 254] width 1098 height 355
click at [143, 281] on div "Add Column" at bounding box center [588, 254] width 1098 height 355
click at [153, 252] on div "Add Column" at bounding box center [588, 254] width 1098 height 355
click at [431, 254] on div "Add Column" at bounding box center [588, 254] width 1098 height 355
click at [445, 251] on div "Add Column" at bounding box center [588, 254] width 1098 height 355
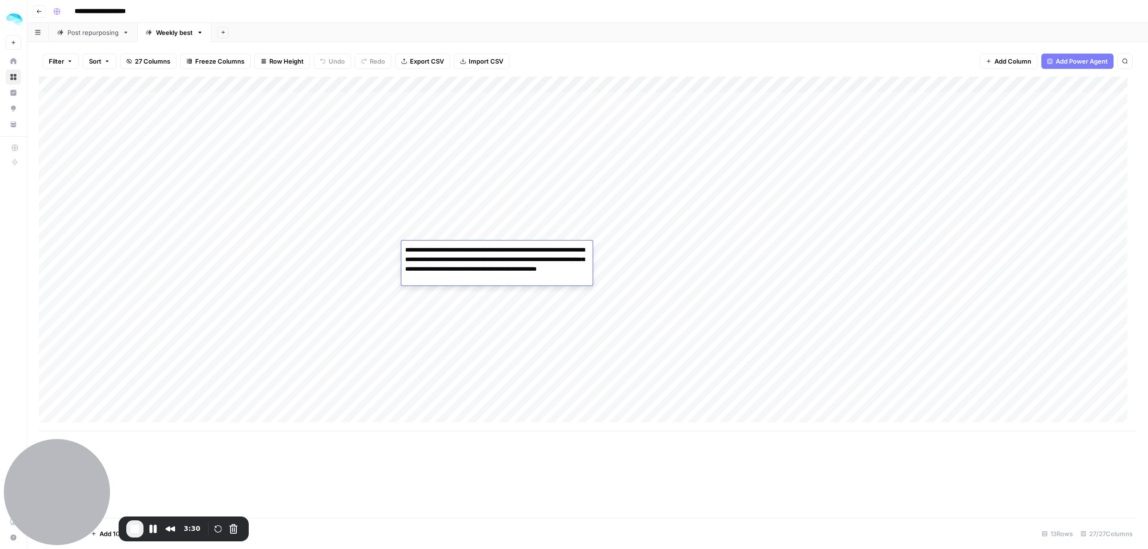
drag, startPoint x: 439, startPoint y: 254, endPoint x: 453, endPoint y: 235, distance: 23.5
click at [467, 275] on textarea "**********" at bounding box center [496, 264] width 191 height 42
click at [577, 332] on div "Add Column" at bounding box center [588, 254] width 1098 height 355
drag, startPoint x: 668, startPoint y: 98, endPoint x: 672, endPoint y: 262, distance: 163.6
click at [672, 262] on div "Add Column" at bounding box center [588, 254] width 1098 height 355
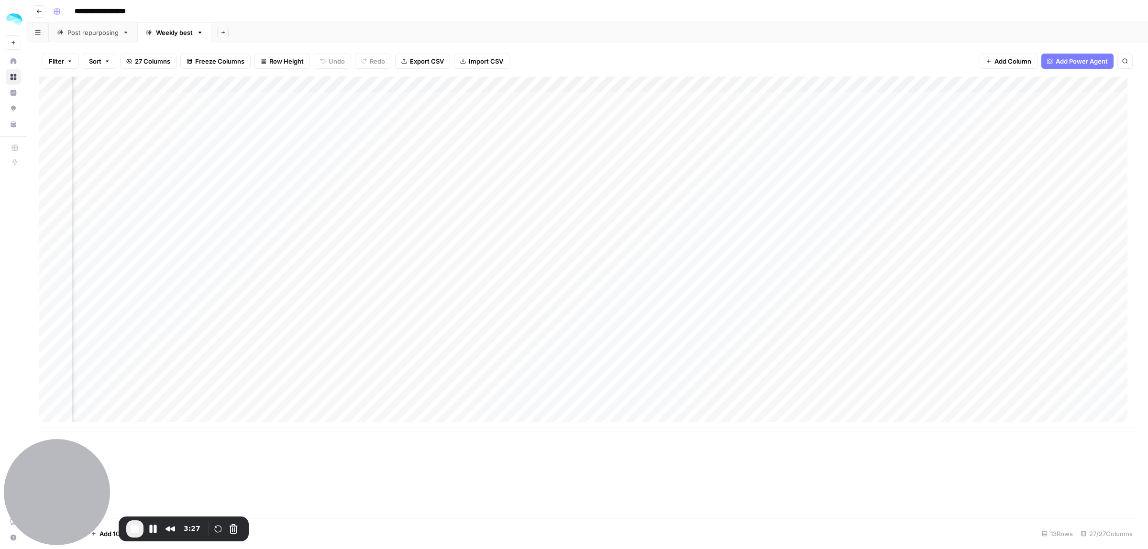
scroll to position [0, 199]
click at [380, 253] on div "Add Column" at bounding box center [588, 254] width 1098 height 355
click at [481, 260] on div "Add Column" at bounding box center [588, 254] width 1098 height 355
click at [792, 247] on div "Add Column" at bounding box center [588, 254] width 1098 height 355
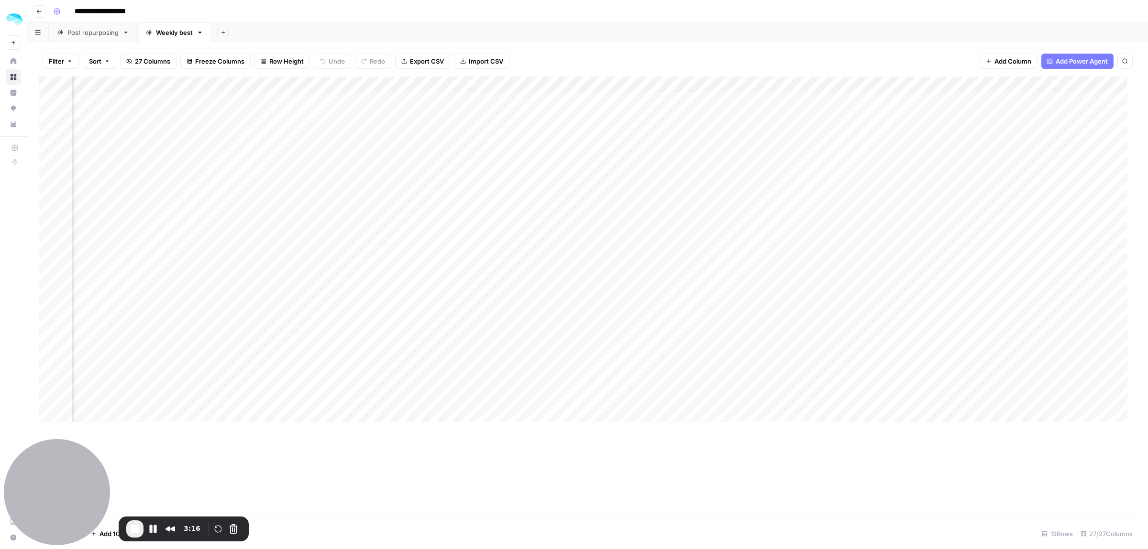
drag, startPoint x: 524, startPoint y: 113, endPoint x: 506, endPoint y: 376, distance: 264.2
click at [505, 278] on div "Add Column" at bounding box center [588, 254] width 1098 height 355
drag, startPoint x: 788, startPoint y: 102, endPoint x: 792, endPoint y: 250, distance: 147.8
click at [792, 250] on div "Add Column" at bounding box center [588, 254] width 1098 height 355
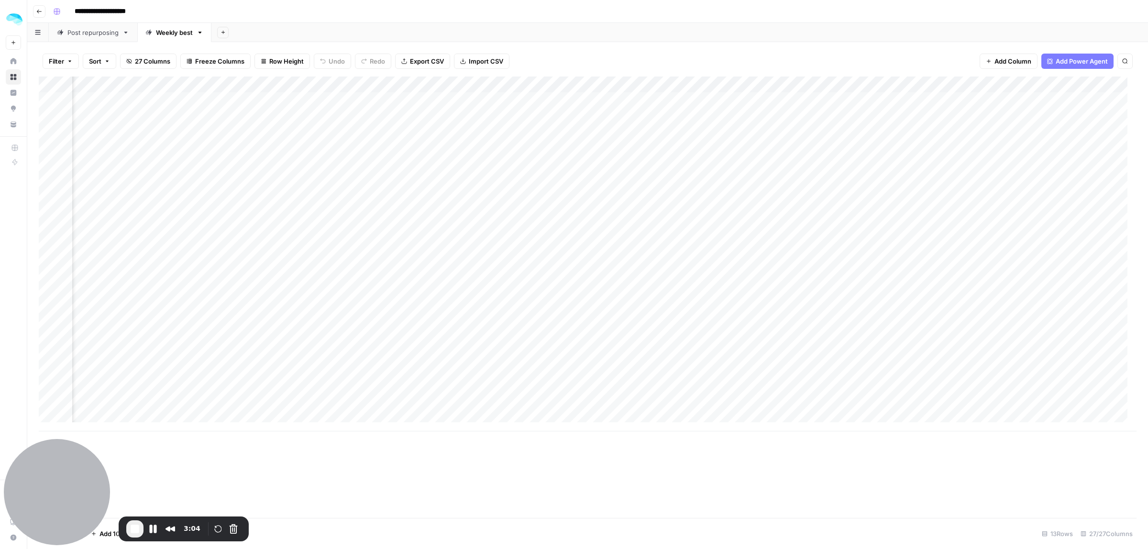
scroll to position [0, 1796]
drag, startPoint x: 567, startPoint y: 254, endPoint x: 642, endPoint y: 259, distance: 75.7
click at [609, 254] on div "Add Column" at bounding box center [588, 254] width 1098 height 355
click at [508, 261] on div "Add Column" at bounding box center [588, 254] width 1098 height 355
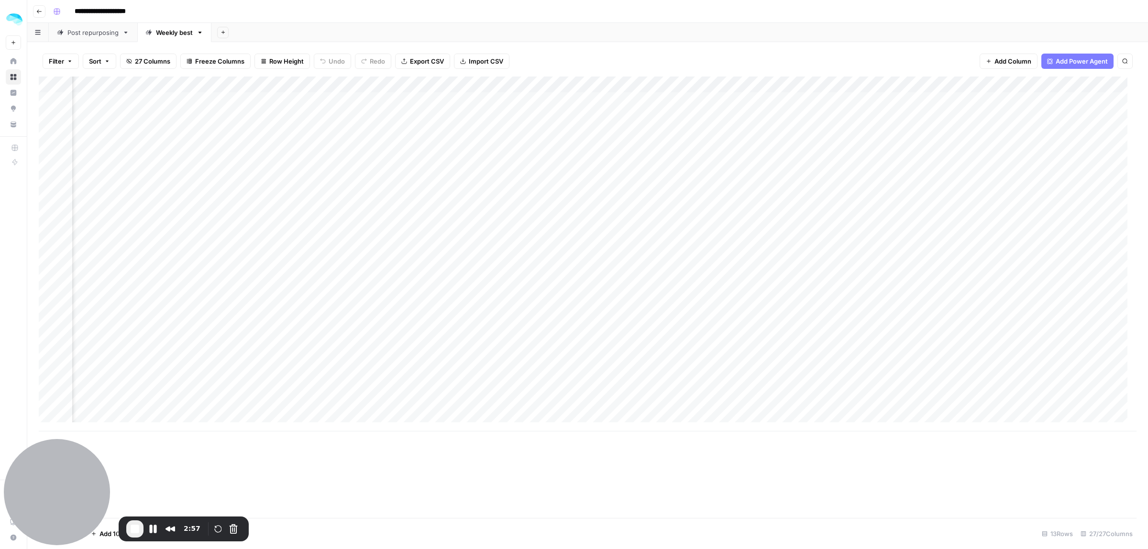
click at [508, 261] on div "Add Column" at bounding box center [588, 254] width 1098 height 355
click at [826, 256] on div "Add Column" at bounding box center [588, 254] width 1098 height 355
click at [725, 252] on div "Add Column" at bounding box center [588, 254] width 1098 height 355
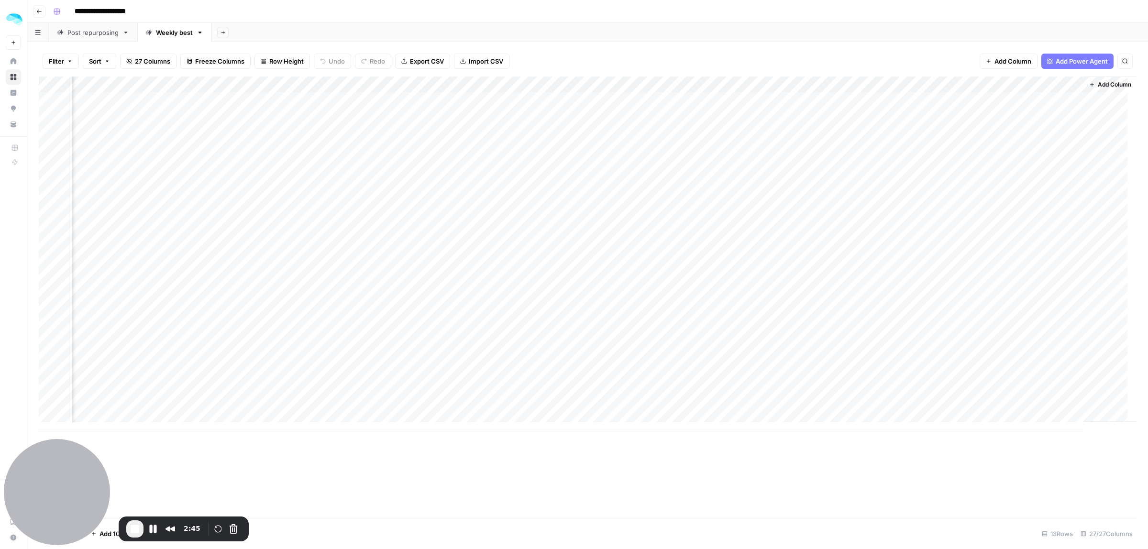
click at [725, 253] on div "Add Column" at bounding box center [588, 254] width 1098 height 355
click at [1031, 253] on div "Add Column" at bounding box center [588, 254] width 1098 height 355
click at [426, 258] on div "Add Column" at bounding box center [588, 254] width 1098 height 355
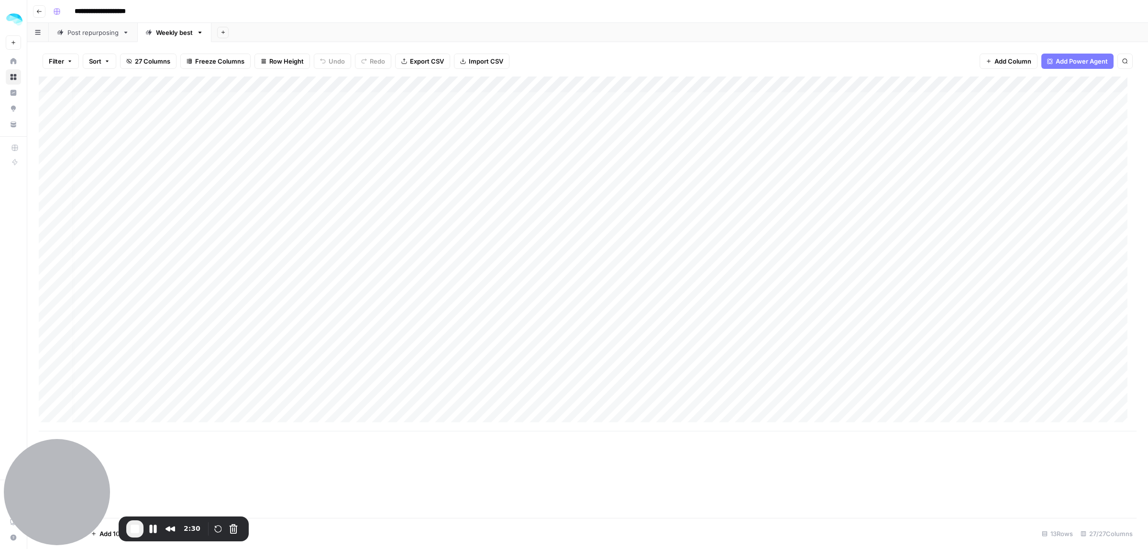
click at [708, 261] on div "Add Column" at bounding box center [588, 254] width 1098 height 355
click at [564, 265] on div "Add Column" at bounding box center [588, 254] width 1098 height 355
click at [673, 245] on div "Add Column" at bounding box center [588, 254] width 1098 height 355
click at [998, 253] on div "Add Column" at bounding box center [588, 254] width 1098 height 355
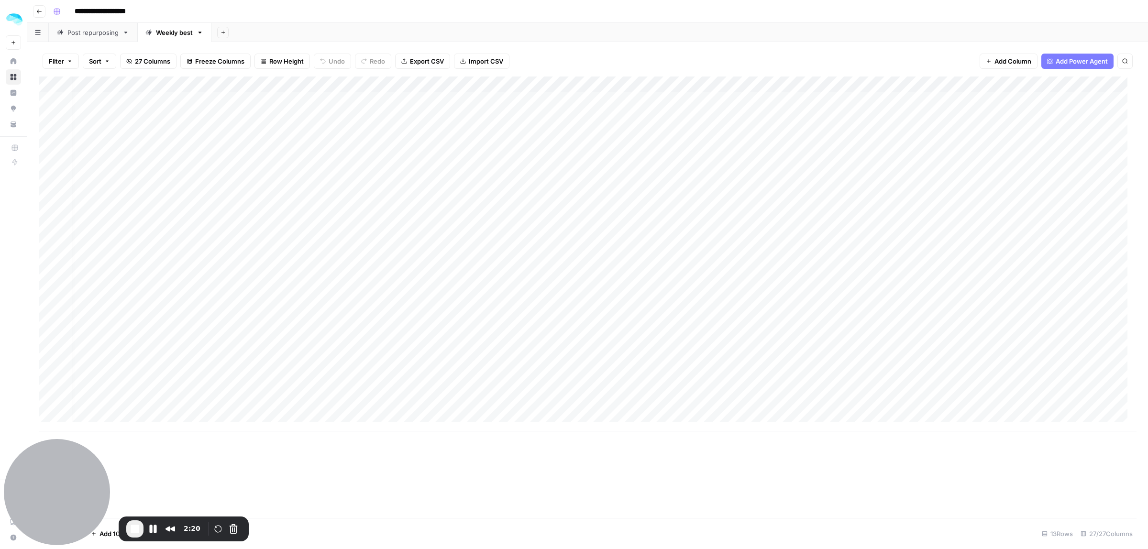
click at [1000, 252] on div "Add Column" at bounding box center [588, 254] width 1098 height 355
click at [591, 309] on div "Add Column" at bounding box center [588, 254] width 1098 height 355
drag, startPoint x: 170, startPoint y: 32, endPoint x: 253, endPoint y: 35, distance: 82.3
click at [253, 35] on div "300+ more tools Search for a website Product pages AI Marketing Tools Cleaning …" at bounding box center [587, 32] width 1121 height 19
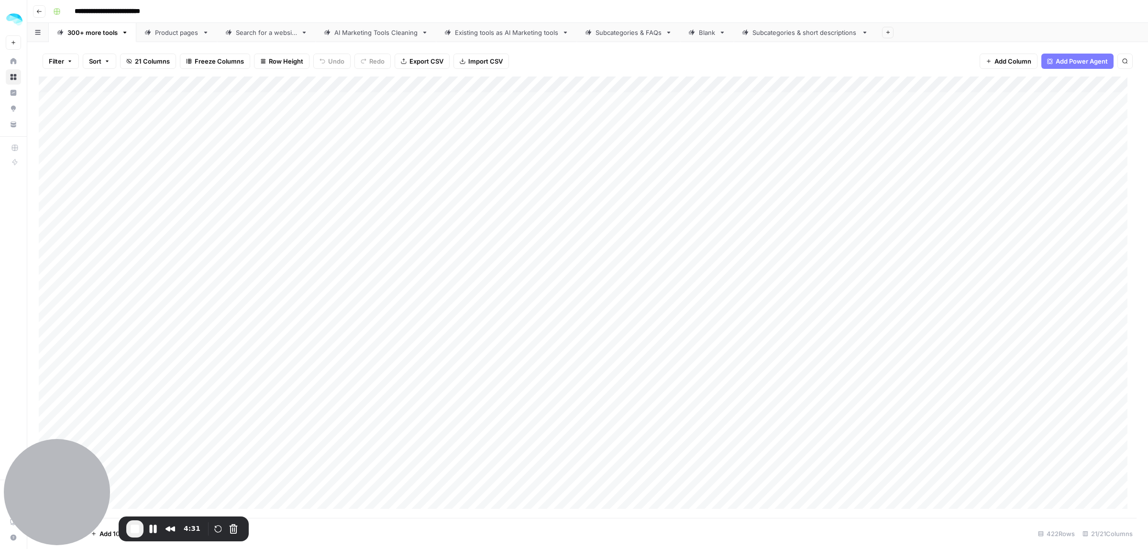
click at [347, 108] on div "Add Column" at bounding box center [588, 297] width 1098 height 441
click at [543, 106] on div "Add Column" at bounding box center [588, 297] width 1098 height 441
drag, startPoint x: 455, startPoint y: 517, endPoint x: 486, endPoint y: 515, distance: 31.2
click at [486, 515] on div "Add Column" at bounding box center [588, 297] width 1098 height 441
click at [764, 111] on div "Add Column" at bounding box center [588, 297] width 1098 height 441
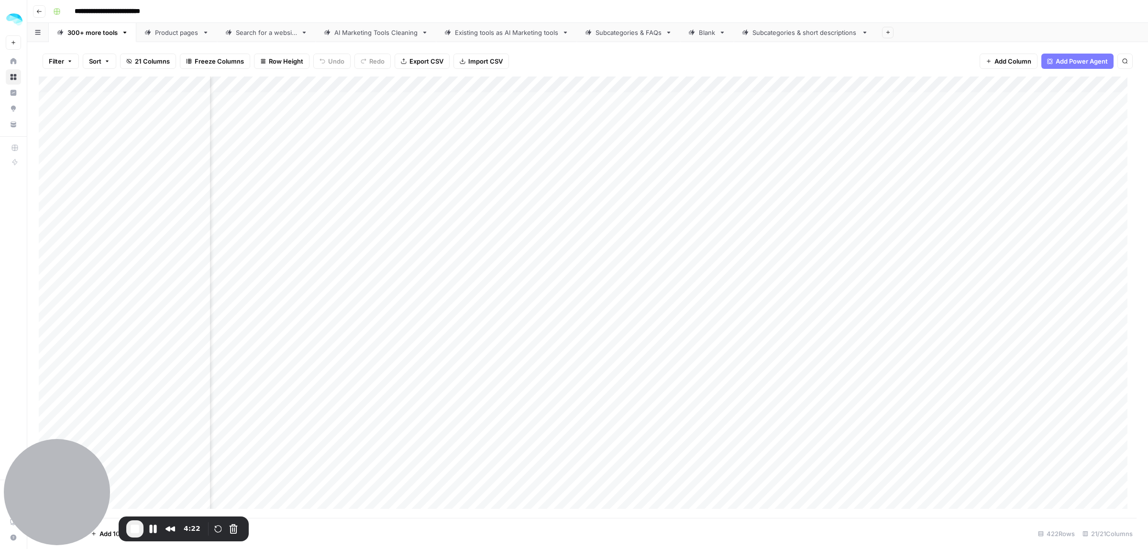
scroll to position [0, 262]
click at [757, 99] on div "Add Column" at bounding box center [588, 297] width 1098 height 441
click at [883, 108] on div "Add Column" at bounding box center [588, 297] width 1098 height 441
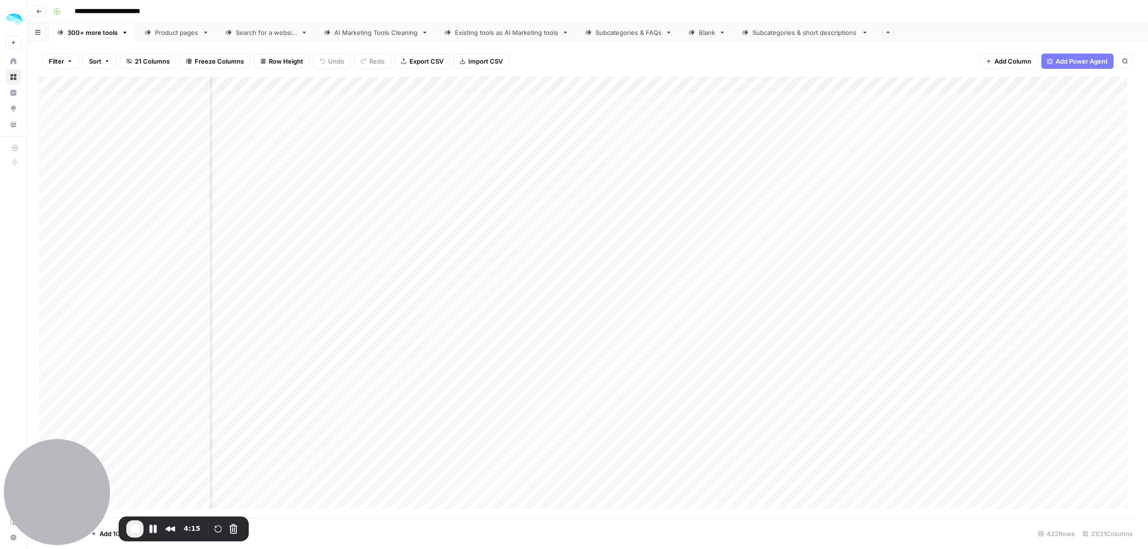
click at [894, 118] on div "Add Column" at bounding box center [588, 297] width 1098 height 441
click at [902, 109] on div "Add Column" at bounding box center [588, 297] width 1098 height 441
click at [822, 103] on div "Add Column" at bounding box center [588, 297] width 1098 height 441
click at [849, 107] on div "Add Column" at bounding box center [588, 297] width 1098 height 441
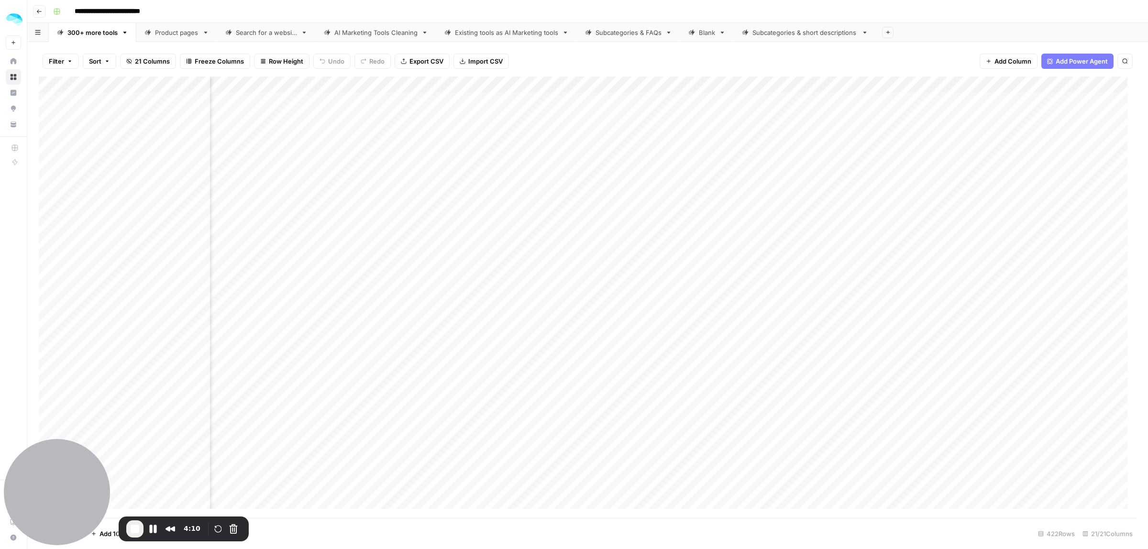
click at [849, 108] on body "**********" at bounding box center [574, 274] width 1148 height 549
click at [856, 163] on div "Add Column" at bounding box center [588, 297] width 1098 height 441
click at [837, 97] on div "Add Column" at bounding box center [588, 297] width 1098 height 441
click at [1027, 109] on div "Add Column" at bounding box center [588, 297] width 1098 height 441
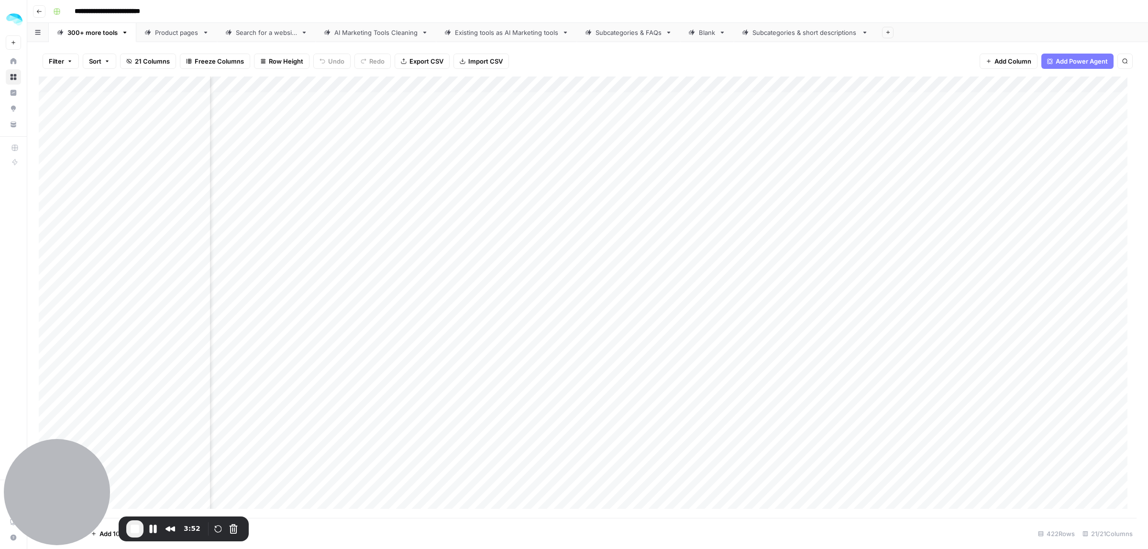
scroll to position [0, 128]
click at [639, 33] on div "Subcategories & FAQs" at bounding box center [628, 33] width 66 height 10
drag, startPoint x: 115, startPoint y: 105, endPoint x: 245, endPoint y: 278, distance: 216.2
click at [245, 278] on div "Add Column" at bounding box center [588, 297] width 1098 height 440
click at [788, 34] on div "Subcategories & short descriptions" at bounding box center [804, 33] width 105 height 10
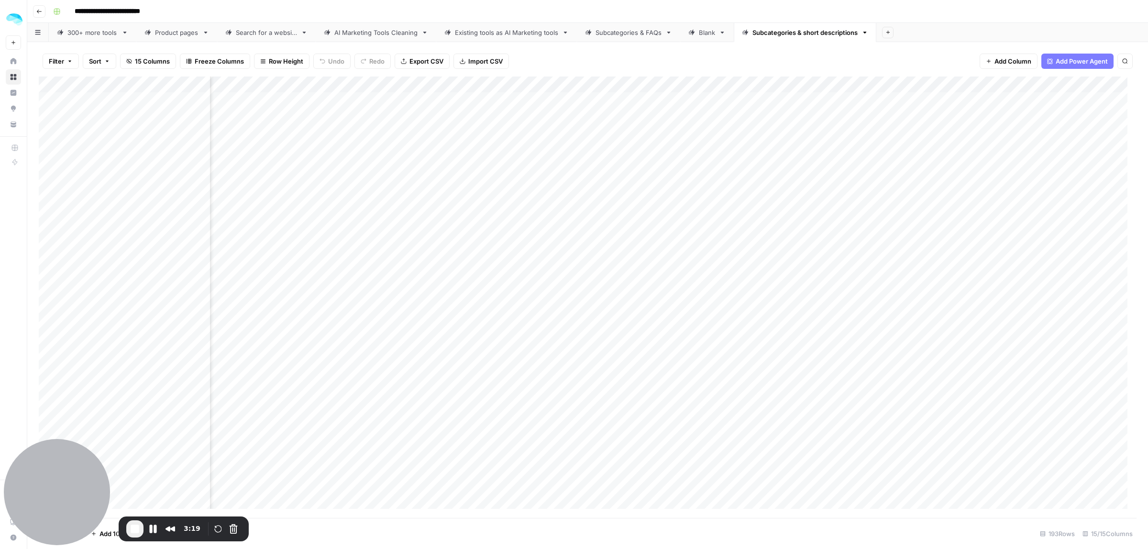
scroll to position [0, 967]
drag, startPoint x: 1077, startPoint y: 245, endPoint x: 1082, endPoint y: 374, distance: 128.7
click at [1082, 374] on div "Add Column" at bounding box center [588, 297] width 1098 height 441
click at [182, 32] on div "Product pages" at bounding box center [177, 33] width 44 height 10
drag, startPoint x: 91, startPoint y: 101, endPoint x: 113, endPoint y: 104, distance: 21.7
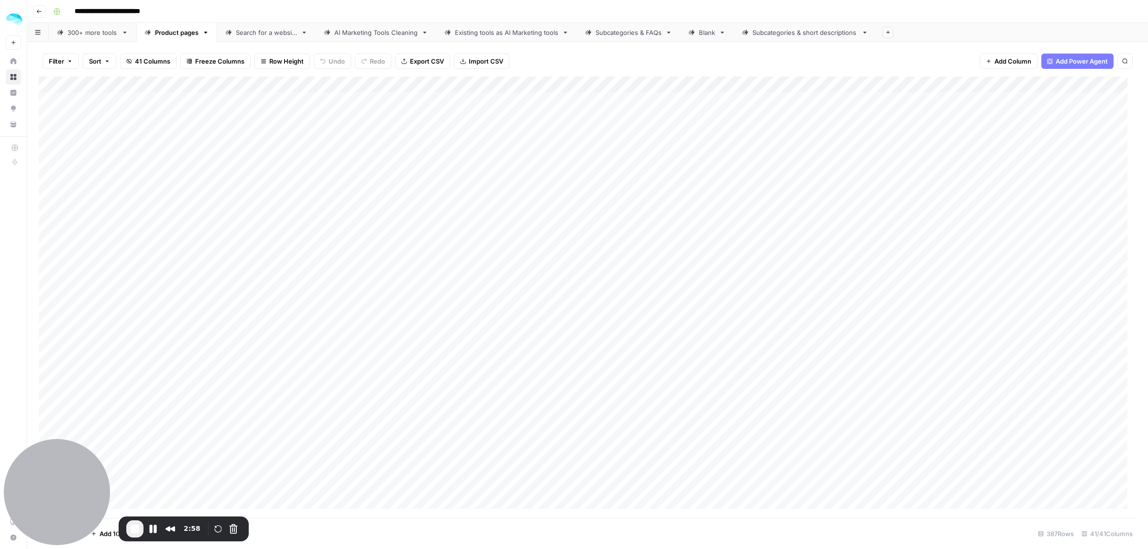
click at [91, 101] on div "Add Column" at bounding box center [588, 297] width 1098 height 441
click at [211, 101] on div "Add Column" at bounding box center [588, 297] width 1098 height 441
click at [266, 102] on div "Add Column" at bounding box center [588, 297] width 1098 height 441
click at [421, 106] on div "Add Column" at bounding box center [588, 297] width 1098 height 441
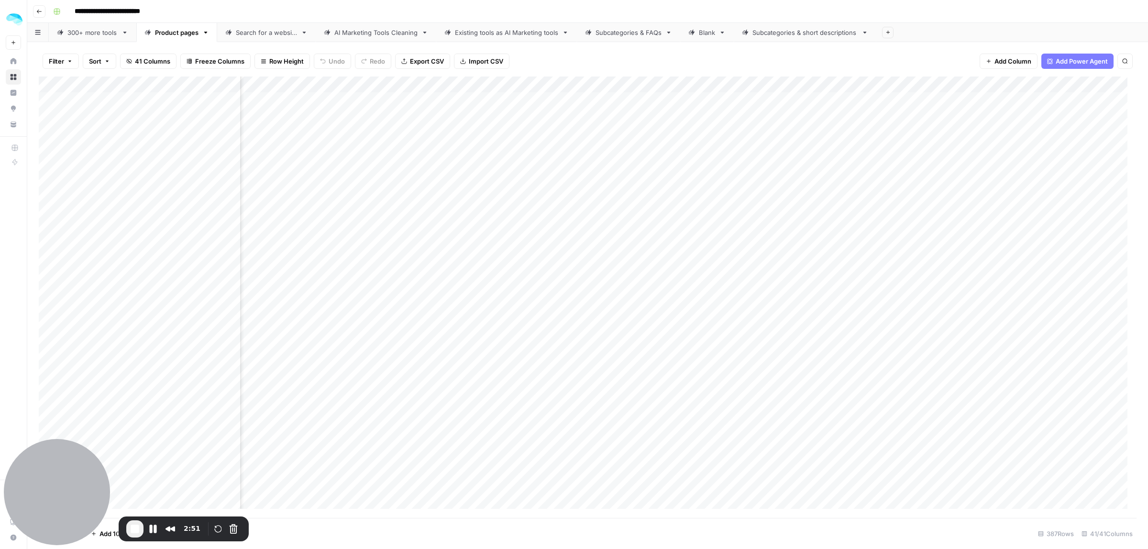
drag, startPoint x: 412, startPoint y: 107, endPoint x: 414, endPoint y: 324, distance: 217.1
click at [414, 324] on div "Add Column" at bounding box center [588, 297] width 1098 height 441
drag, startPoint x: 625, startPoint y: 105, endPoint x: 628, endPoint y: 293, distance: 188.0
click at [629, 293] on div "Add Column" at bounding box center [588, 297] width 1098 height 441
click at [635, 101] on div "Add Column" at bounding box center [588, 297] width 1098 height 441
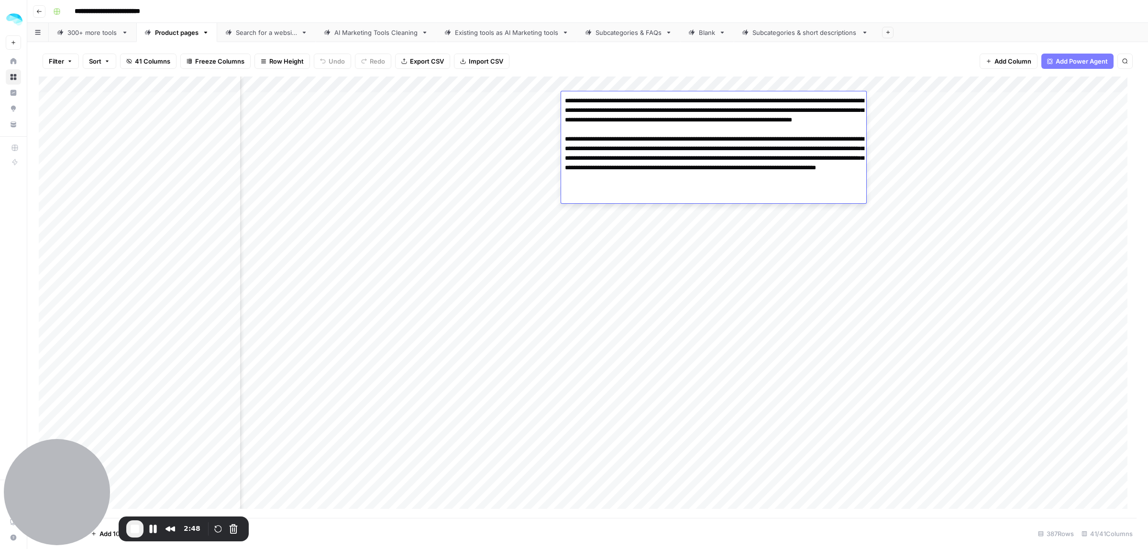
click at [635, 101] on textarea "**********" at bounding box center [713, 143] width 305 height 99
click at [651, 156] on textarea "**********" at bounding box center [713, 143] width 305 height 99
click at [720, 240] on div "Add Column" at bounding box center [588, 297] width 1098 height 441
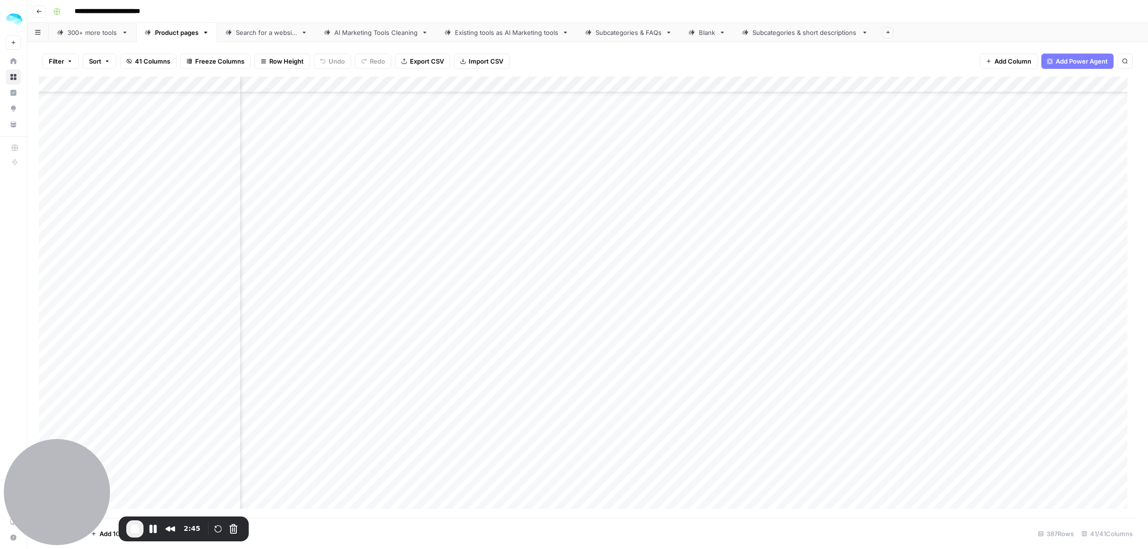
scroll to position [179, 878]
click at [463, 128] on div "Add Column" at bounding box center [588, 297] width 1098 height 441
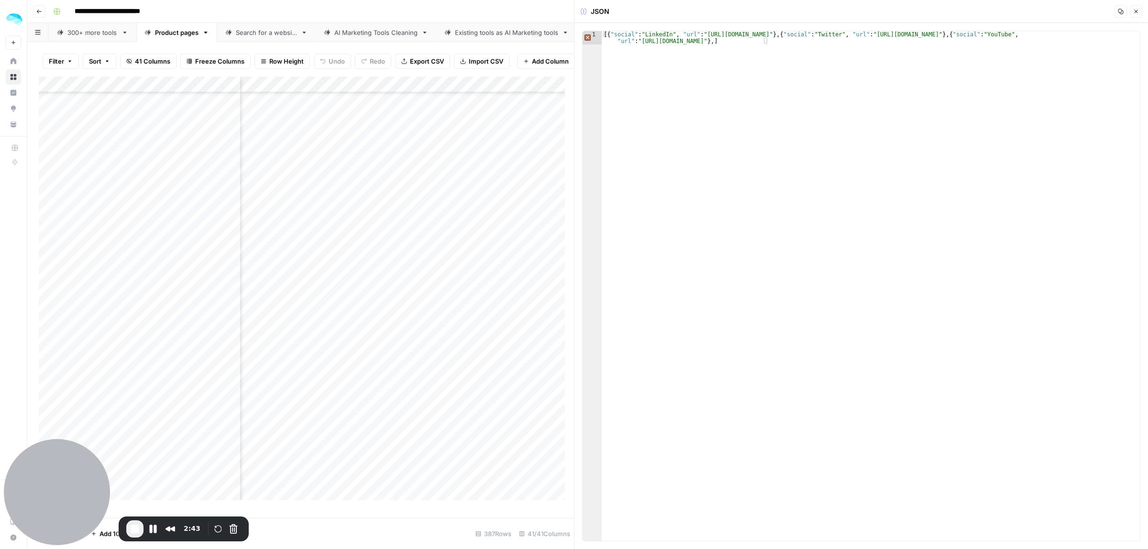
type textarea "**********"
drag, startPoint x: 748, startPoint y: 32, endPoint x: 950, endPoint y: 33, distance: 202.8
click at [889, 32] on div "[{ "social" : "LinkedIn" , "url" : "[URL][DOMAIN_NAME]" } , { "social" : "Twitt…" at bounding box center [871, 299] width 538 height 537
drag, startPoint x: 979, startPoint y: 32, endPoint x: 1072, endPoint y: 32, distance: 93.3
click at [982, 32] on div "[{ "social" : "LinkedIn" , "url" : "[URL][DOMAIN_NAME]" } , { "social" : "Twitt…" at bounding box center [871, 299] width 538 height 537
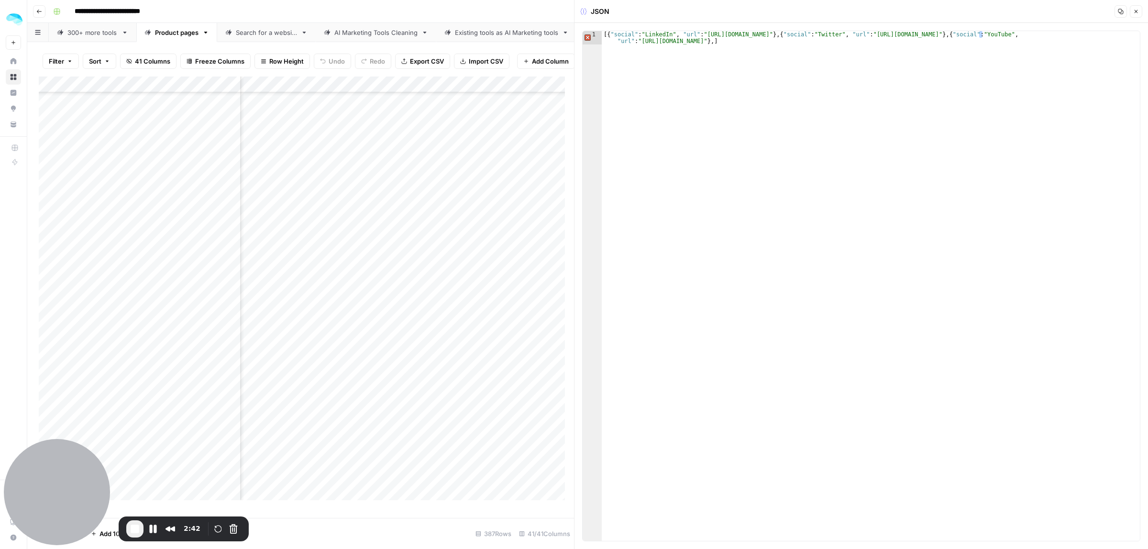
click at [1134, 11] on icon "button" at bounding box center [1136, 12] width 6 height 6
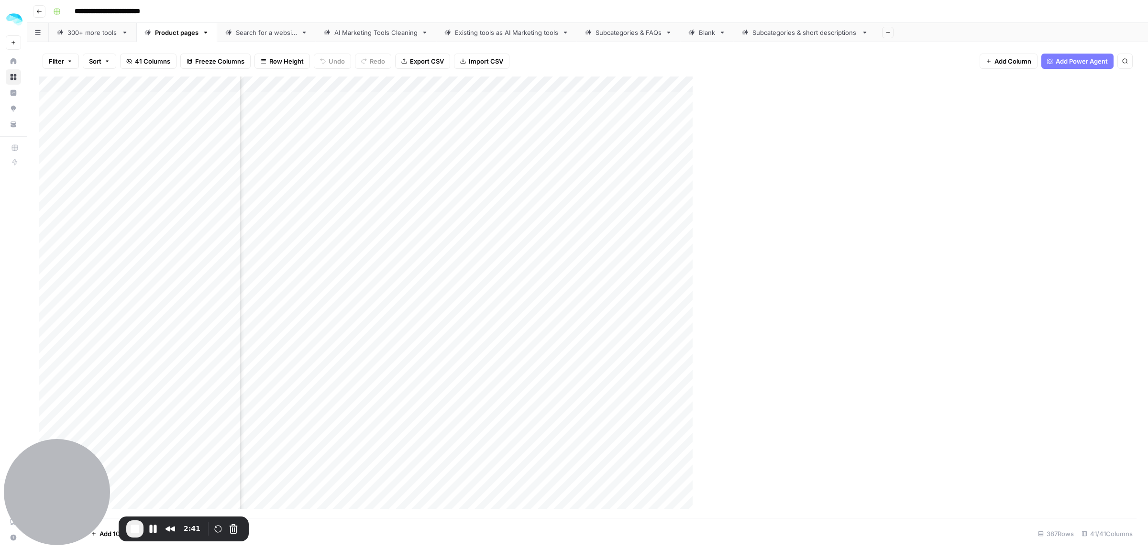
scroll to position [0, 878]
click at [807, 102] on div "Add Column" at bounding box center [588, 297] width 1098 height 441
click at [634, 106] on div "Add Column" at bounding box center [588, 297] width 1098 height 441
click at [883, 100] on div "Add Column" at bounding box center [588, 297] width 1098 height 441
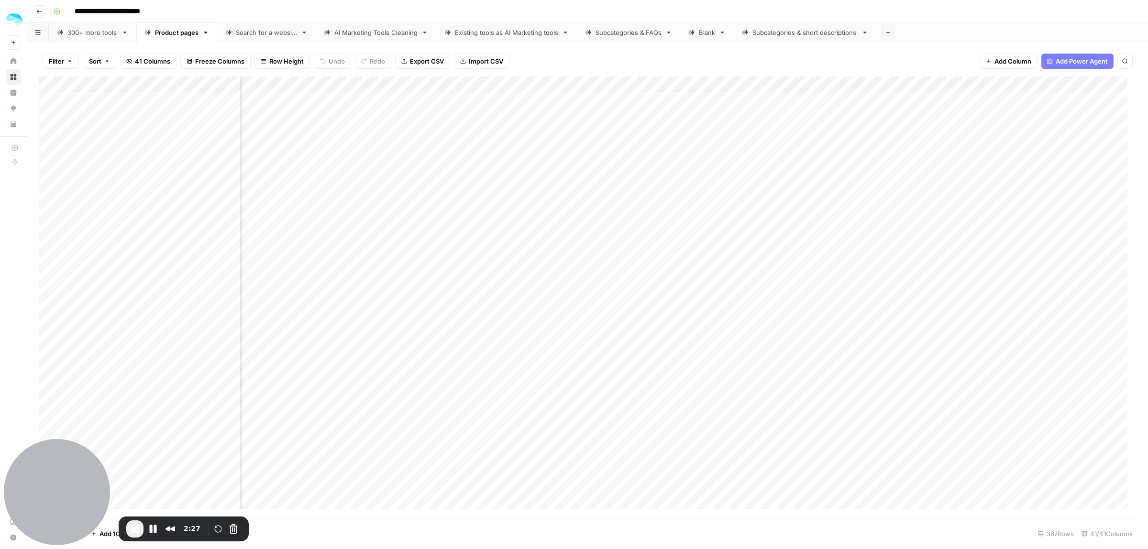
click at [883, 100] on div "Add Column" at bounding box center [588, 297] width 1098 height 441
click at [933, 101] on textarea "**********" at bounding box center [915, 115] width 191 height 42
click at [920, 167] on div "Add Column" at bounding box center [588, 297] width 1098 height 441
drag, startPoint x: 615, startPoint y: 97, endPoint x: 606, endPoint y: 299, distance: 202.5
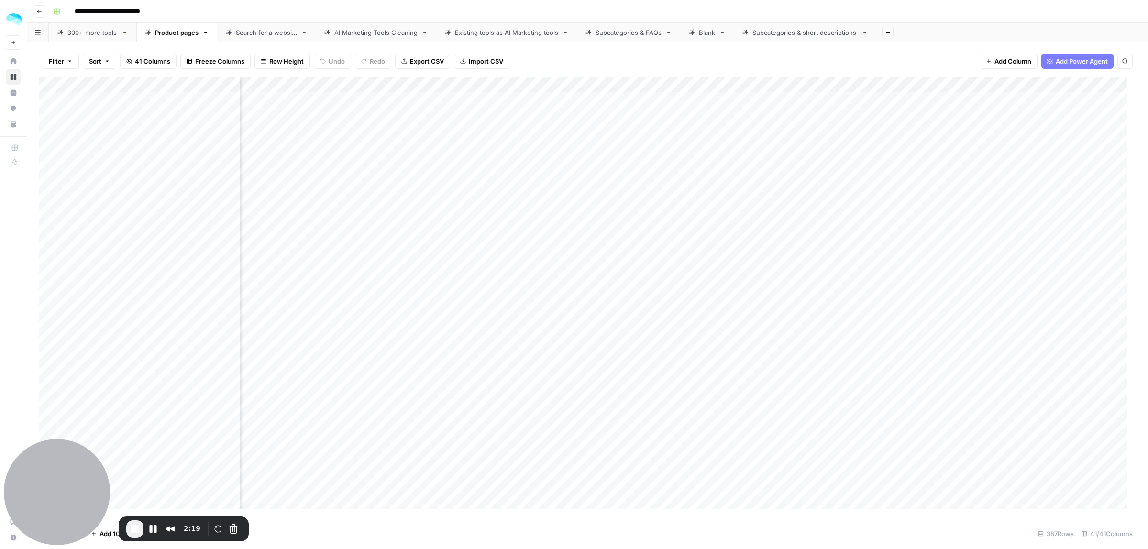
click at [606, 299] on div "Add Column" at bounding box center [588, 297] width 1098 height 441
drag, startPoint x: 763, startPoint y: 107, endPoint x: 749, endPoint y: 341, distance: 234.2
click at [758, 311] on div "Add Column" at bounding box center [588, 297] width 1098 height 441
drag, startPoint x: 604, startPoint y: 102, endPoint x: 613, endPoint y: 231, distance: 129.4
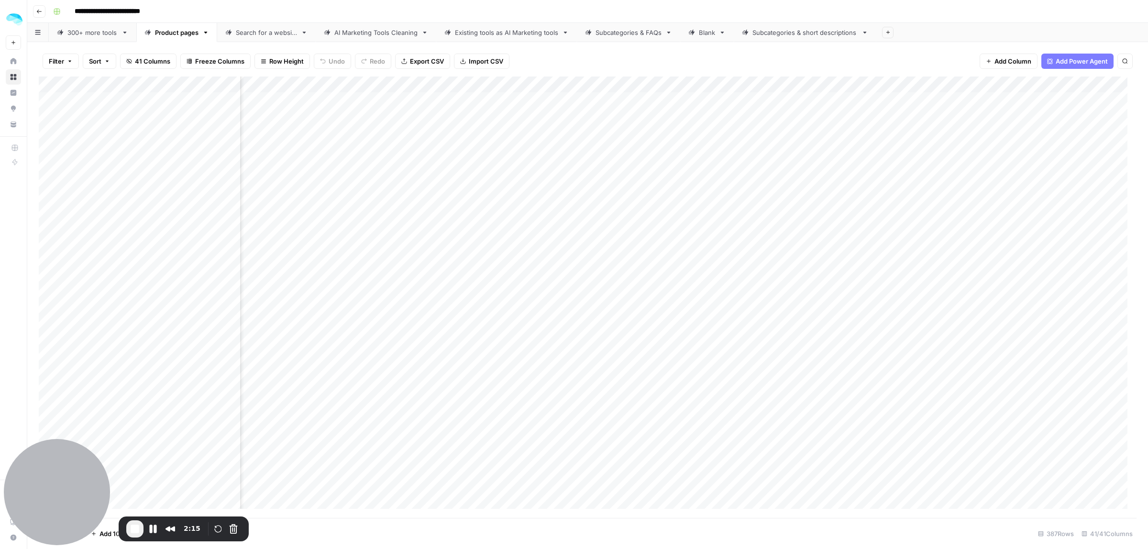
click at [610, 244] on div "Add Column" at bounding box center [588, 297] width 1098 height 441
click at [598, 125] on div "Add Column" at bounding box center [588, 297] width 1098 height 441
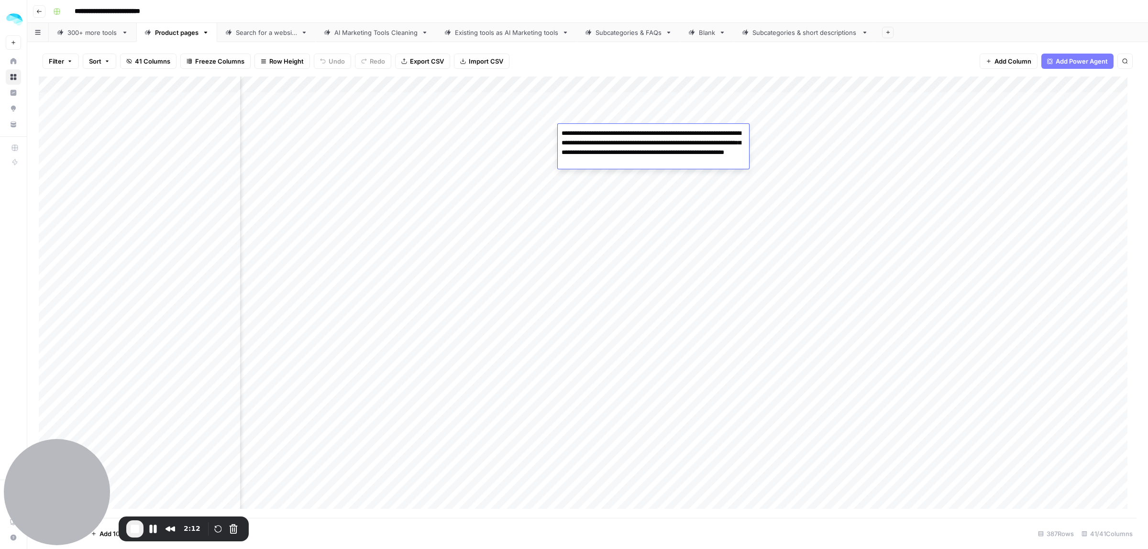
click at [928, 119] on div "Add Column" at bounding box center [588, 297] width 1098 height 441
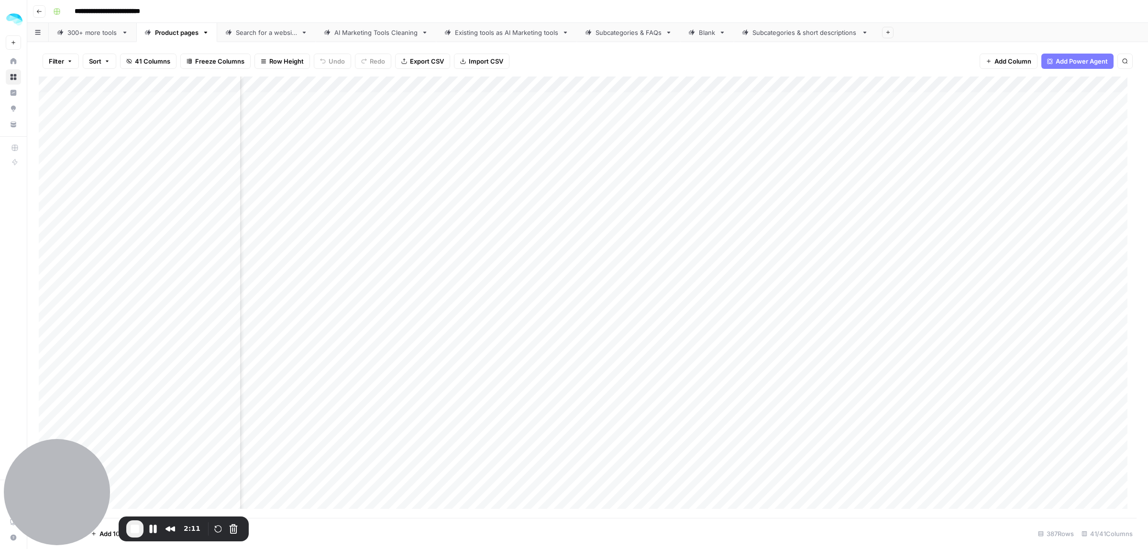
scroll to position [0, 2735]
click at [782, 111] on div "Add Column" at bounding box center [588, 297] width 1098 height 441
drag, startPoint x: 990, startPoint y: 247, endPoint x: 969, endPoint y: 312, distance: 68.4
click at [990, 285] on div "Add Column" at bounding box center [588, 297] width 1098 height 441
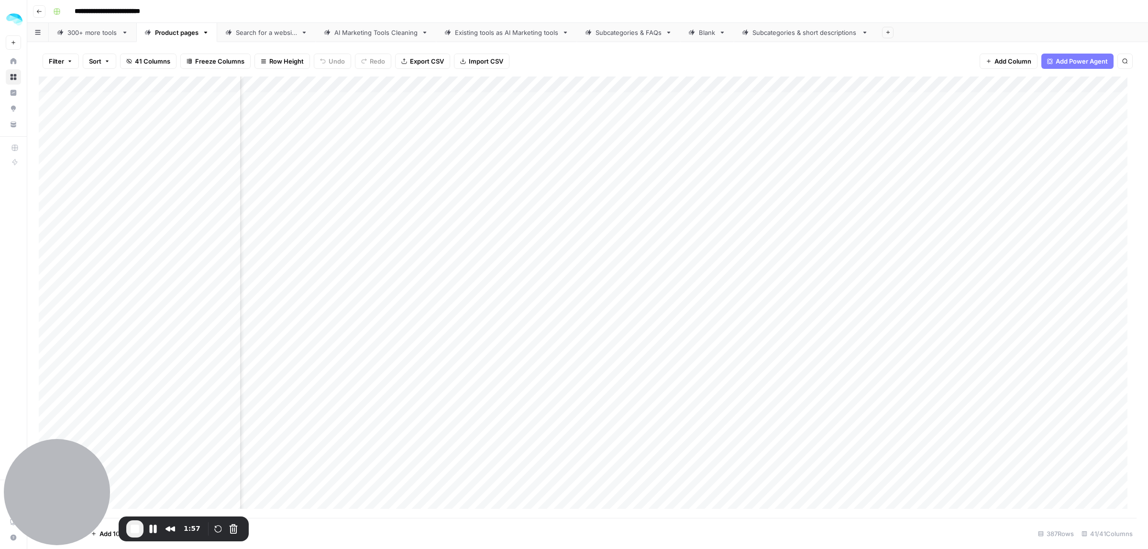
click at [896, 281] on div "Add Column" at bounding box center [588, 297] width 1098 height 441
click at [718, 110] on div "Add Column" at bounding box center [588, 297] width 1098 height 441
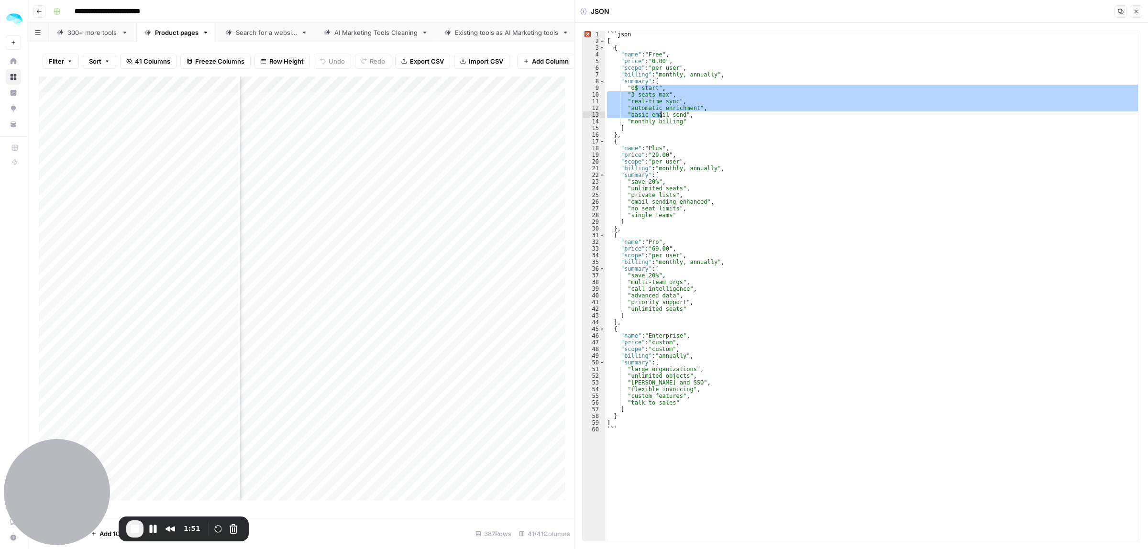
drag, startPoint x: 636, startPoint y: 87, endPoint x: 663, endPoint y: 153, distance: 71.2
click at [661, 122] on div "```json [ { "name" : "Free" , "price" : "0.00" , "scope" : "per user" , "billin…" at bounding box center [872, 292] width 535 height 523
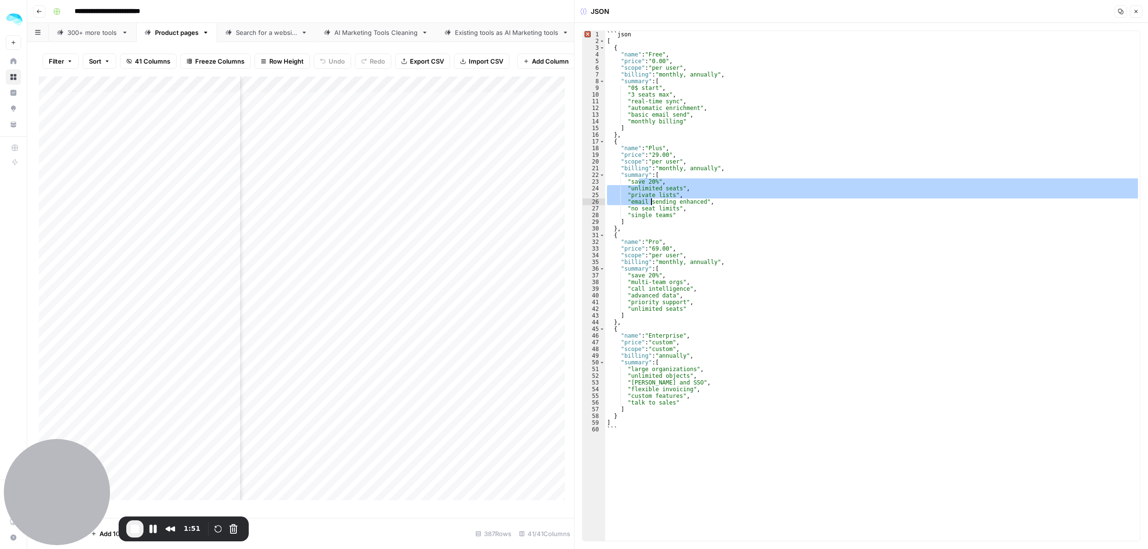
drag, startPoint x: 639, startPoint y: 182, endPoint x: 664, endPoint y: 234, distance: 58.0
click at [664, 234] on div "```json [ { "name" : "Free" , "price" : "0.00" , "scope" : "per user" , "billin…" at bounding box center [872, 292] width 535 height 523
type textarea "** ***"
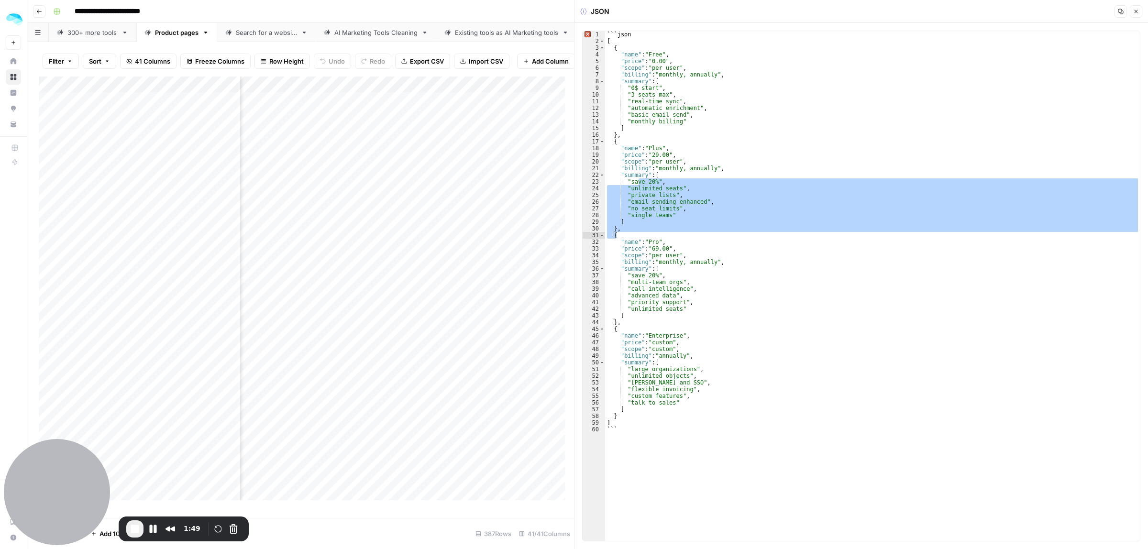
click at [1132, 15] on button "Close" at bounding box center [1136, 11] width 12 height 12
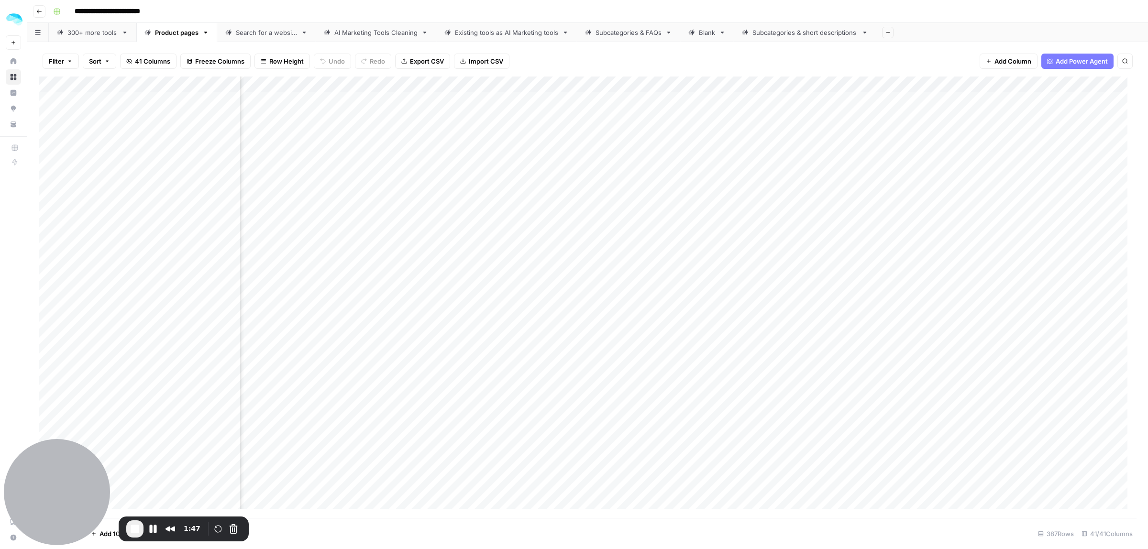
scroll to position [0, 3662]
click at [712, 118] on div "Add Column" at bounding box center [588, 297] width 1098 height 441
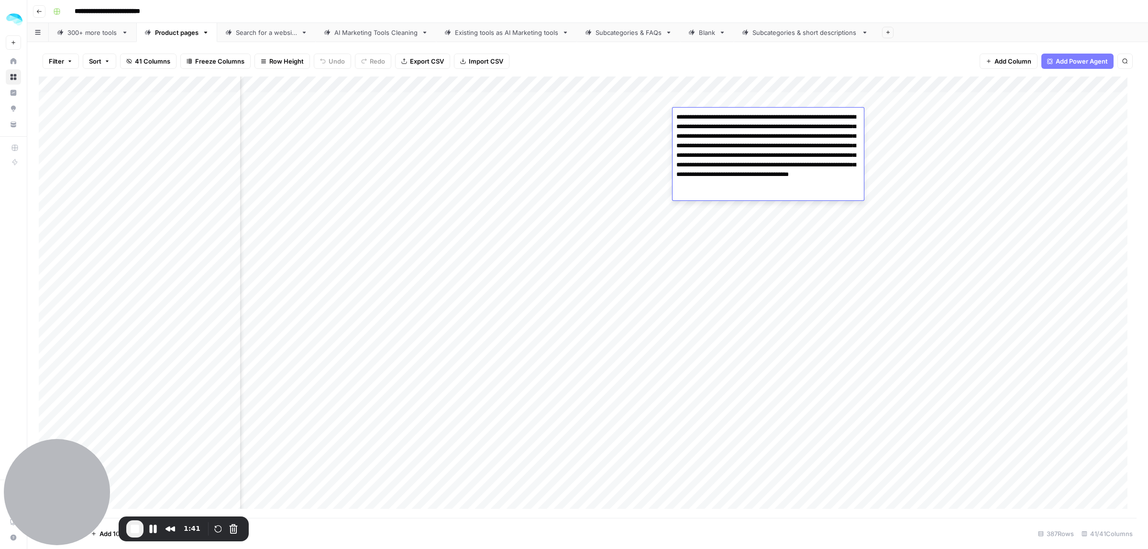
click at [911, 120] on div "Add Column" at bounding box center [588, 297] width 1098 height 441
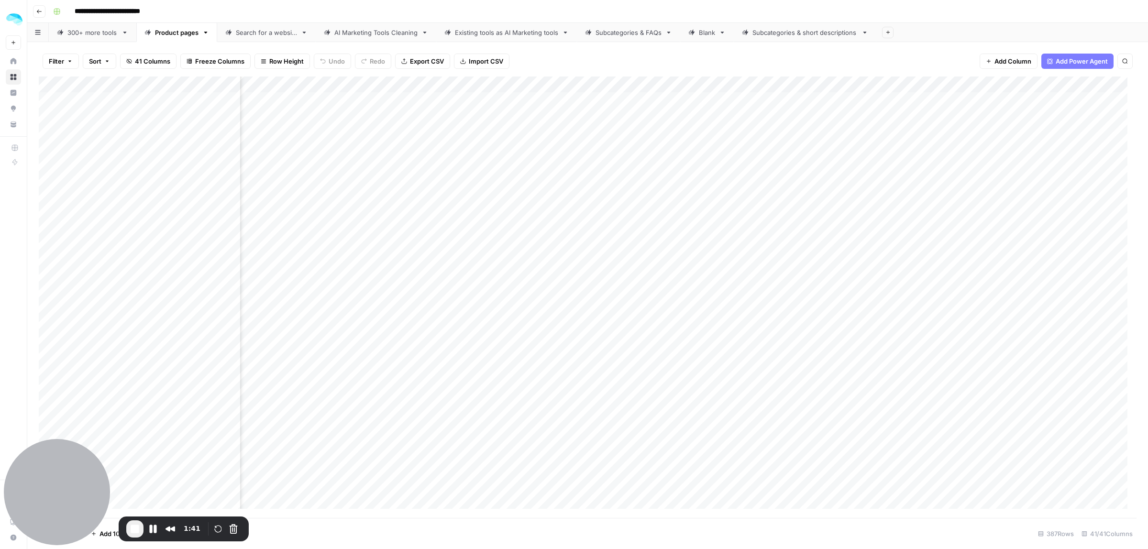
click at [911, 120] on div "Add Column" at bounding box center [588, 297] width 1098 height 441
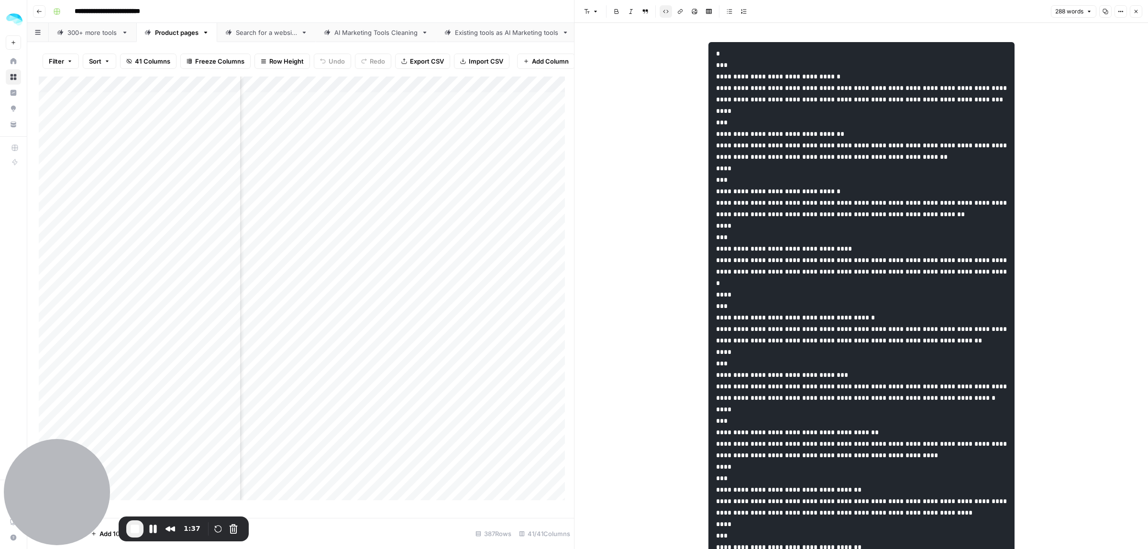
click at [1135, 10] on icon "button" at bounding box center [1136, 12] width 6 height 6
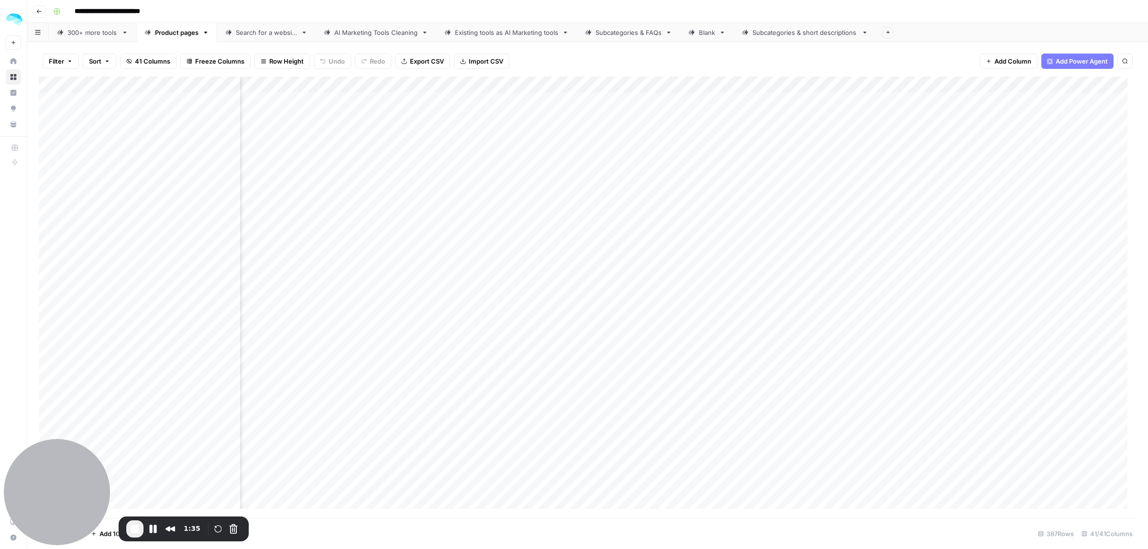
scroll to position [0, 4169]
drag, startPoint x: 749, startPoint y: 103, endPoint x: 752, endPoint y: 262, distance: 158.8
click at [752, 262] on div "Add Column" at bounding box center [588, 297] width 1098 height 441
click at [1027, 153] on div "Add Column" at bounding box center [588, 297] width 1098 height 441
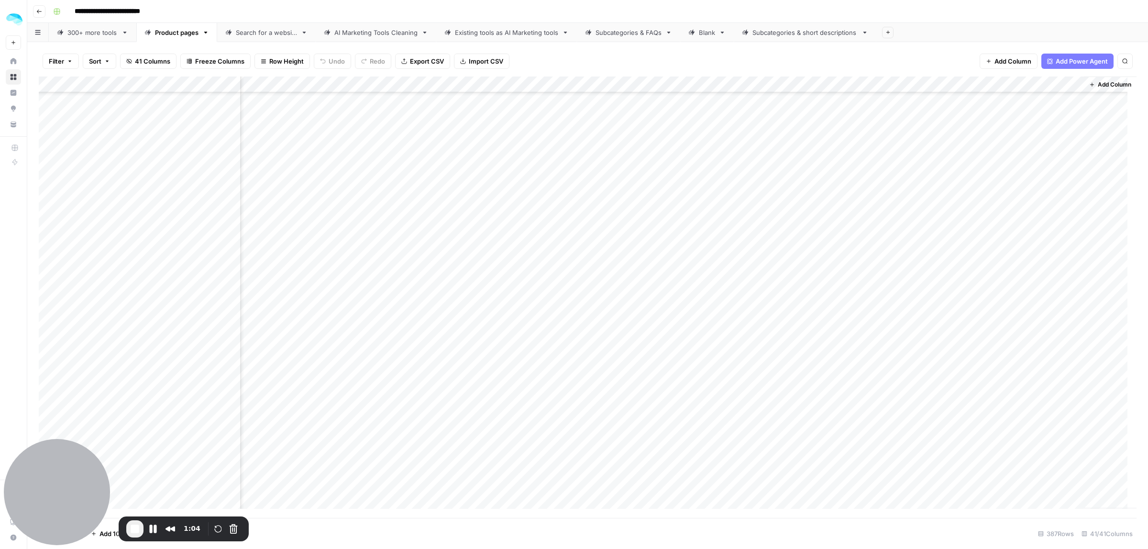
click at [1022, 145] on div "Add Column" at bounding box center [588, 297] width 1098 height 441
drag, startPoint x: 990, startPoint y: 142, endPoint x: 1079, endPoint y: 141, distance: 89.0
click at [1079, 141] on textarea "**********" at bounding box center [1047, 148] width 191 height 23
drag, startPoint x: 981, startPoint y: 154, endPoint x: 1019, endPoint y: 152, distance: 37.8
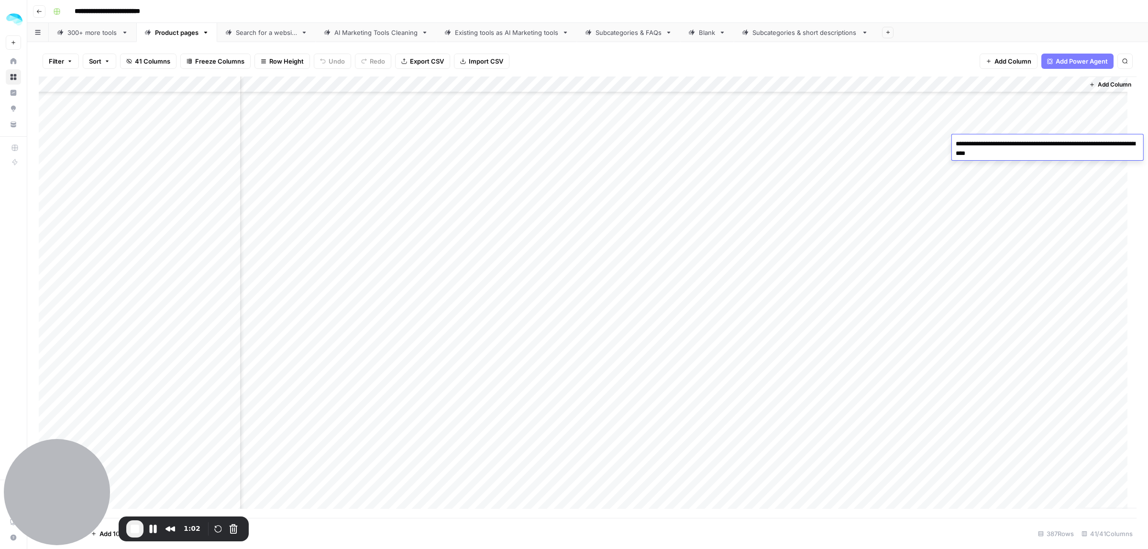
click at [1009, 152] on textarea "**********" at bounding box center [1047, 148] width 191 height 23
click at [1022, 152] on textarea "**********" at bounding box center [1047, 148] width 191 height 23
click at [1005, 167] on div "Add Column" at bounding box center [588, 297] width 1098 height 441
drag, startPoint x: 1022, startPoint y: 216, endPoint x: 1038, endPoint y: 331, distance: 116.3
click at [1038, 331] on div "Add Column" at bounding box center [588, 297] width 1098 height 441
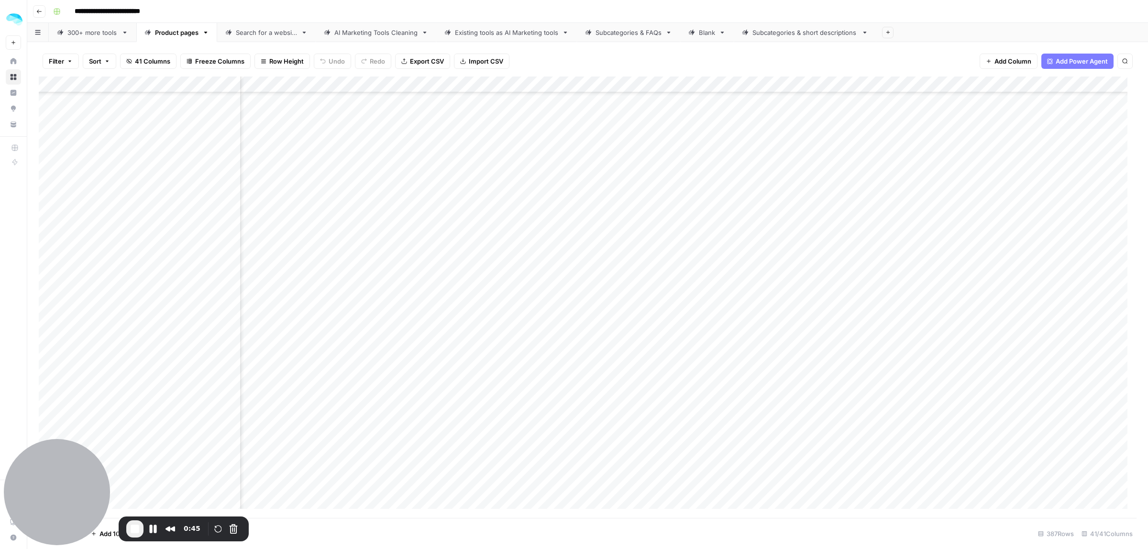
scroll to position [3502, 740]
click at [615, 338] on div "Add Column" at bounding box center [588, 297] width 1098 height 441
drag, startPoint x: 984, startPoint y: 183, endPoint x: 993, endPoint y: 371, distance: 188.2
click at [993, 370] on div "Add Column" at bounding box center [588, 297] width 1098 height 441
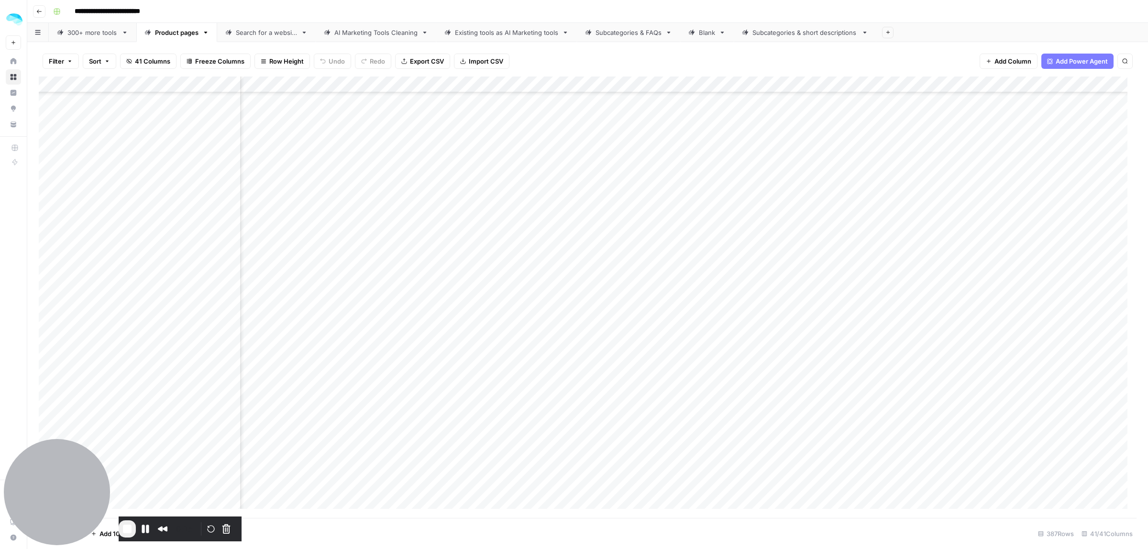
click at [133, 530] on span "End Recording" at bounding box center [126, 528] width 11 height 11
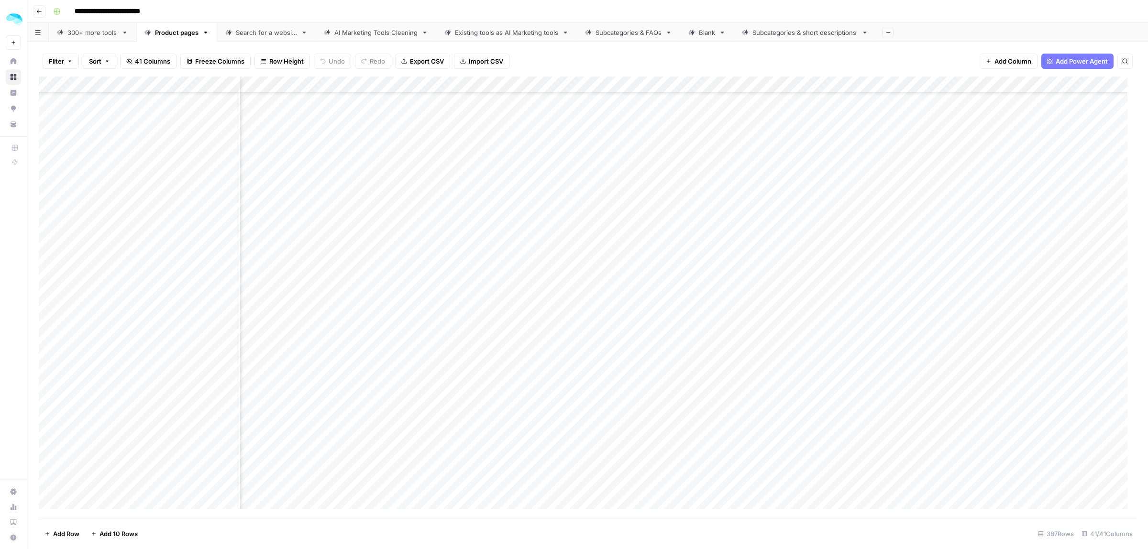
click at [91, 36] on div "300+ more tools" at bounding box center [92, 33] width 50 height 10
